Goal: Information Seeking & Learning: Compare options

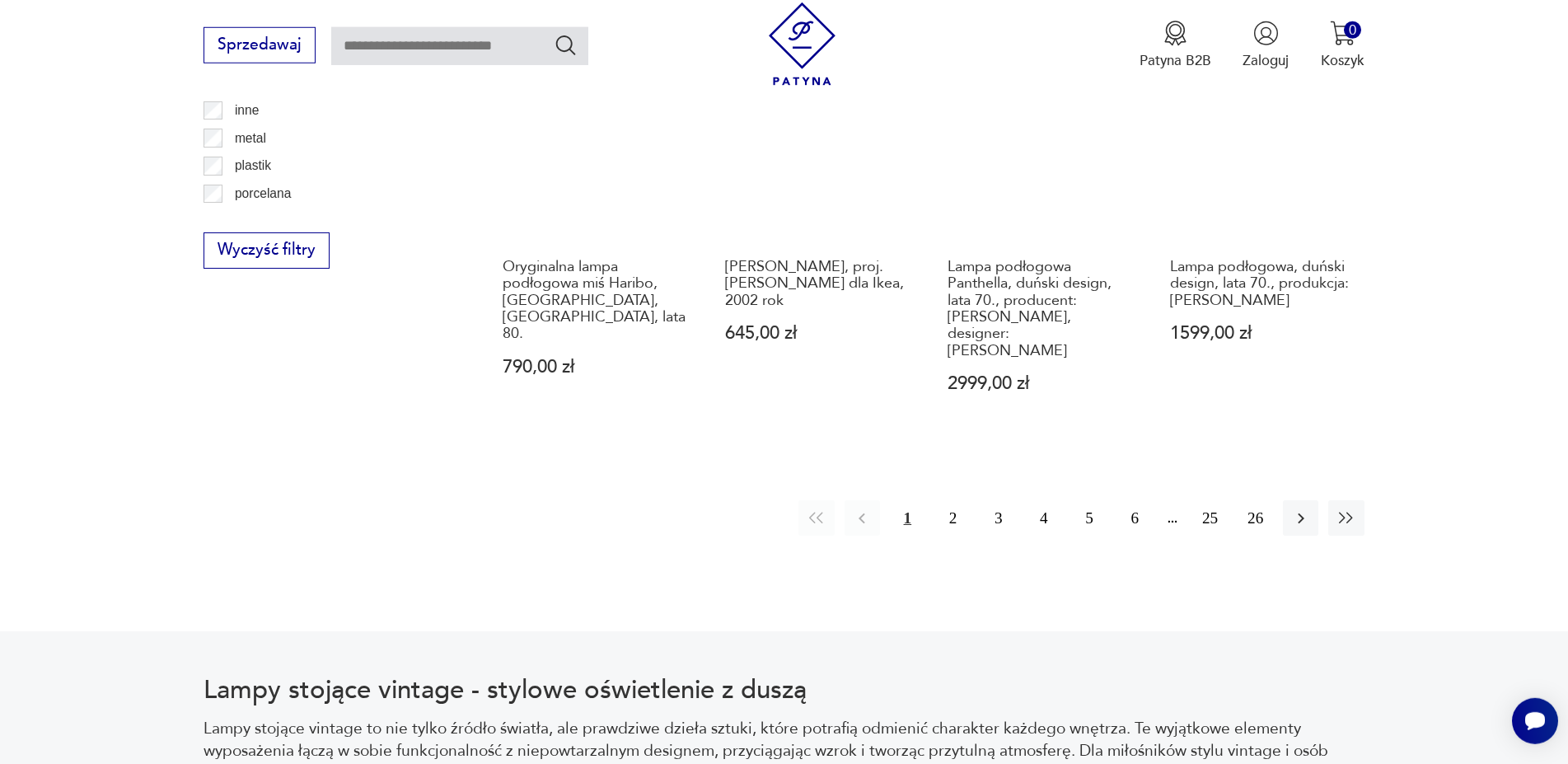
scroll to position [1962, 0]
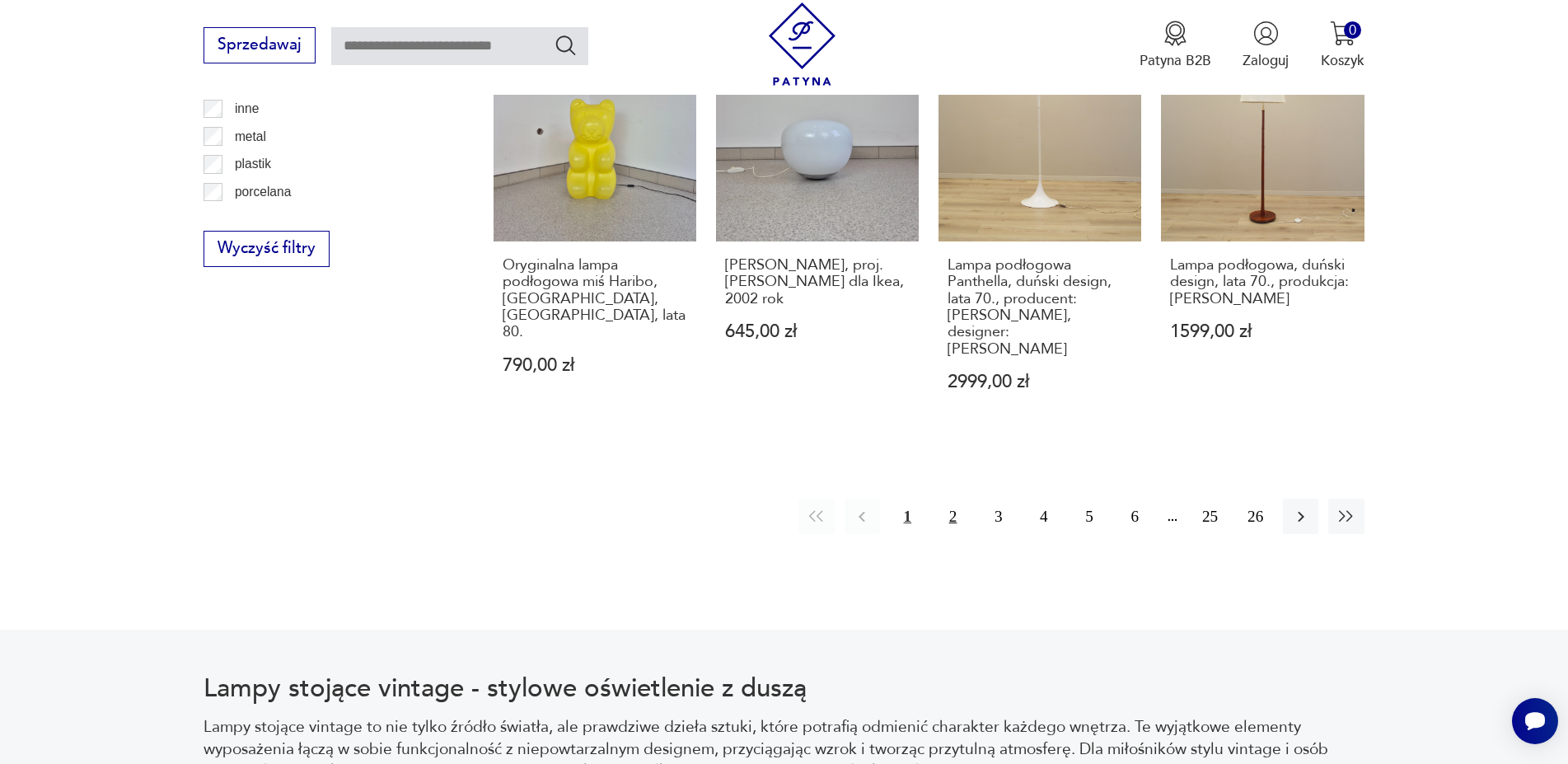
click at [950, 499] on button "2" at bounding box center [952, 516] width 35 height 35
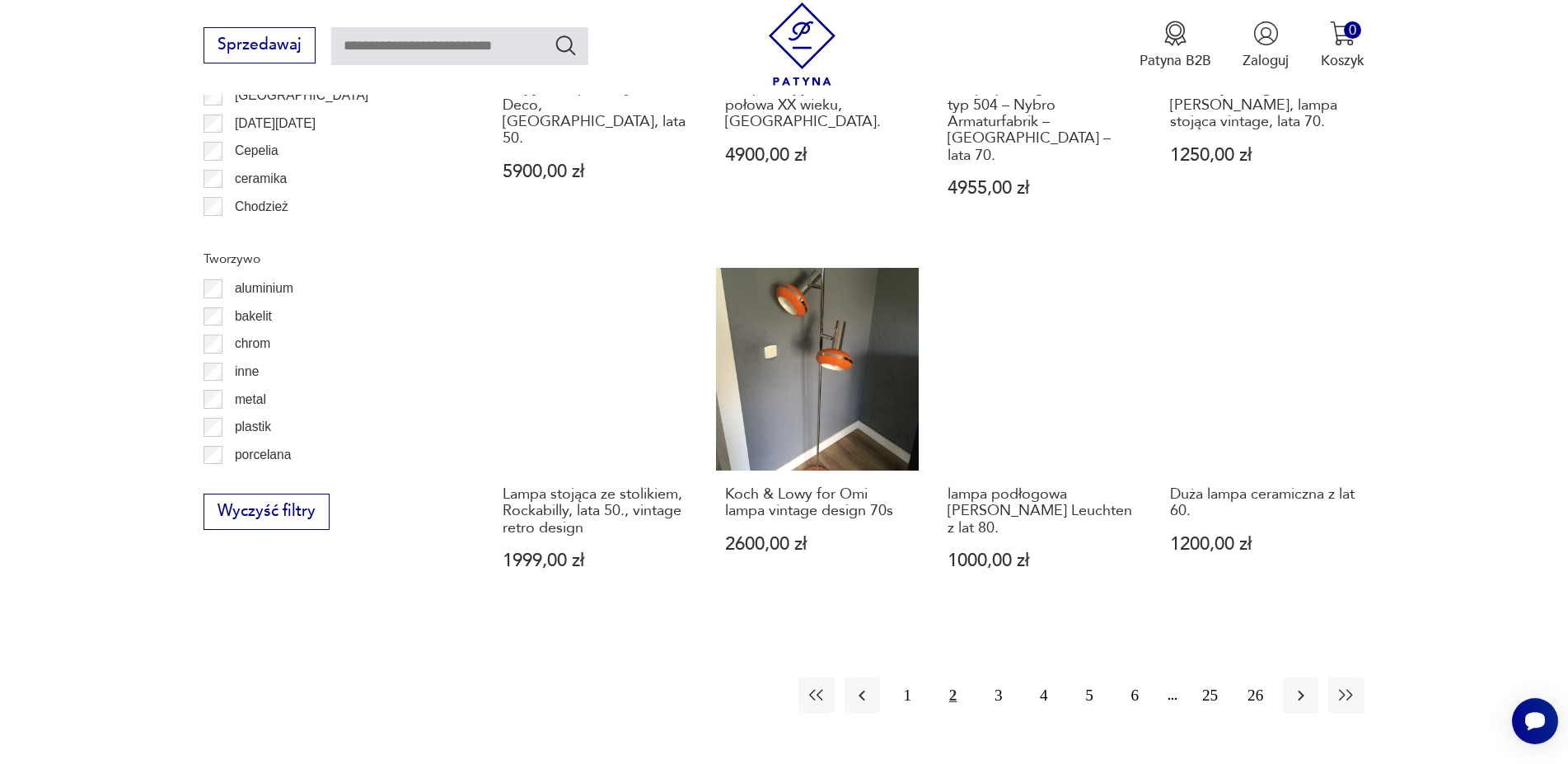
scroll to position [1752, 0]
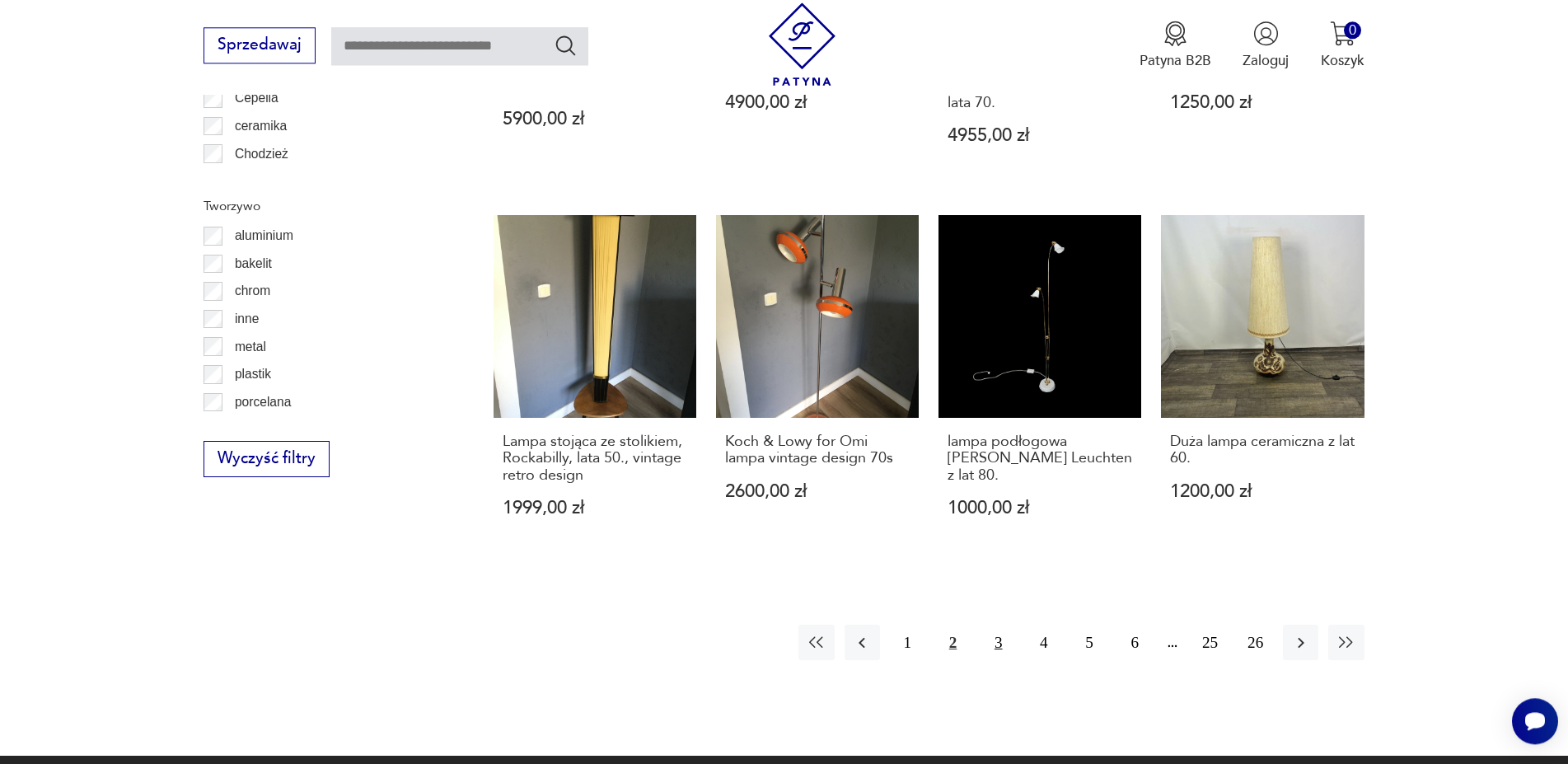
click at [996, 624] on button "3" at bounding box center [998, 642] width 35 height 35
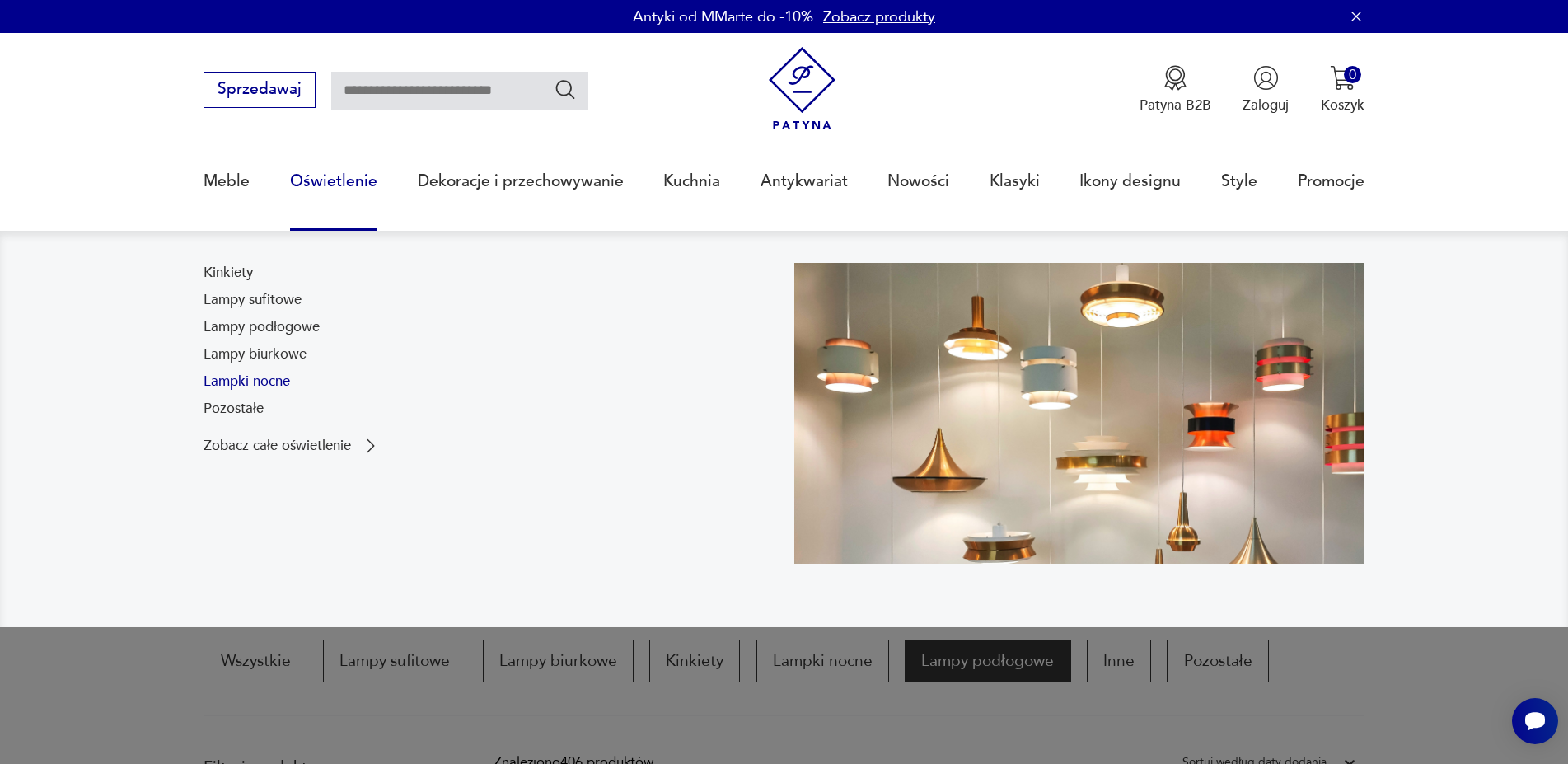
click at [248, 380] on link "Lampki nocne" at bounding box center [247, 382] width 86 height 20
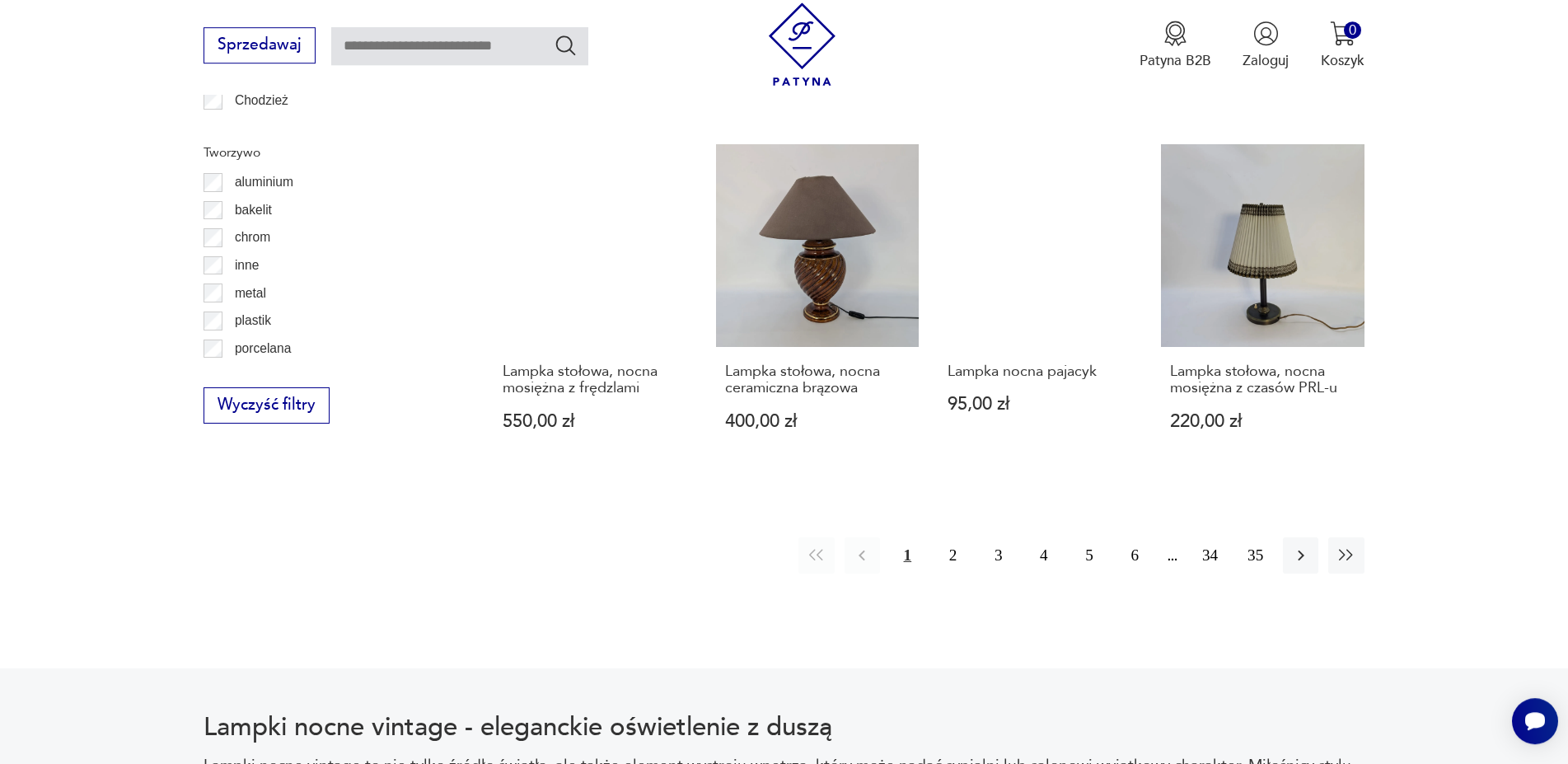
scroll to position [1752, 0]
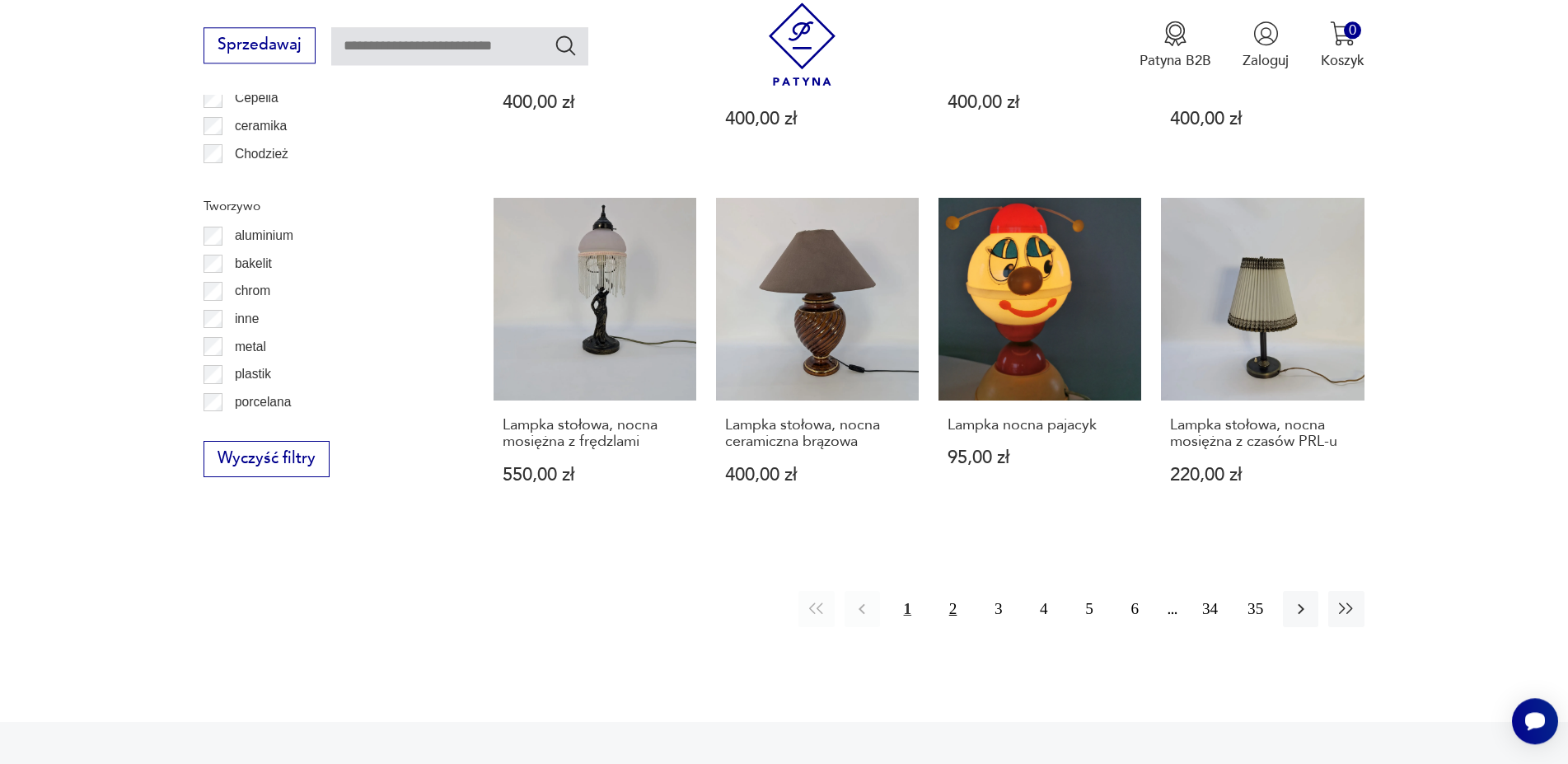
click at [948, 591] on button "2" at bounding box center [952, 608] width 35 height 35
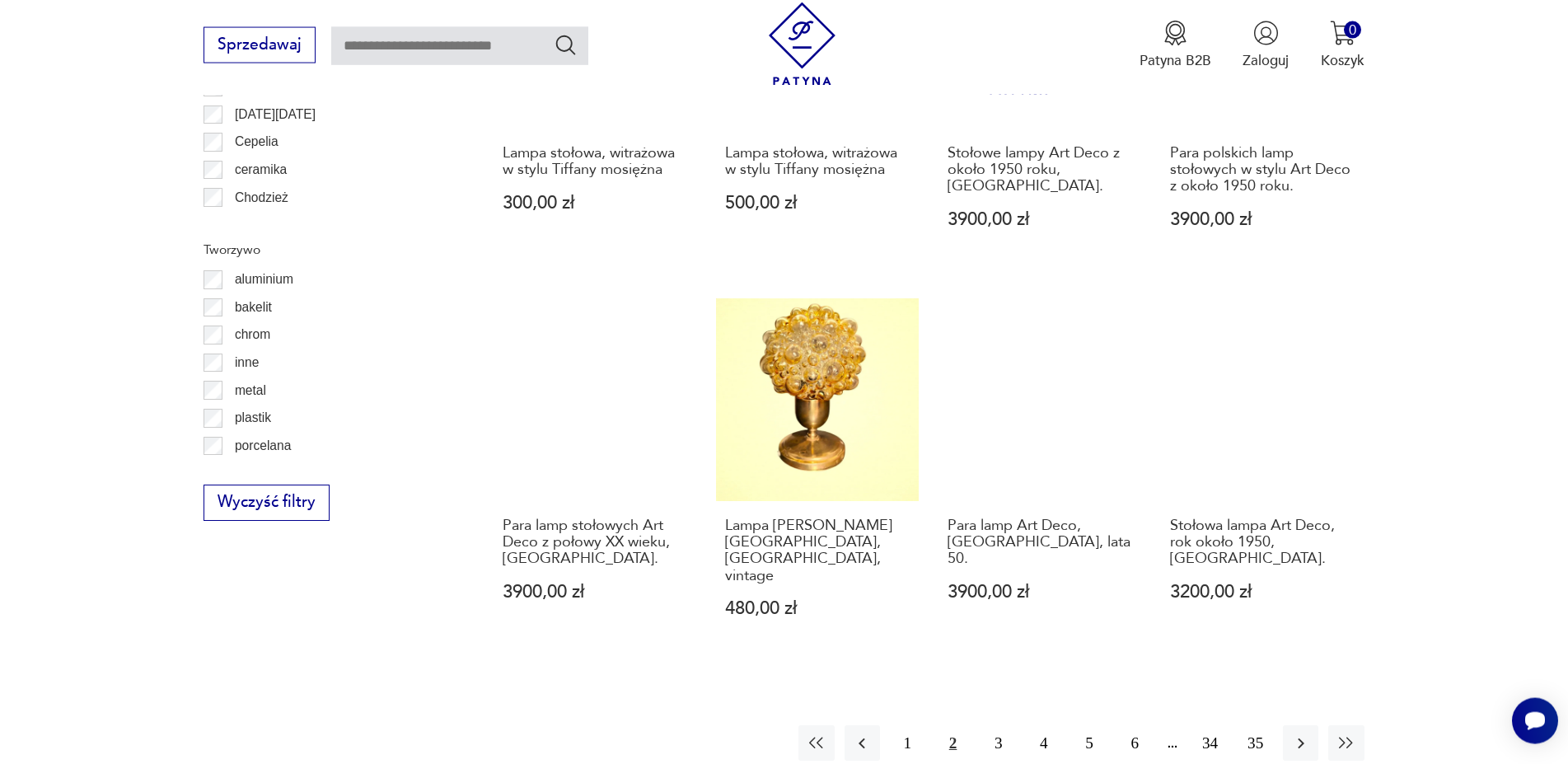
scroll to position [1752, 0]
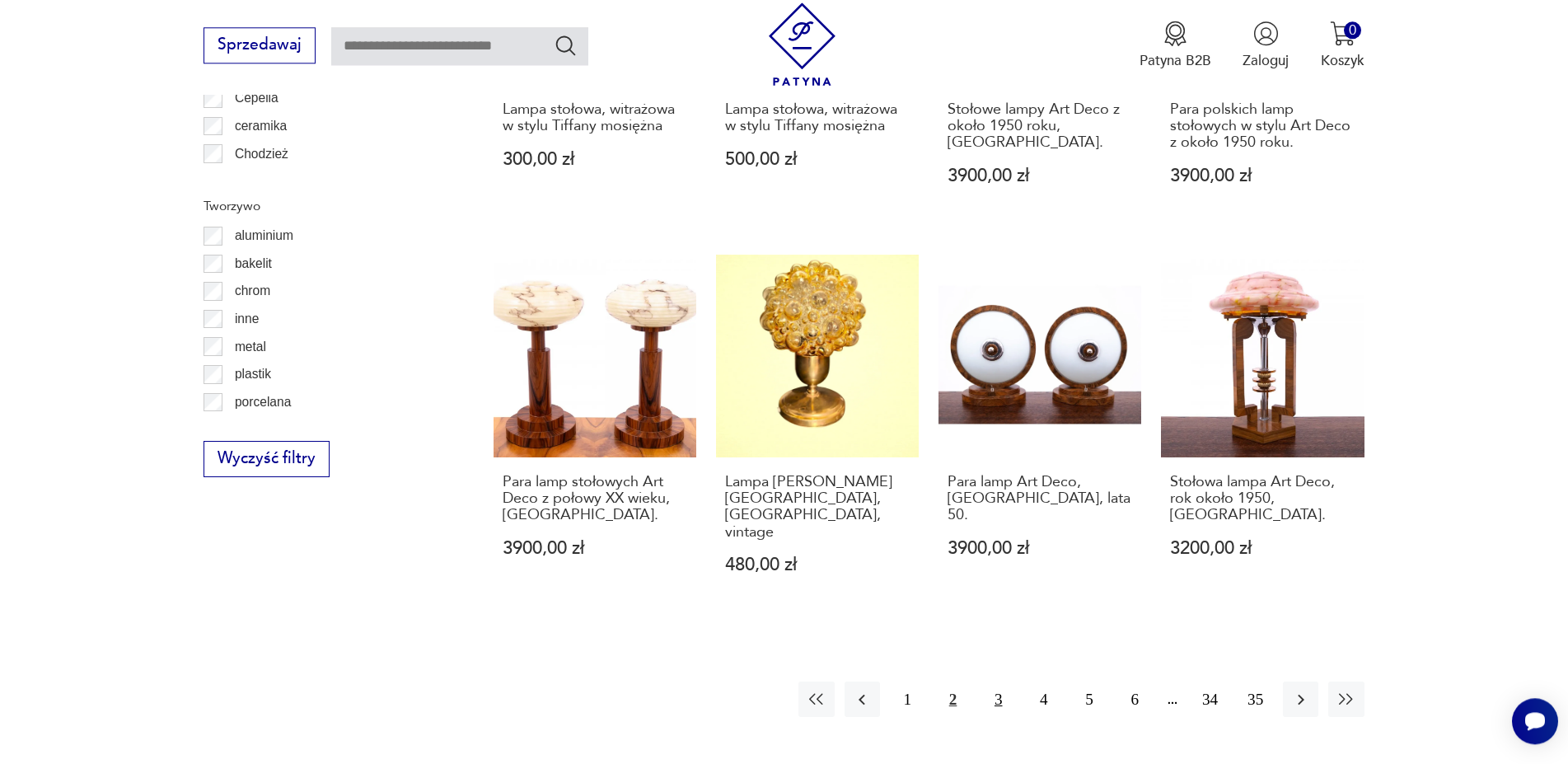
click at [1000, 681] on button "3" at bounding box center [998, 699] width 35 height 35
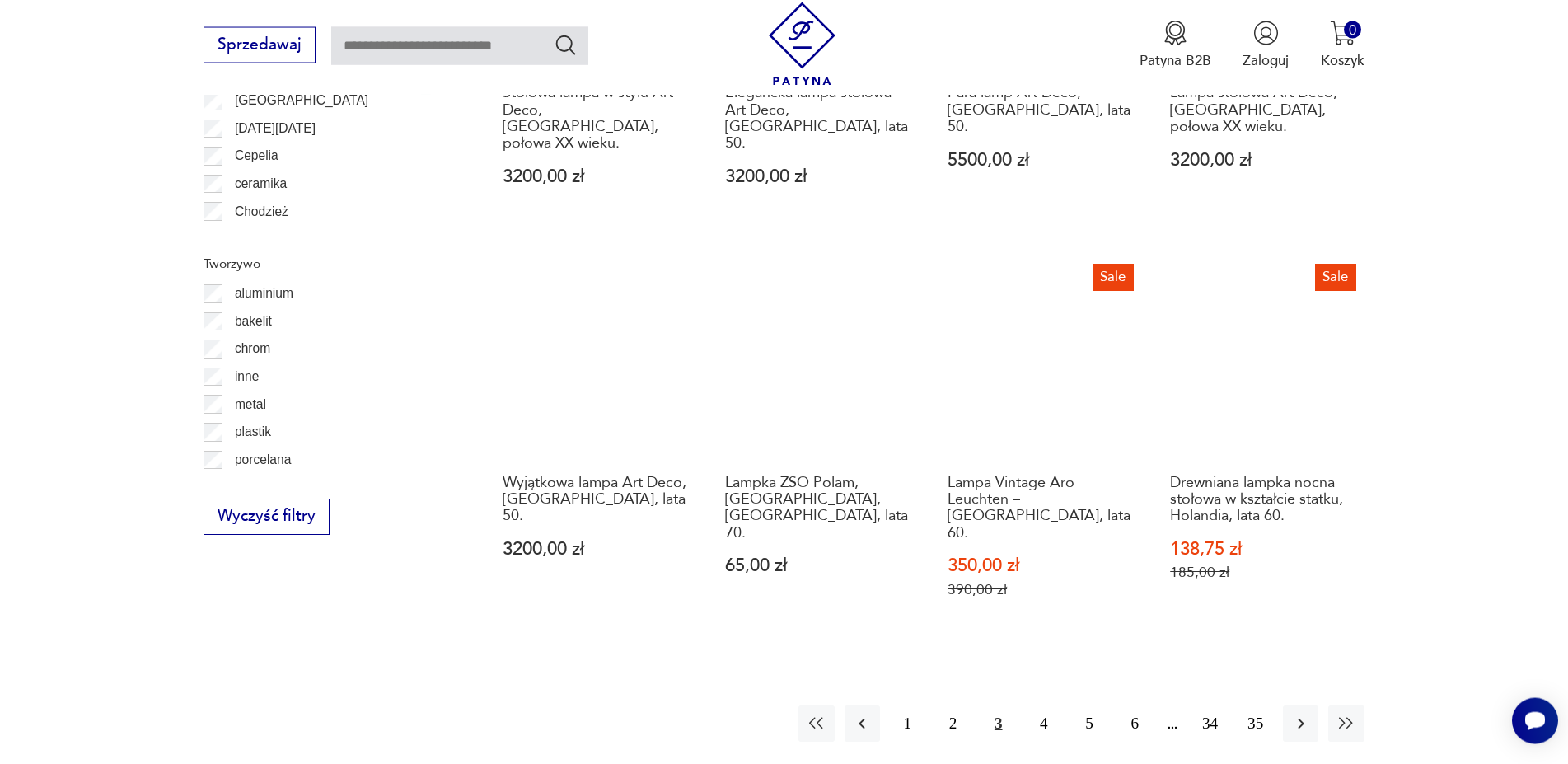
scroll to position [1752, 0]
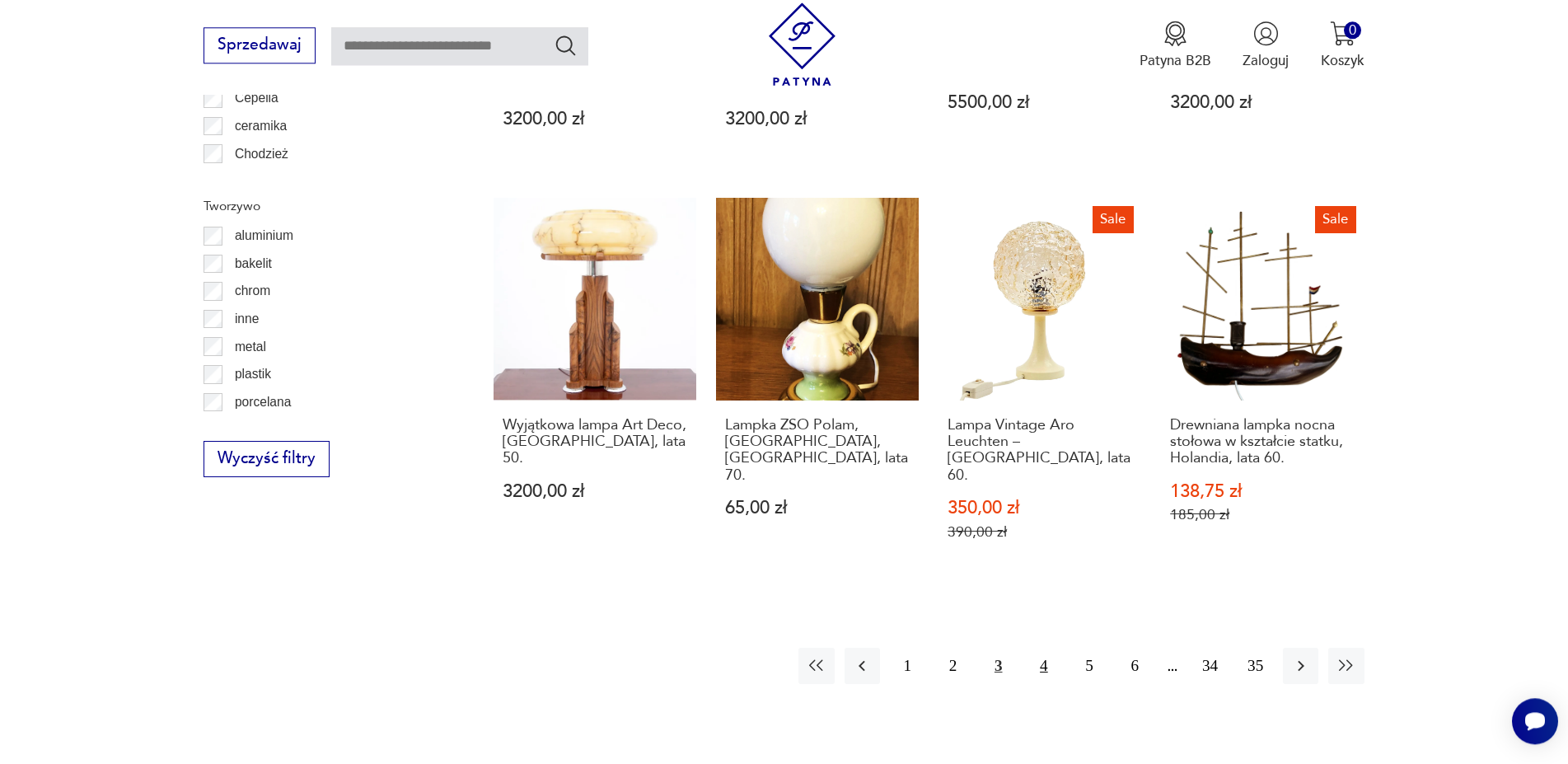
click at [1046, 648] on button "4" at bounding box center [1043, 665] width 35 height 35
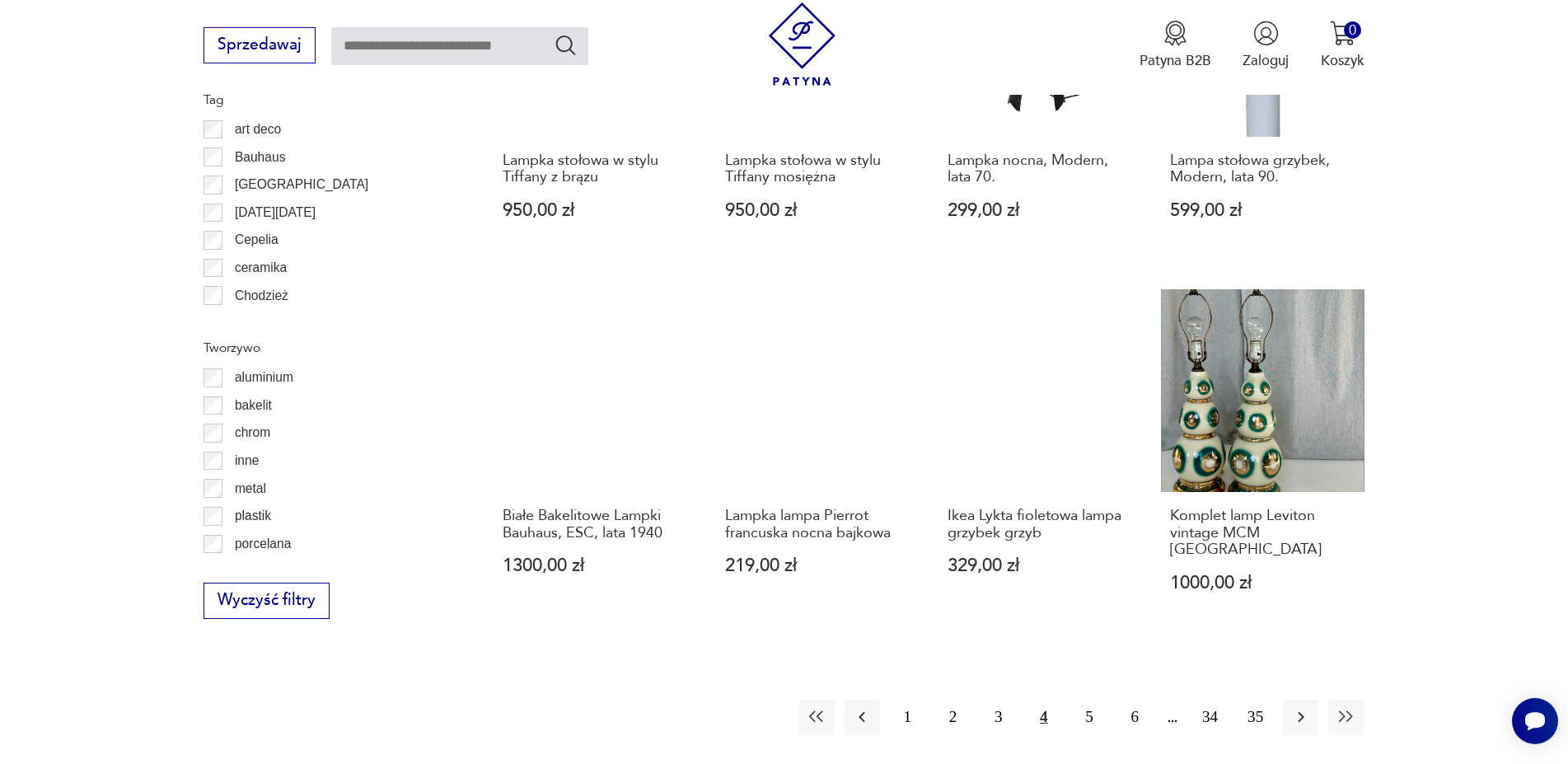
scroll to position [1612, 0]
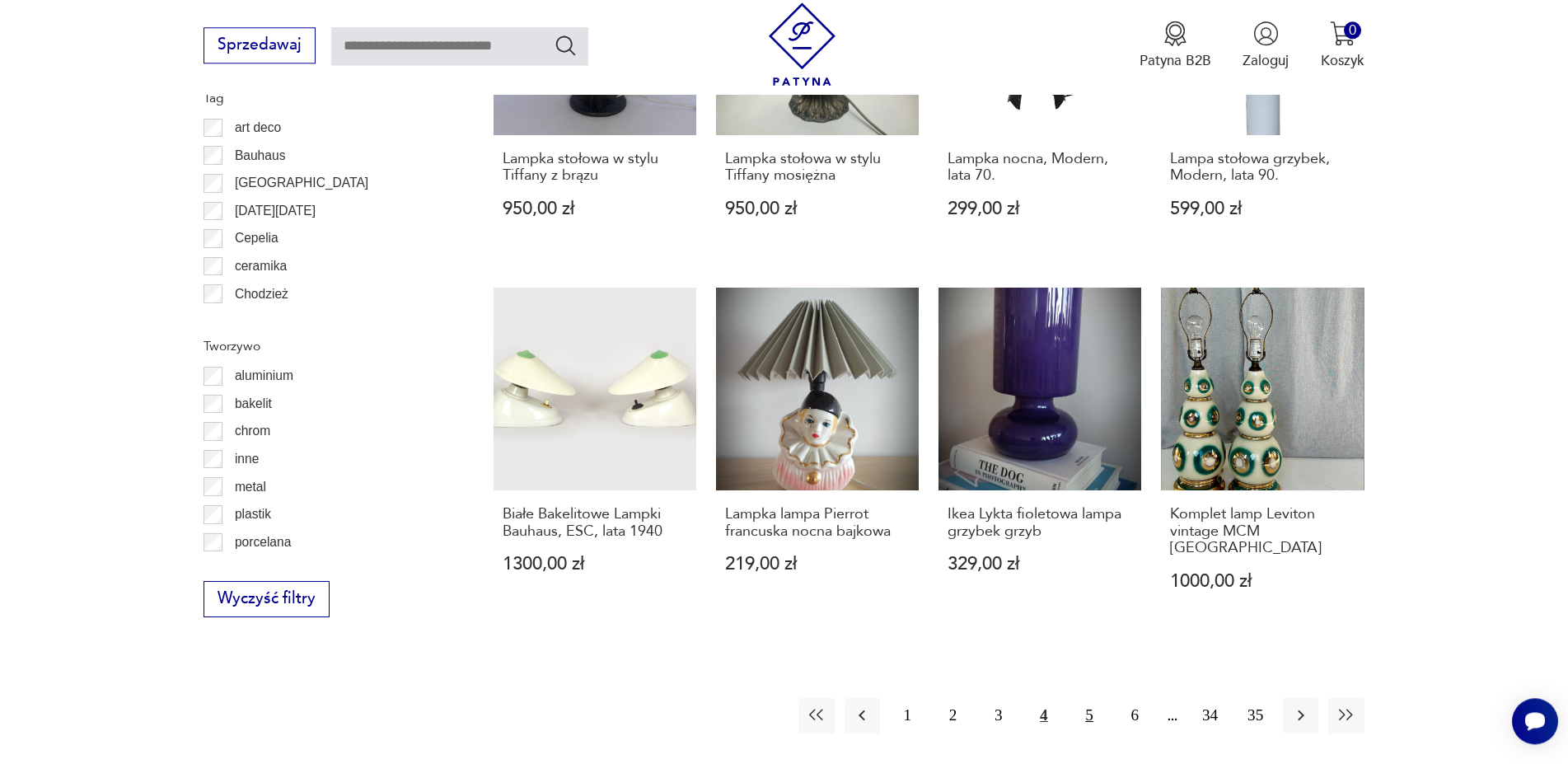
click at [1089, 699] on button "5" at bounding box center [1089, 716] width 35 height 35
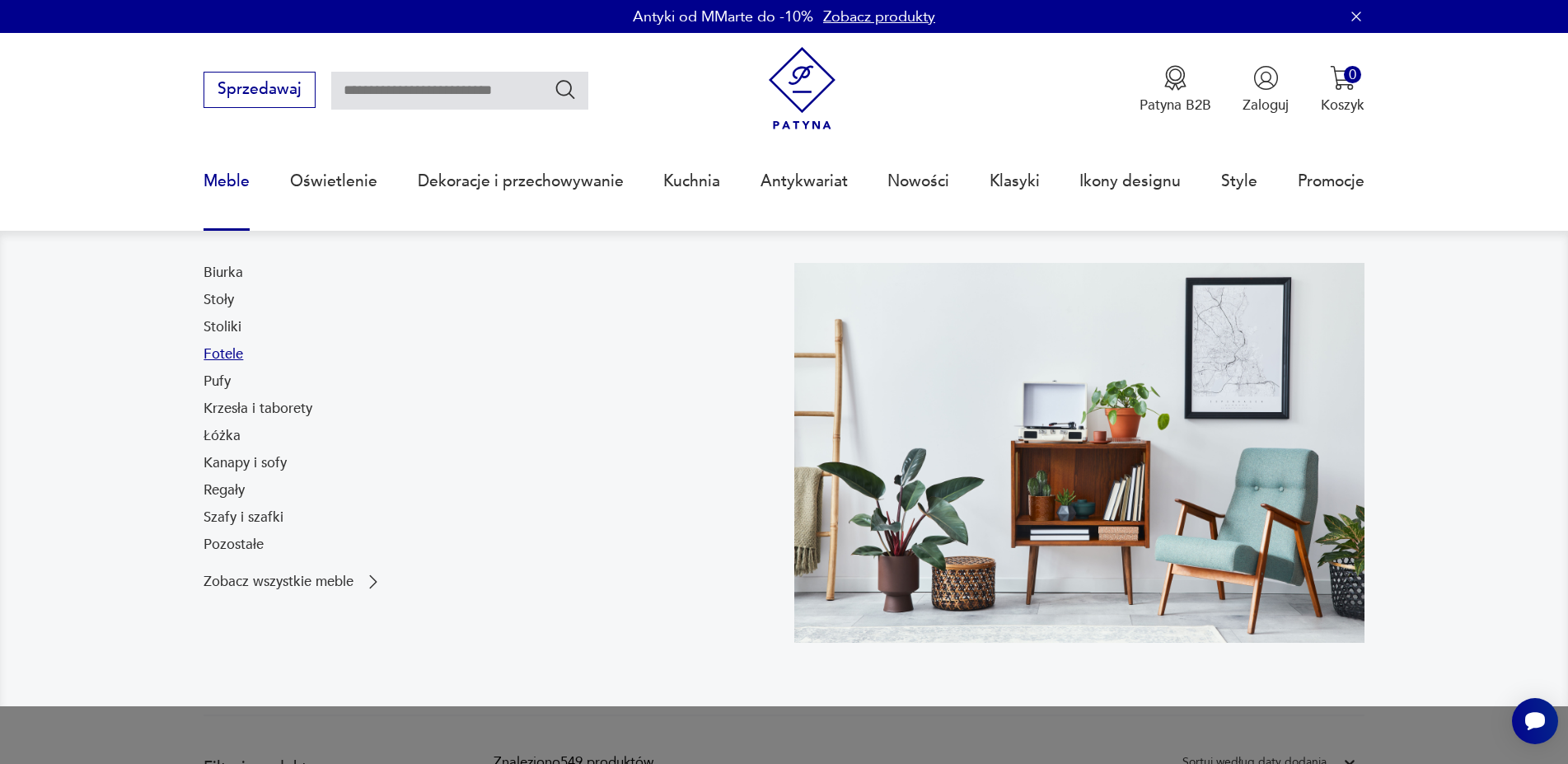
click at [229, 351] on link "Fotele" at bounding box center [224, 354] width 40 height 20
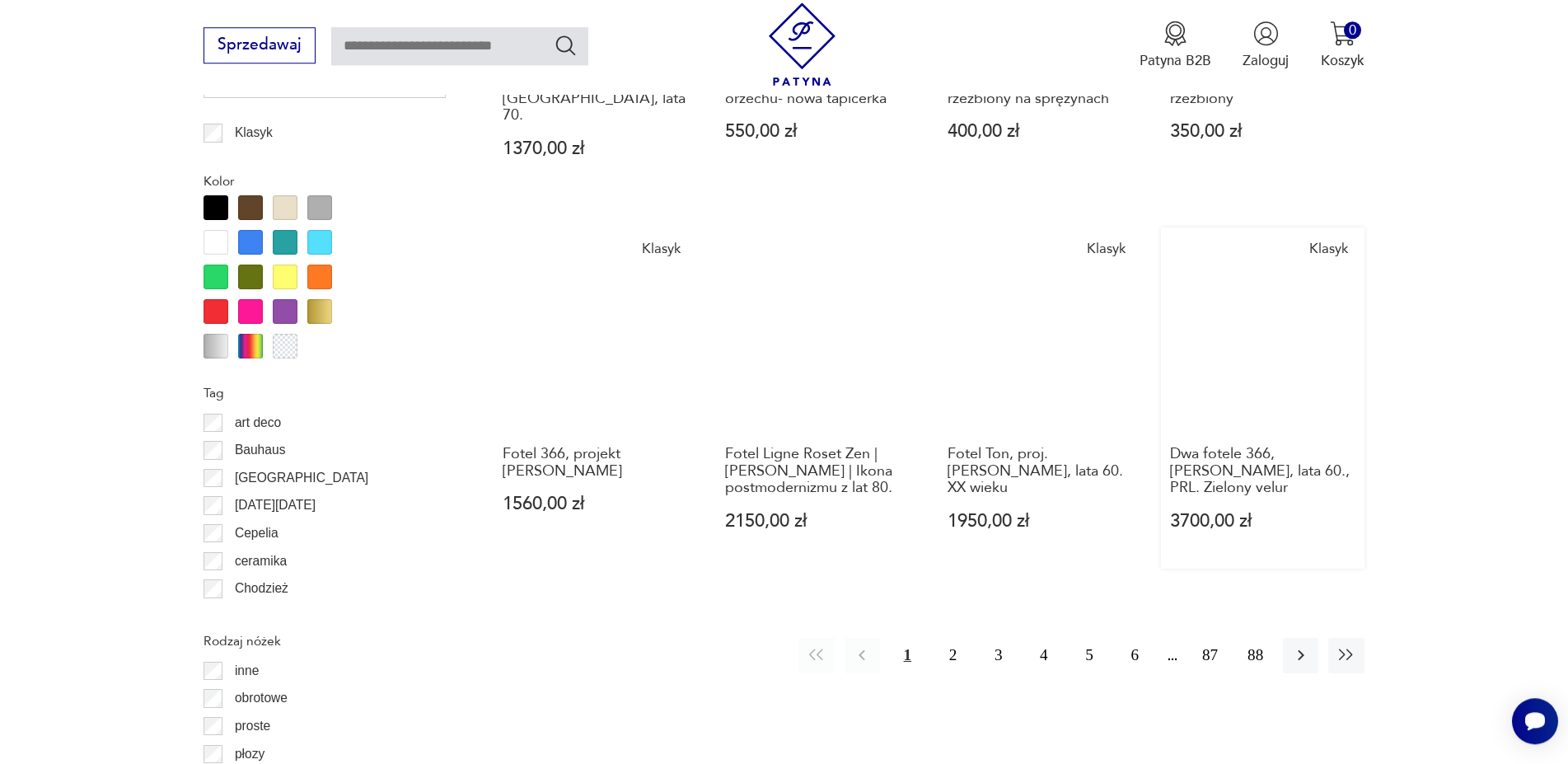
scroll to position [1892, 0]
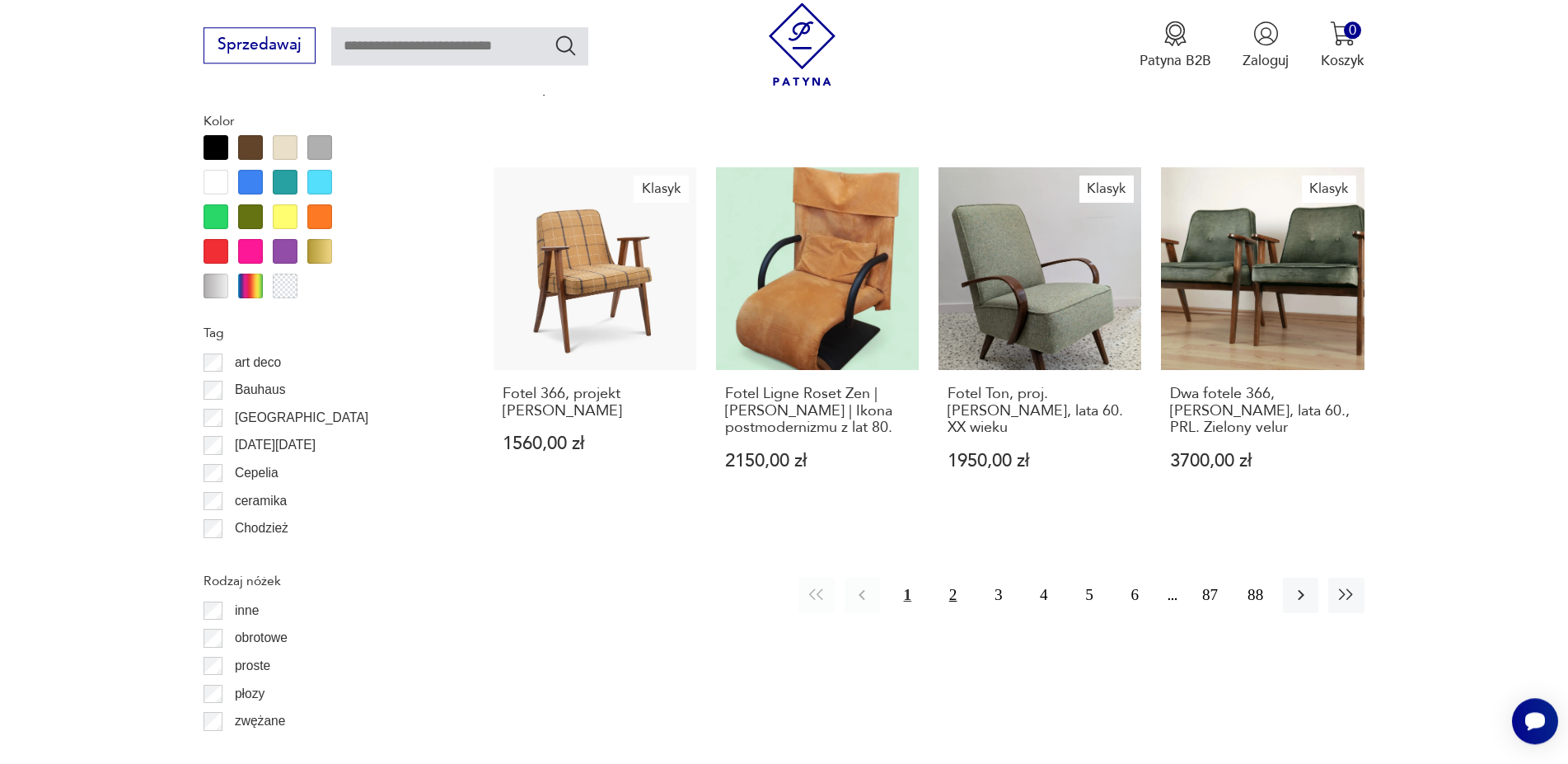
click at [953, 578] on button "2" at bounding box center [952, 595] width 35 height 35
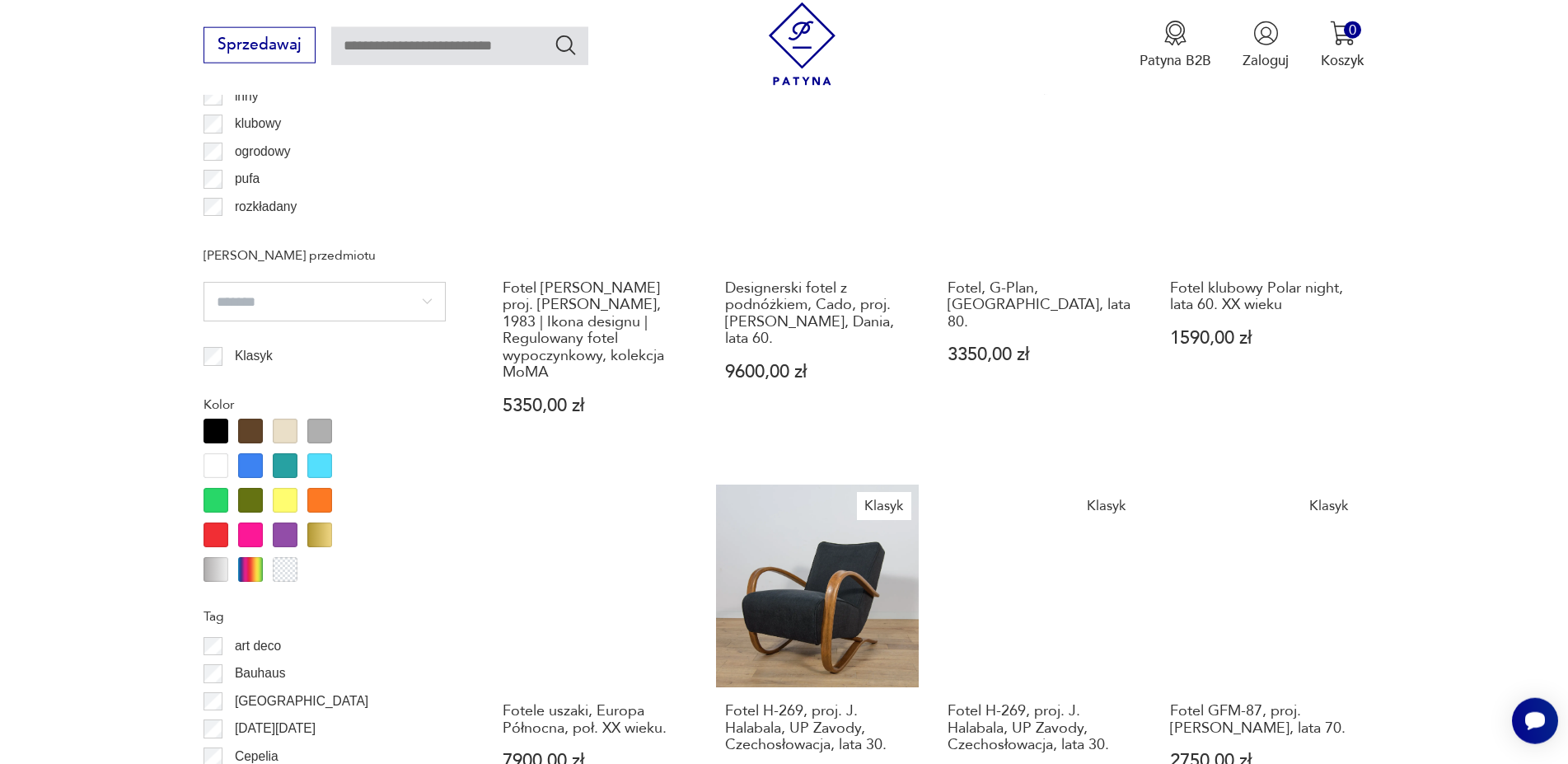
scroll to position [1670, 0]
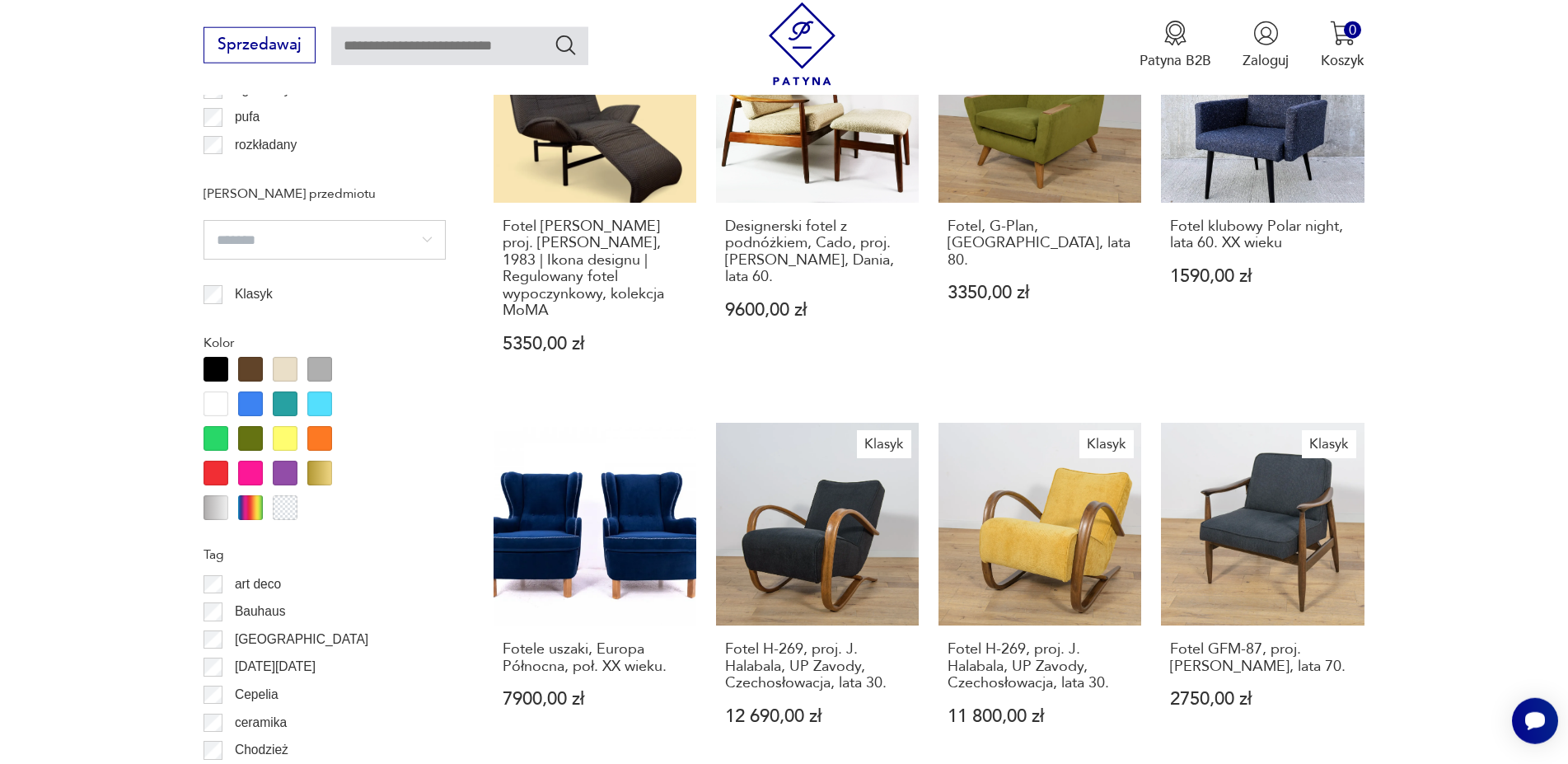
click at [217, 368] on div at bounding box center [216, 369] width 25 height 25
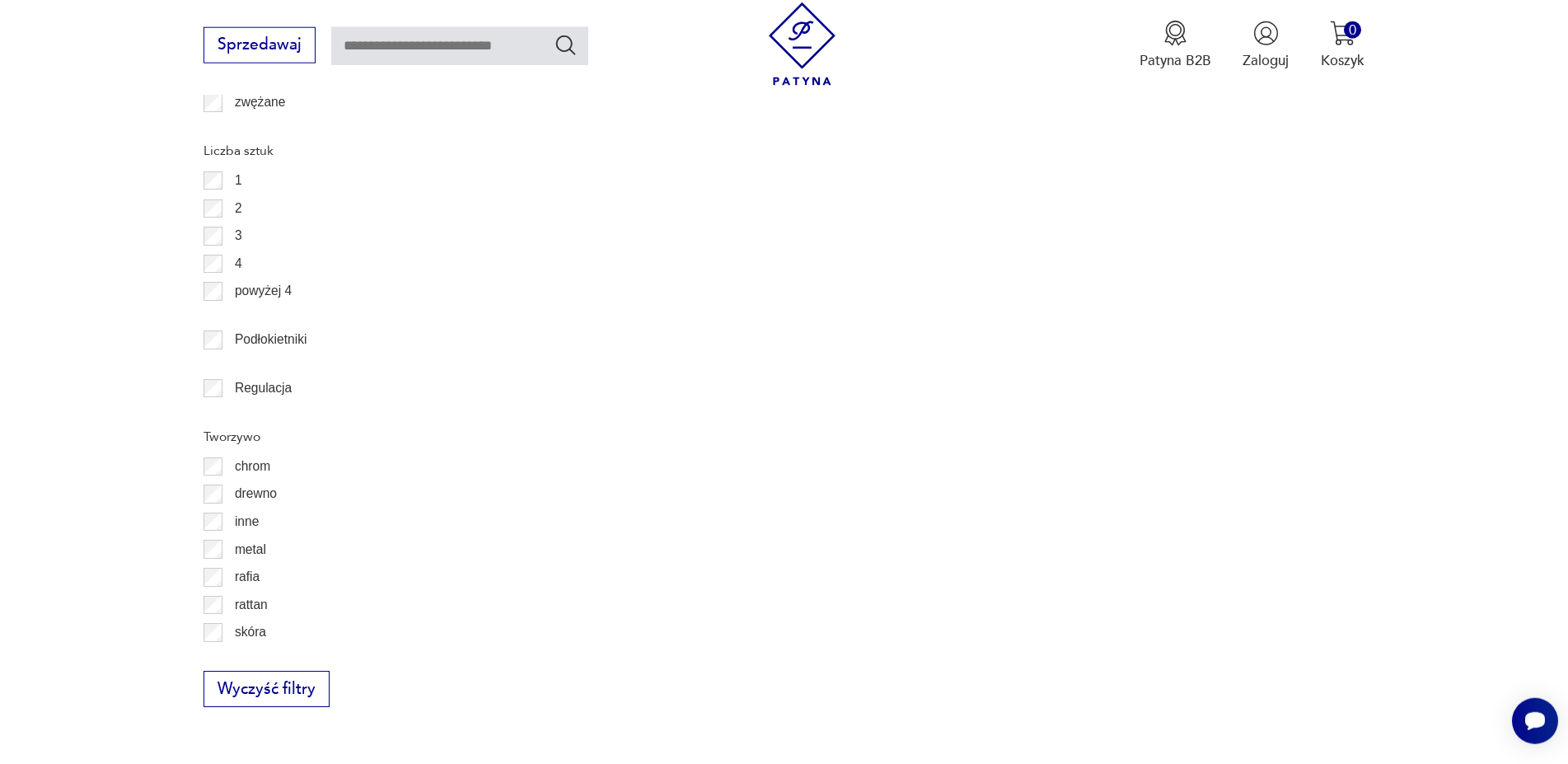
scroll to position [2652, 0]
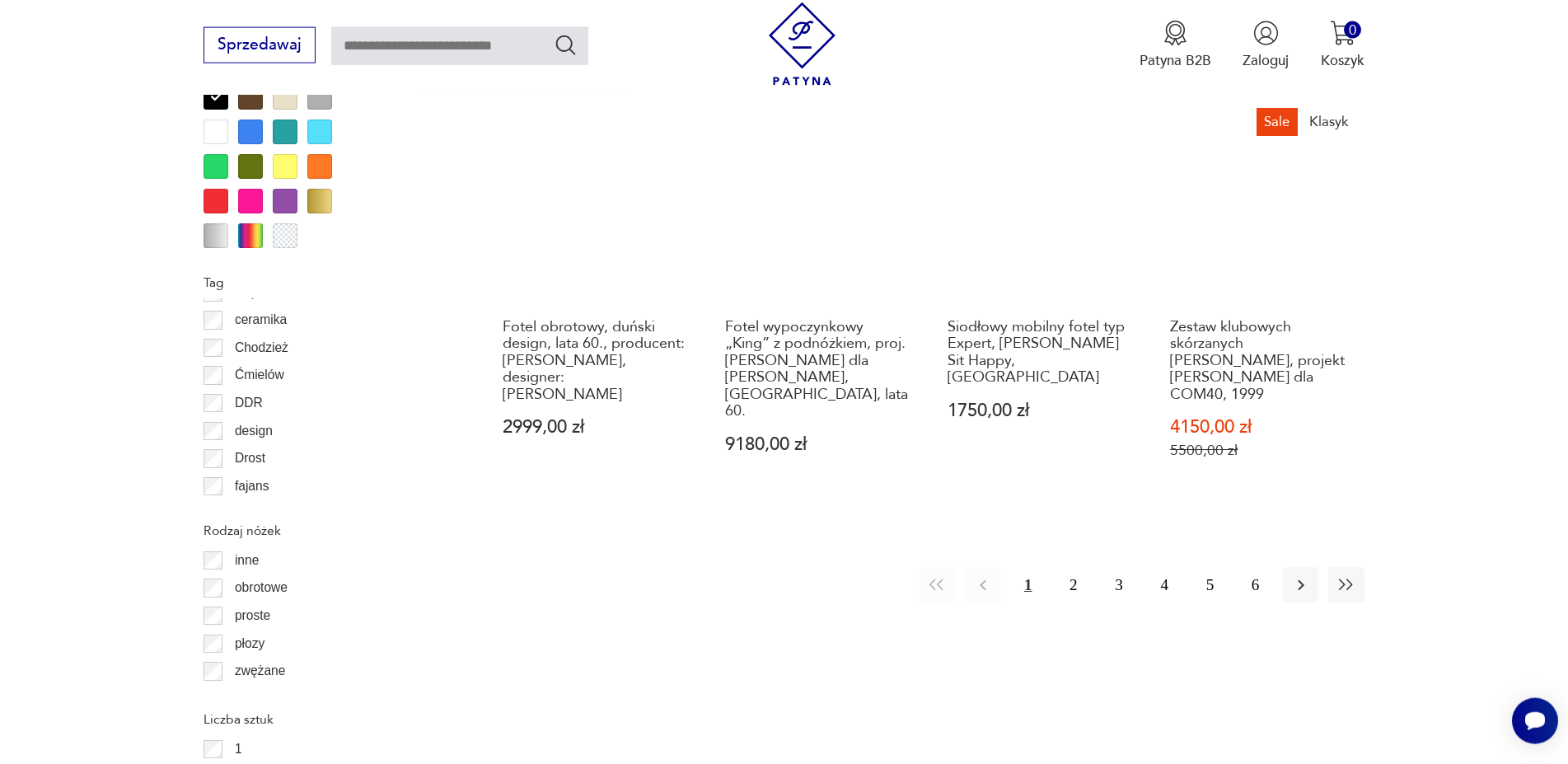
scroll to position [1950, 0]
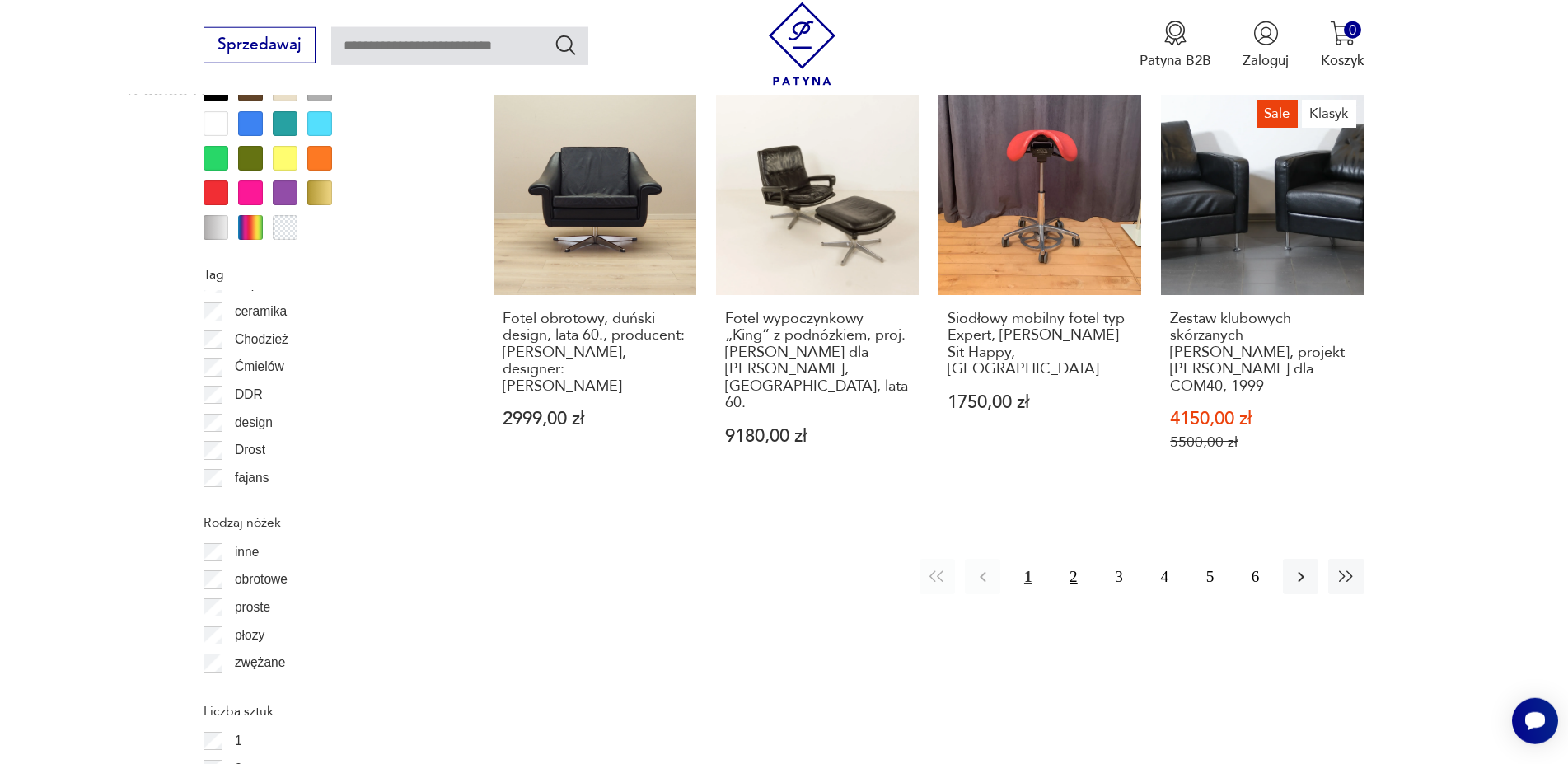
click at [1076, 559] on button "2" at bounding box center [1073, 576] width 35 height 35
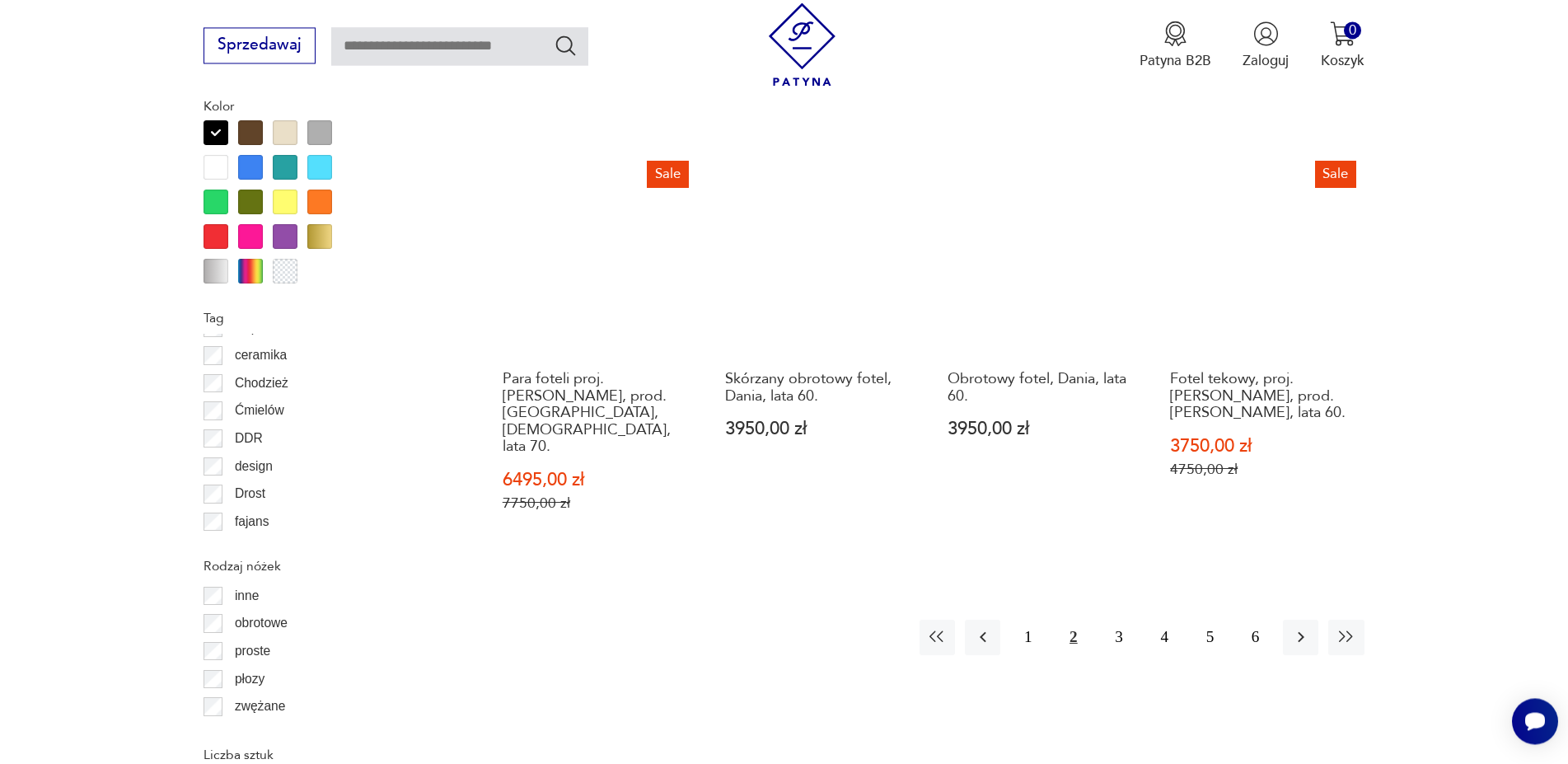
scroll to position [1950, 0]
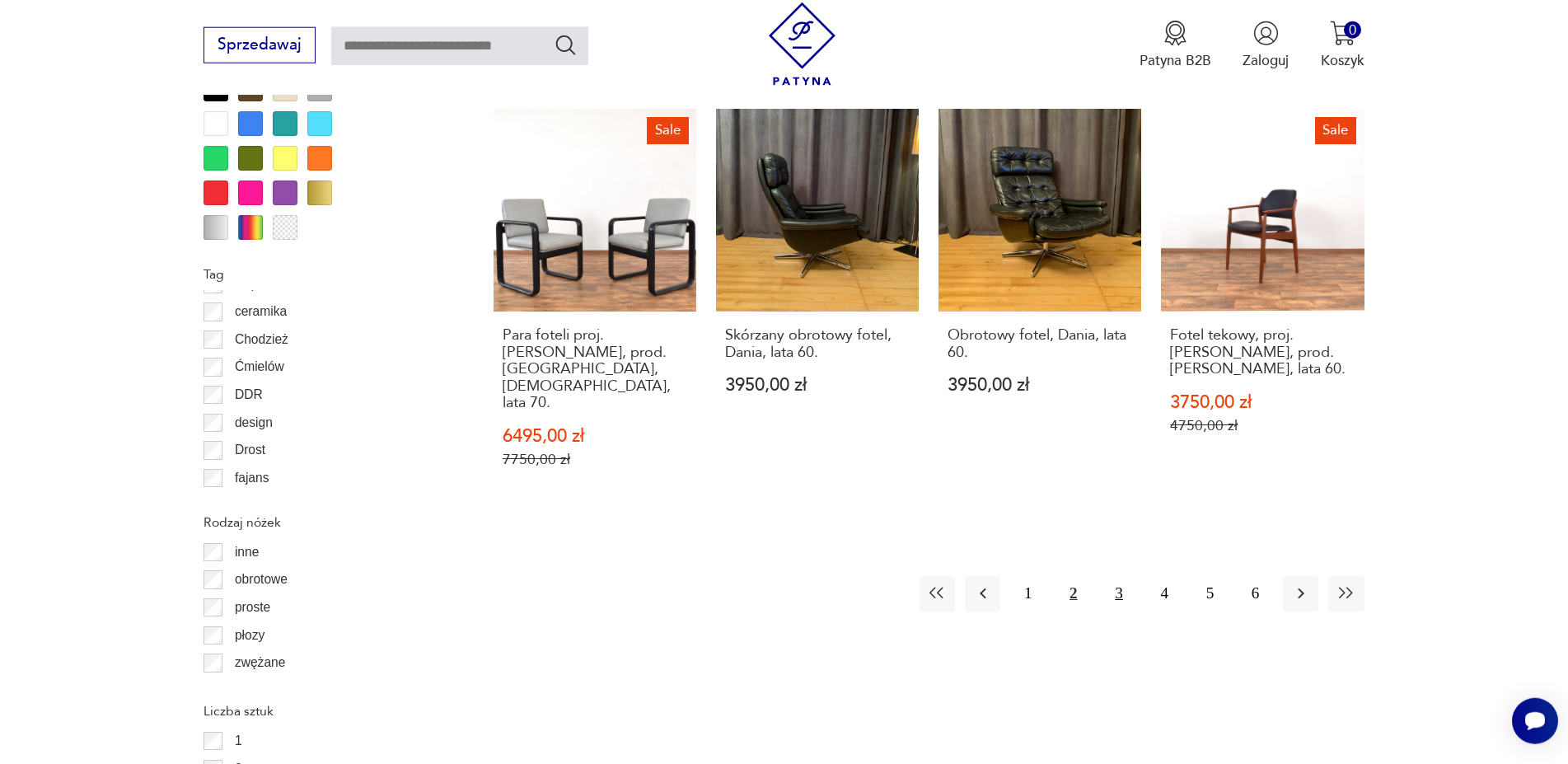
click at [1119, 576] on button "3" at bounding box center [1118, 593] width 35 height 35
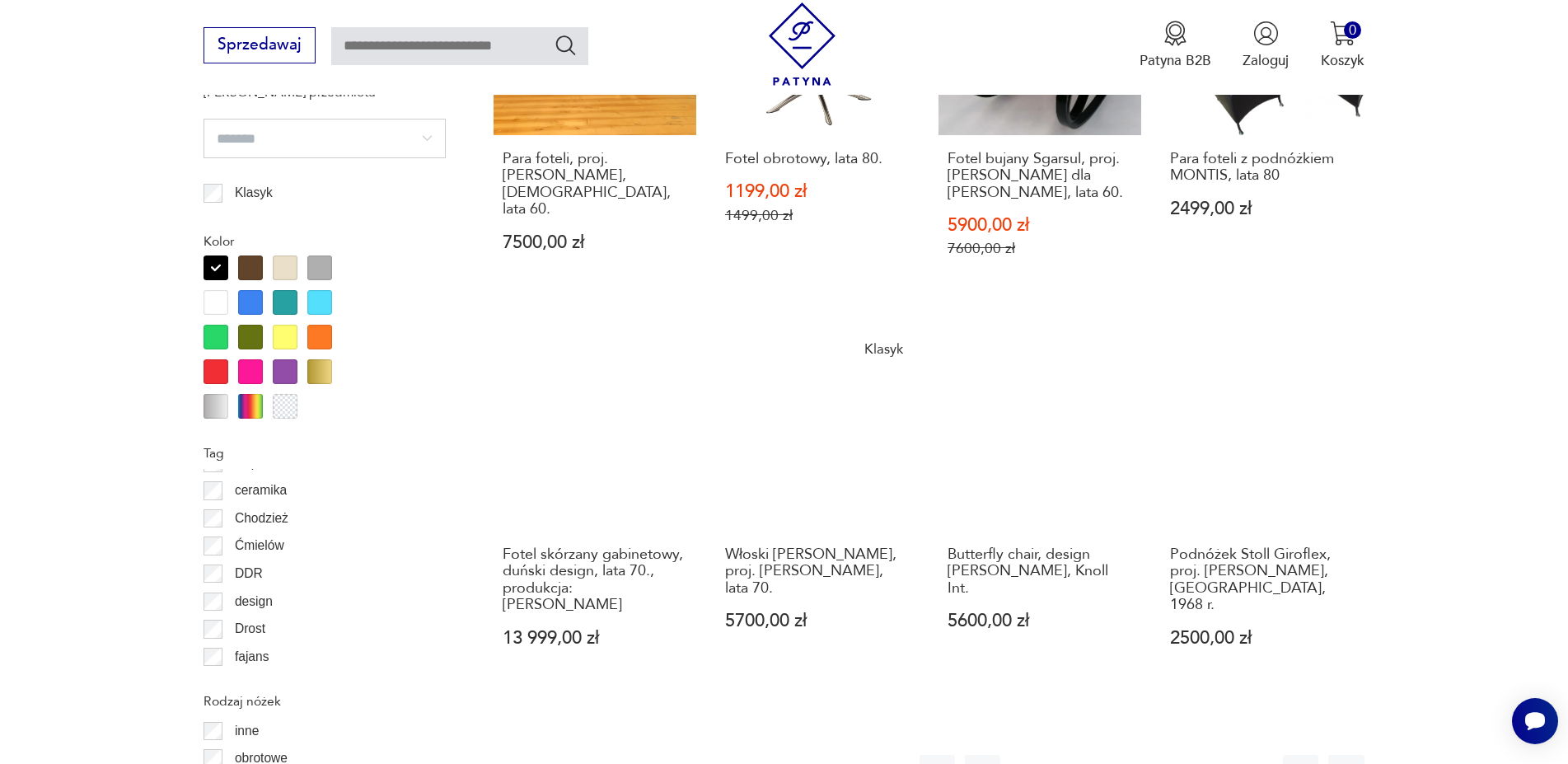
scroll to position [1811, 0]
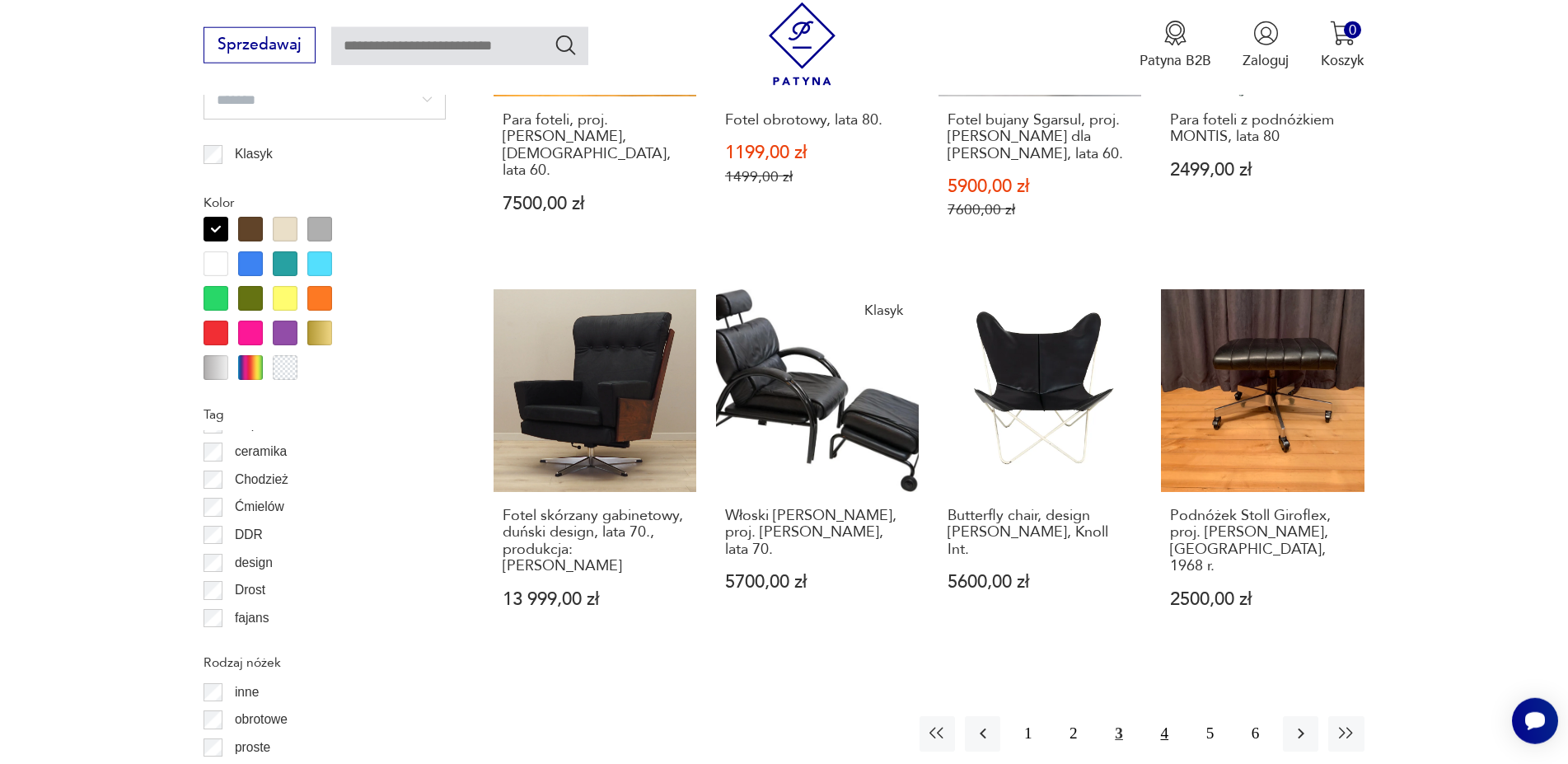
click at [1168, 717] on button "4" at bounding box center [1164, 734] width 35 height 35
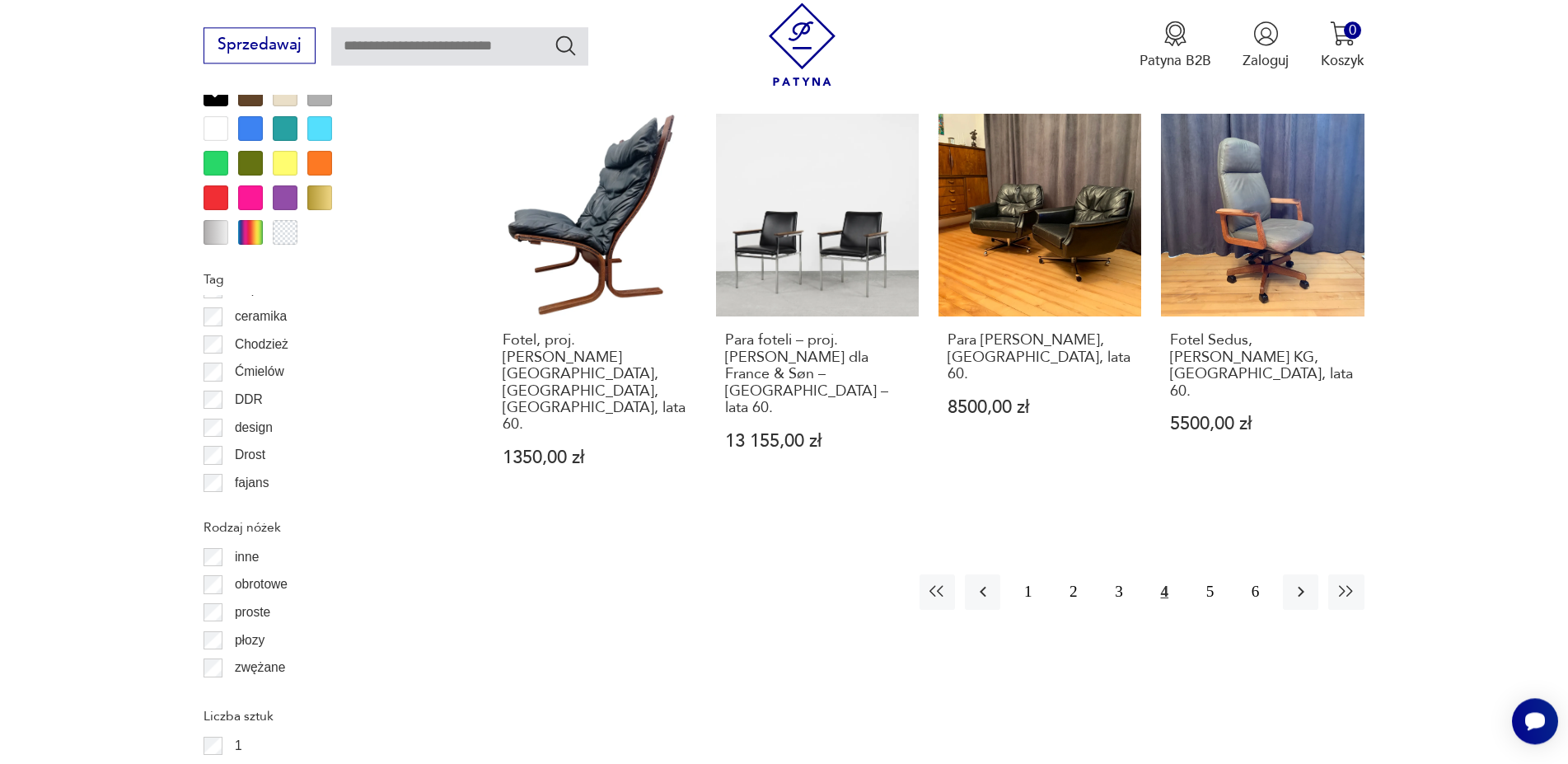
scroll to position [1950, 0]
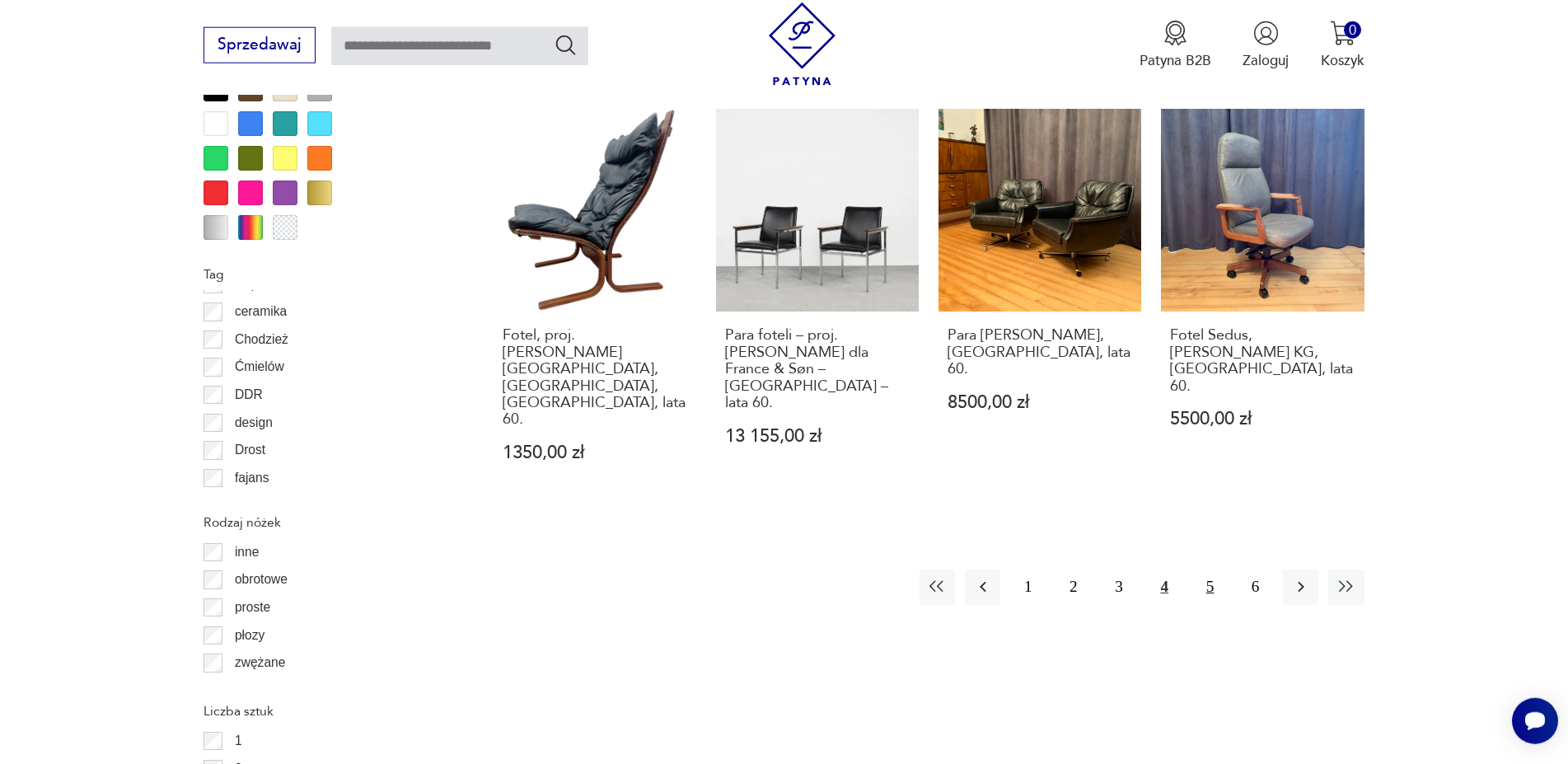
click at [1210, 569] on button "5" at bounding box center [1209, 587] width 35 height 35
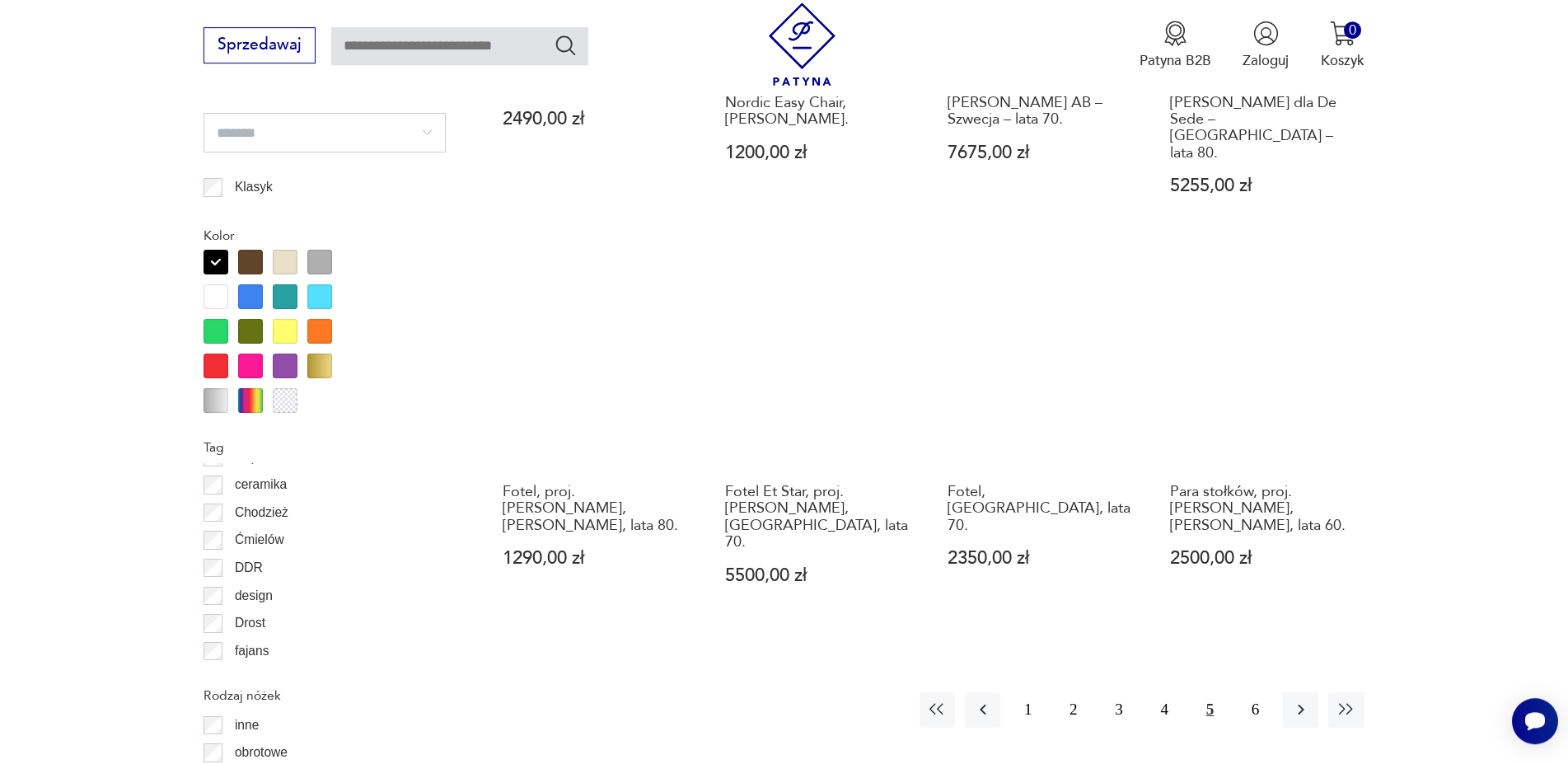
scroll to position [1811, 0]
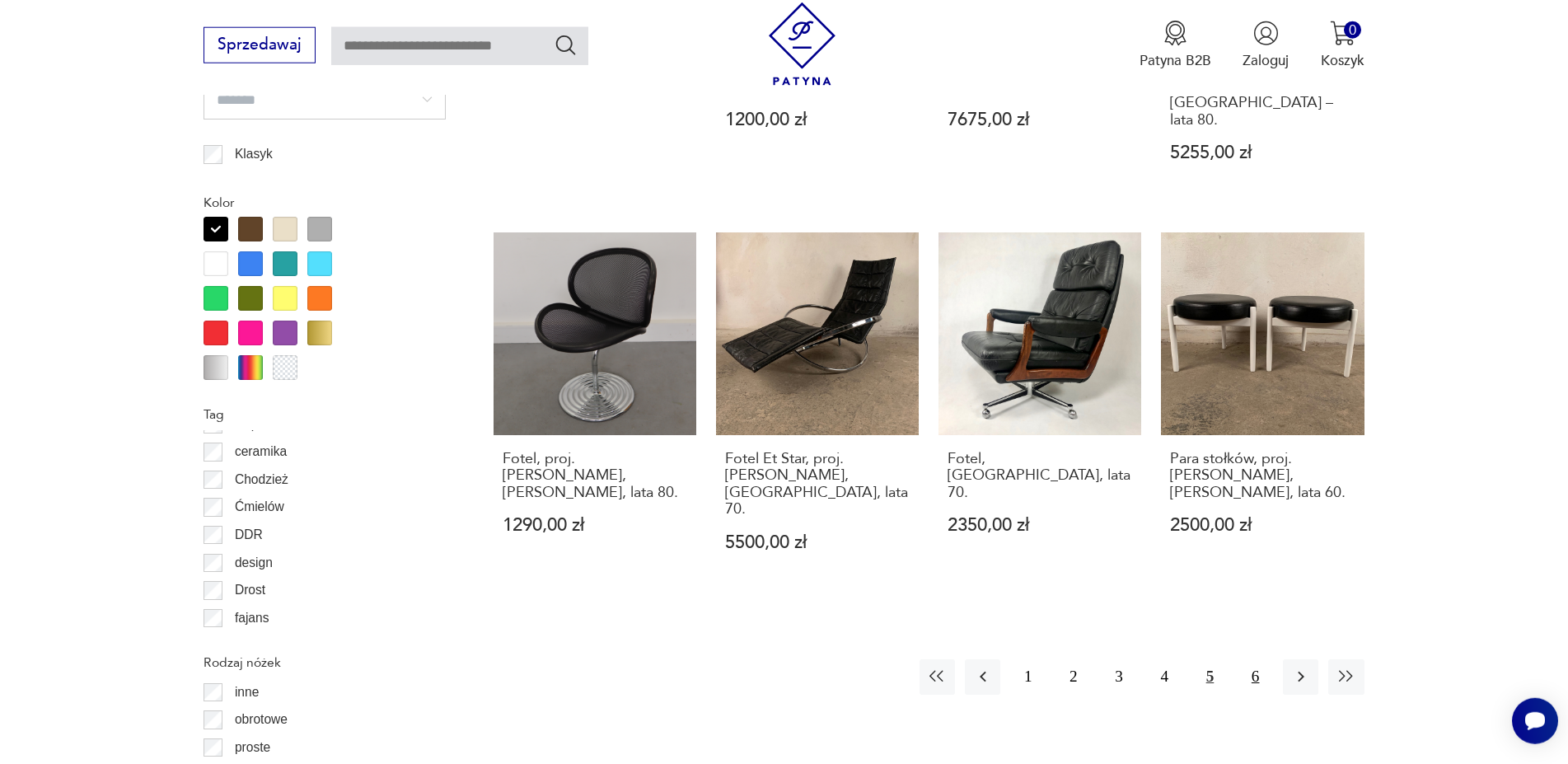
click at [1254, 660] on button "6" at bounding box center [1255, 677] width 35 height 35
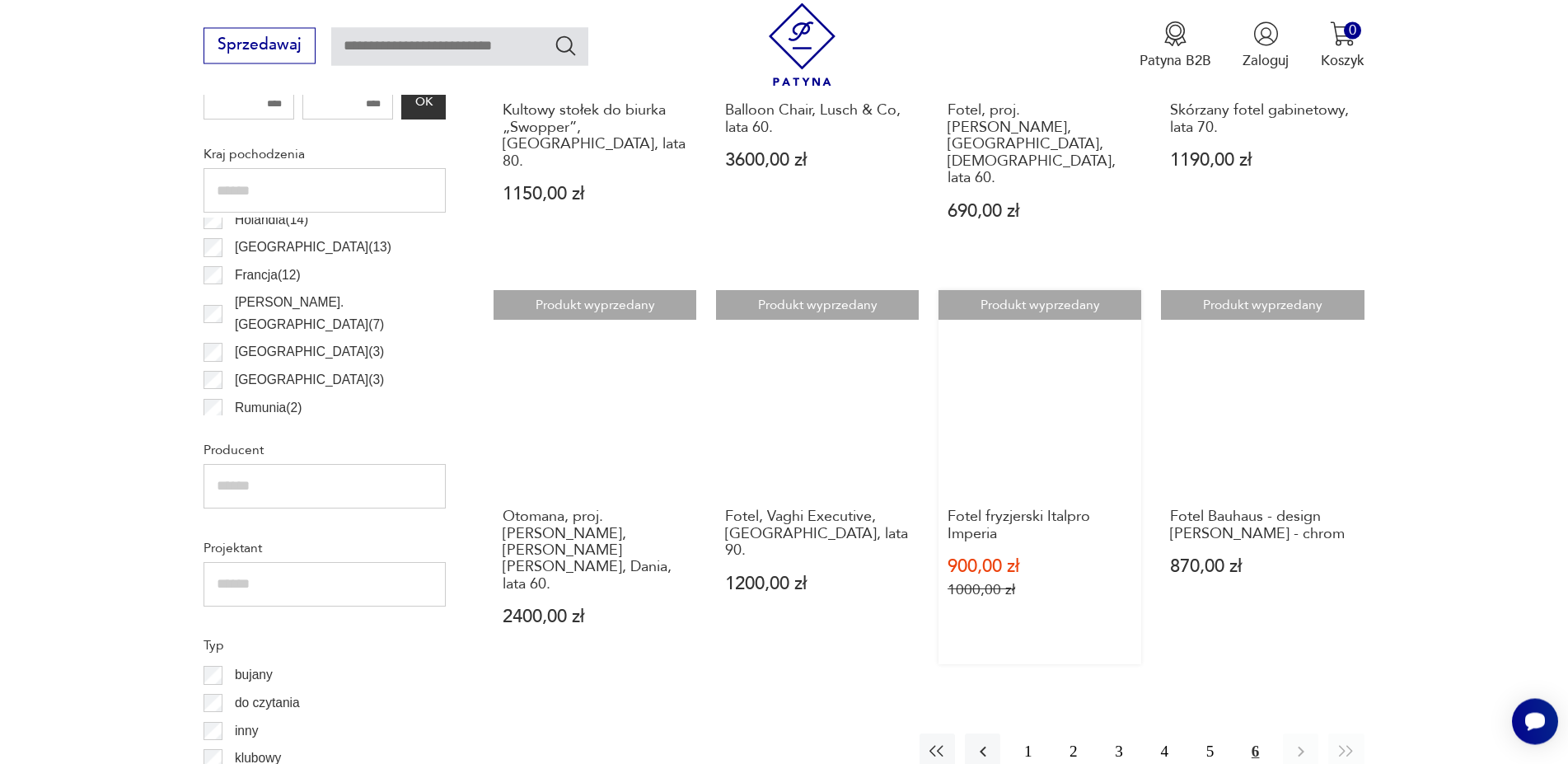
scroll to position [1109, 0]
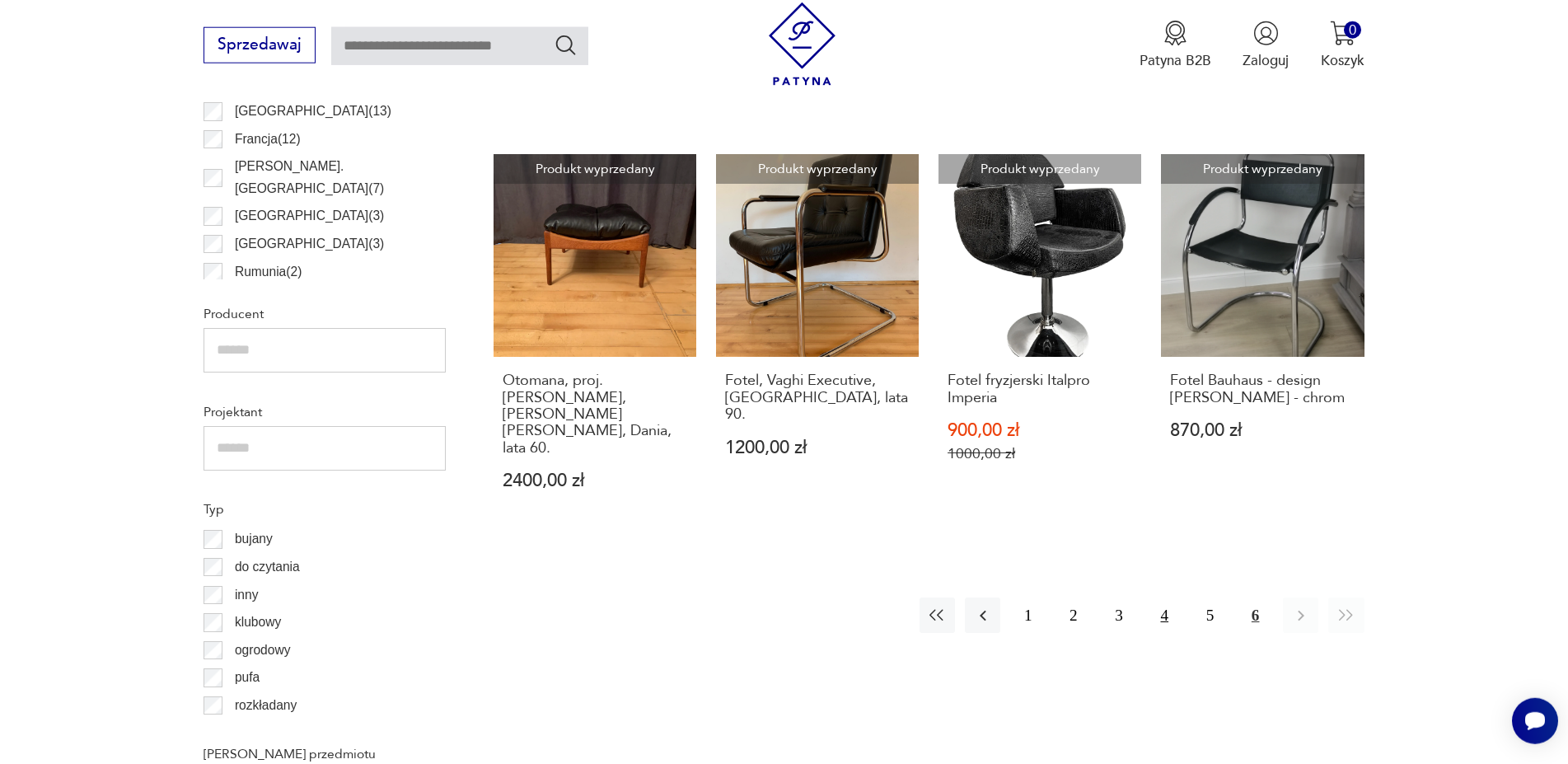
click at [1163, 598] on button "4" at bounding box center [1164, 615] width 35 height 35
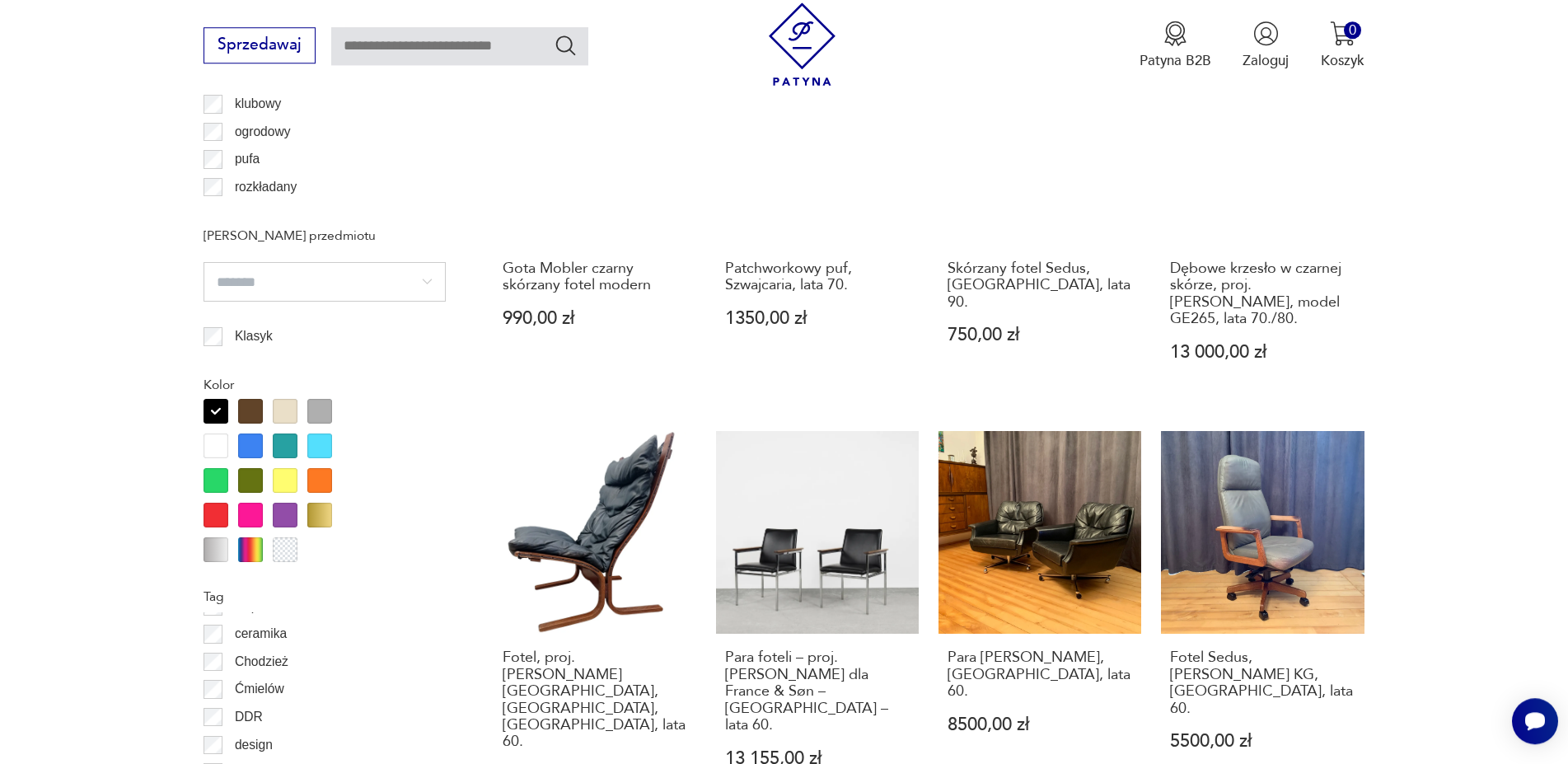
scroll to position [1670, 0]
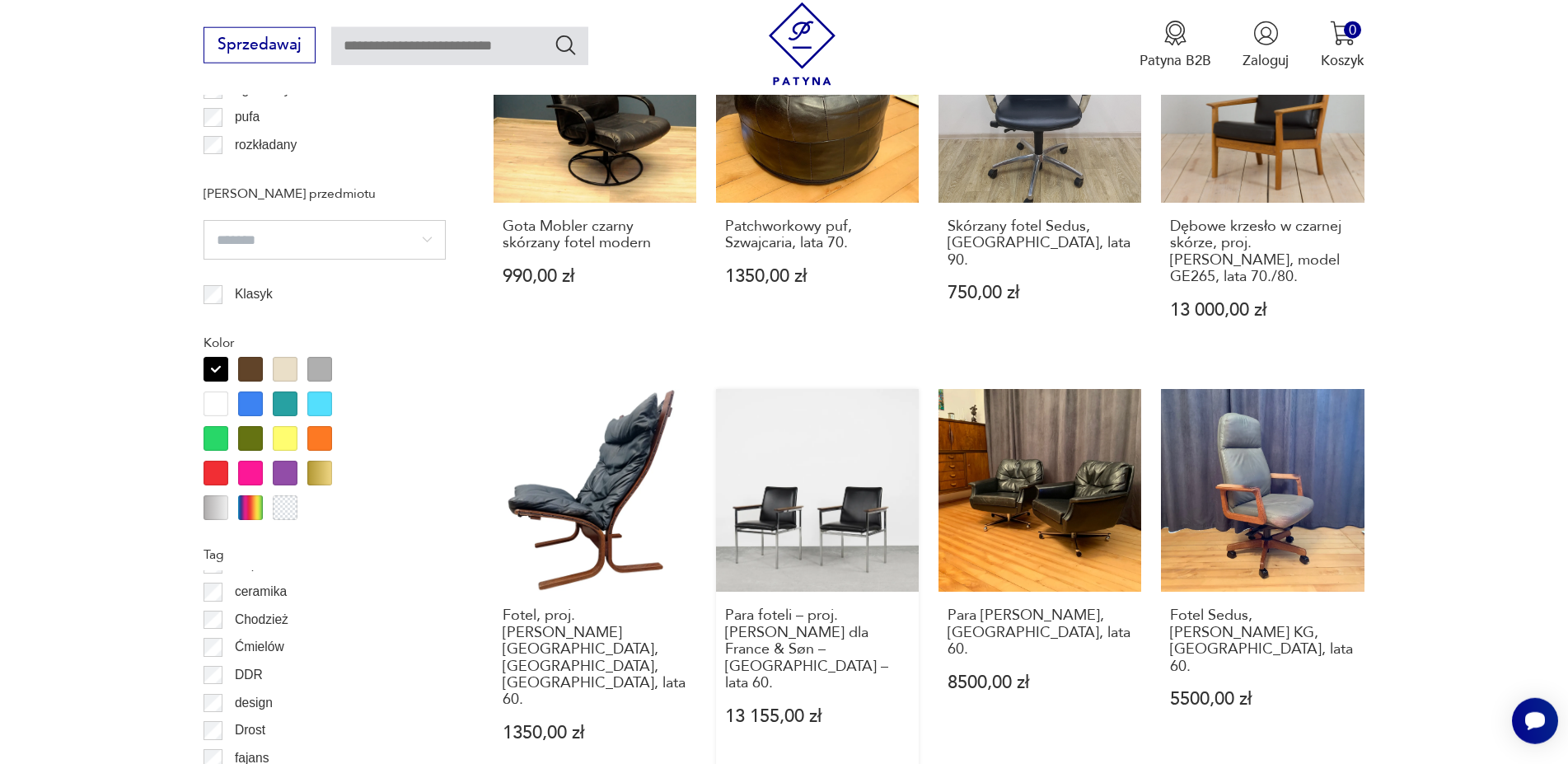
click at [829, 485] on link "Para foteli – proj. Sigvard Bernadotte dla France & Søn – Dania – lata 60. 13 1…" at bounding box center [818, 585] width 203 height 392
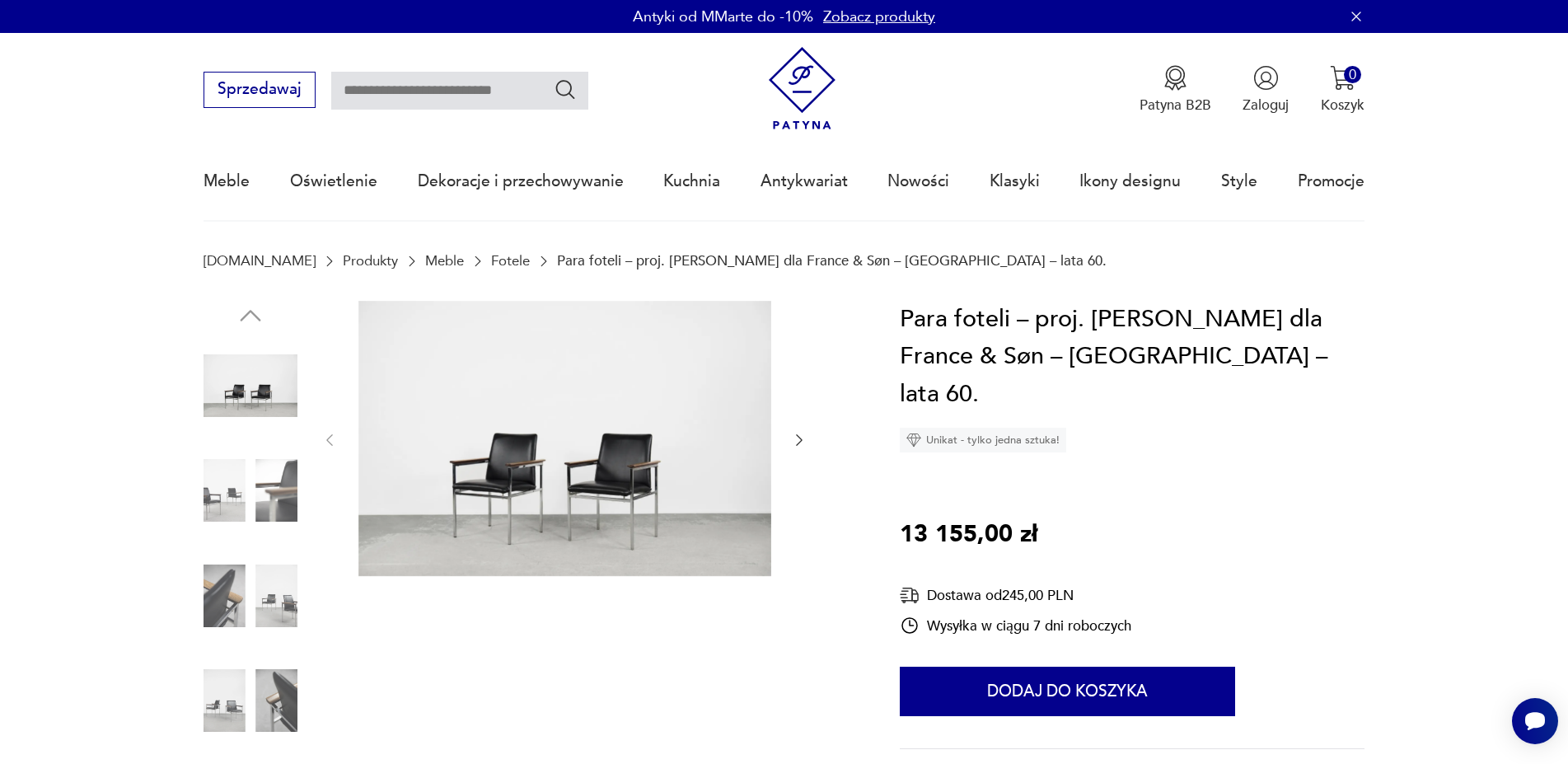
click at [221, 495] on img at bounding box center [250, 490] width 94 height 94
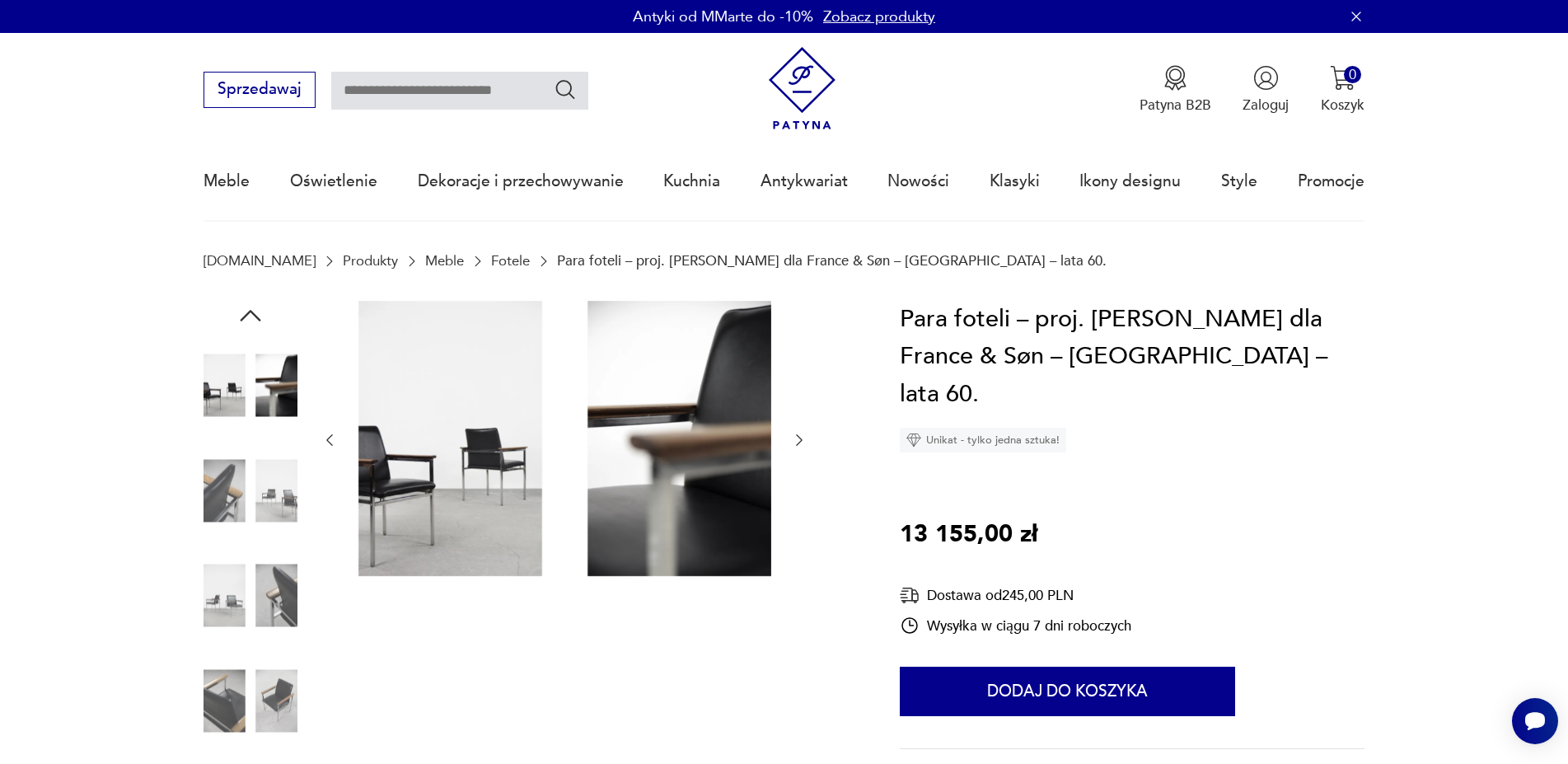
click at [286, 492] on img at bounding box center [250, 490] width 94 height 94
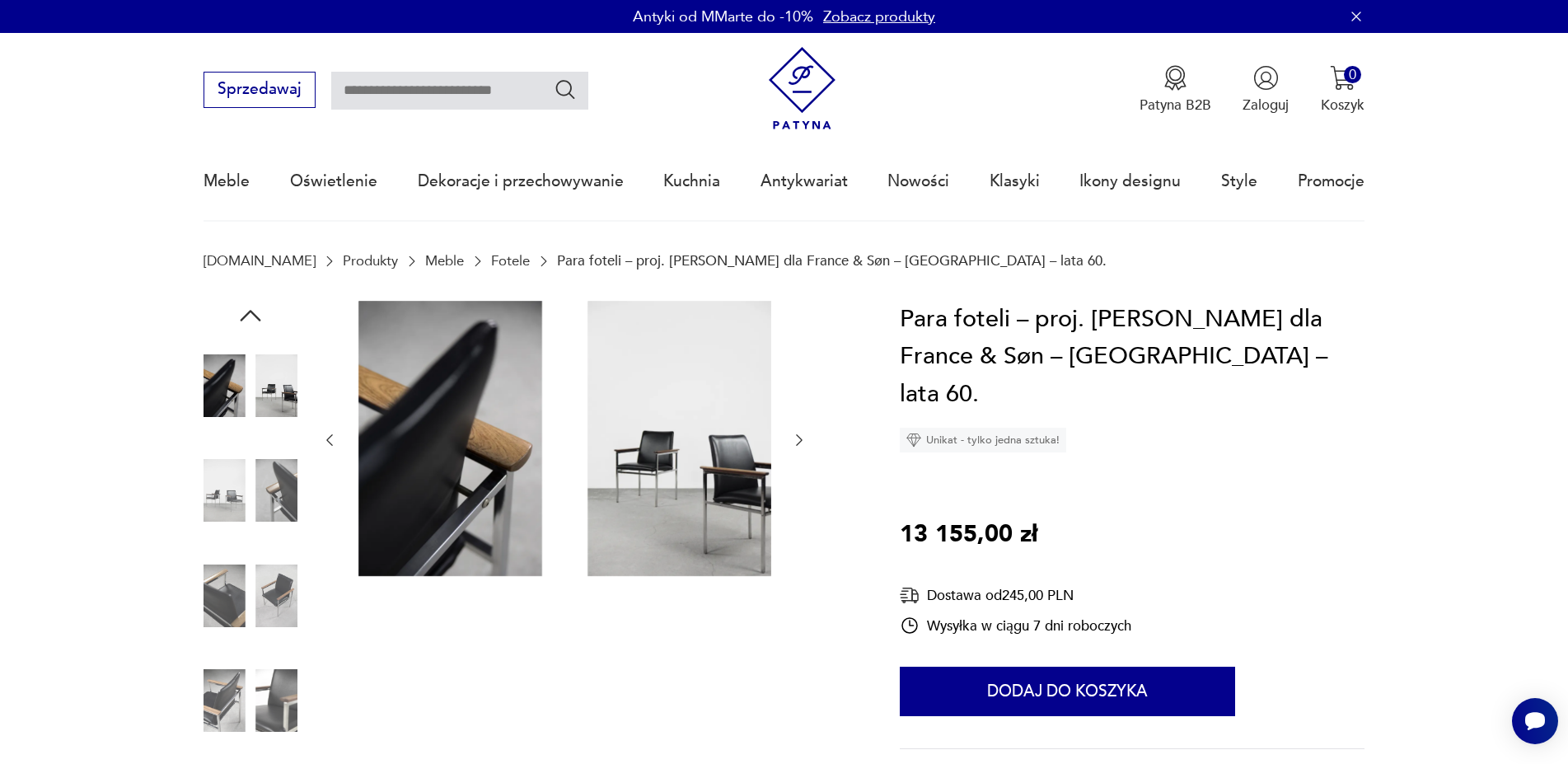
click at [227, 507] on img at bounding box center [250, 490] width 94 height 94
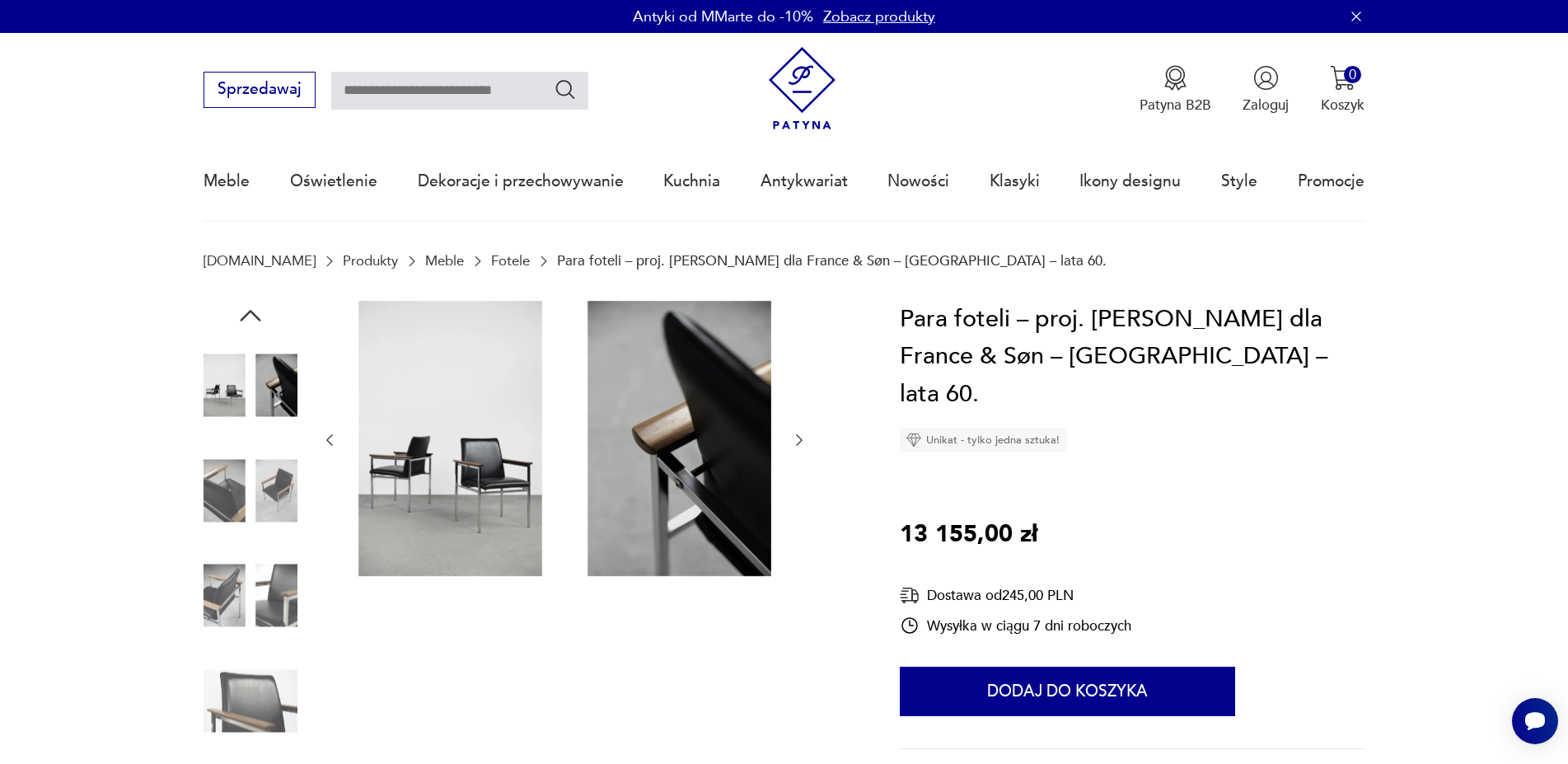
click at [268, 600] on img at bounding box center [250, 596] width 94 height 94
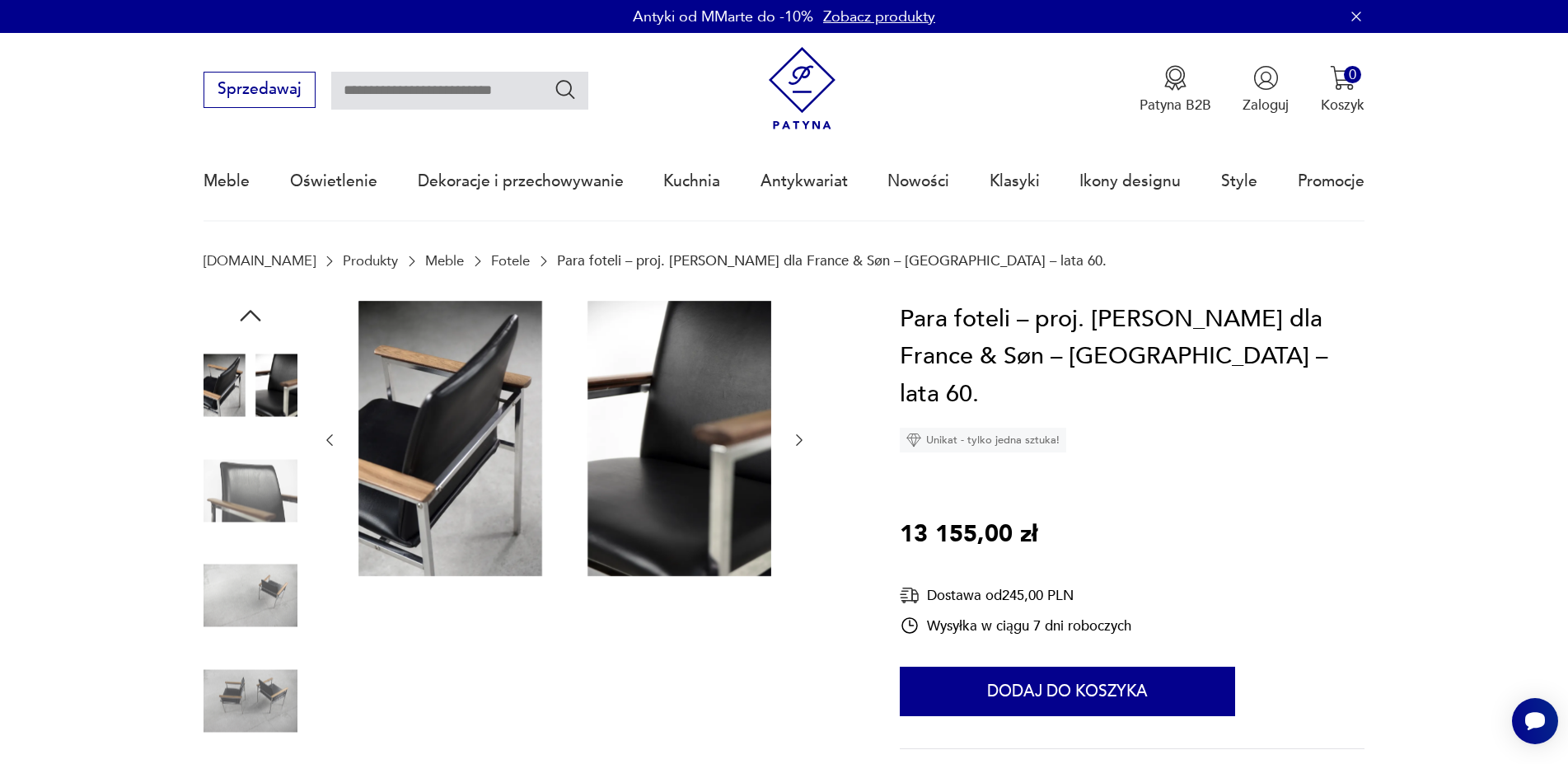
click at [238, 496] on img at bounding box center [250, 490] width 94 height 94
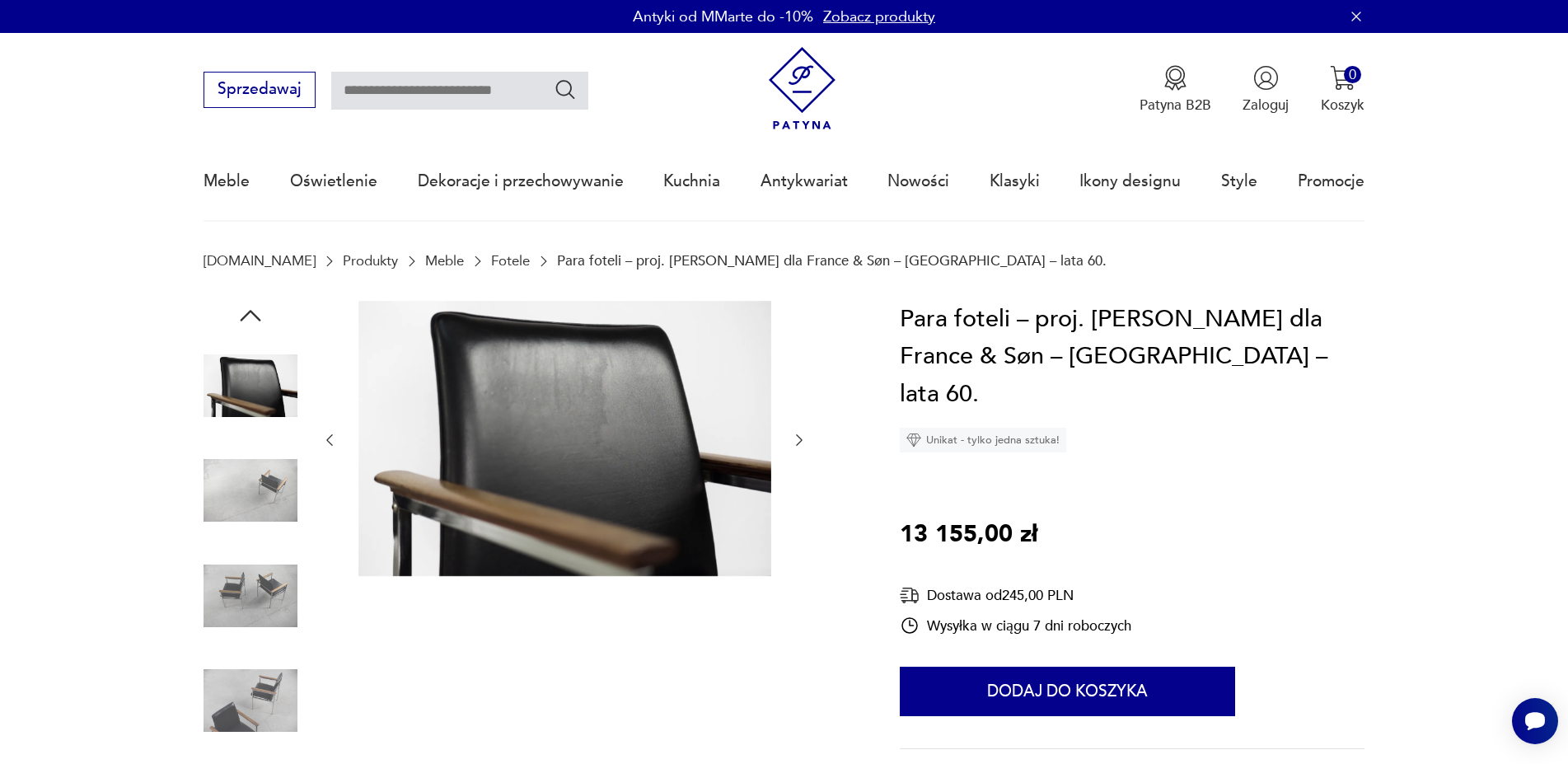
click at [249, 591] on img at bounding box center [250, 596] width 94 height 94
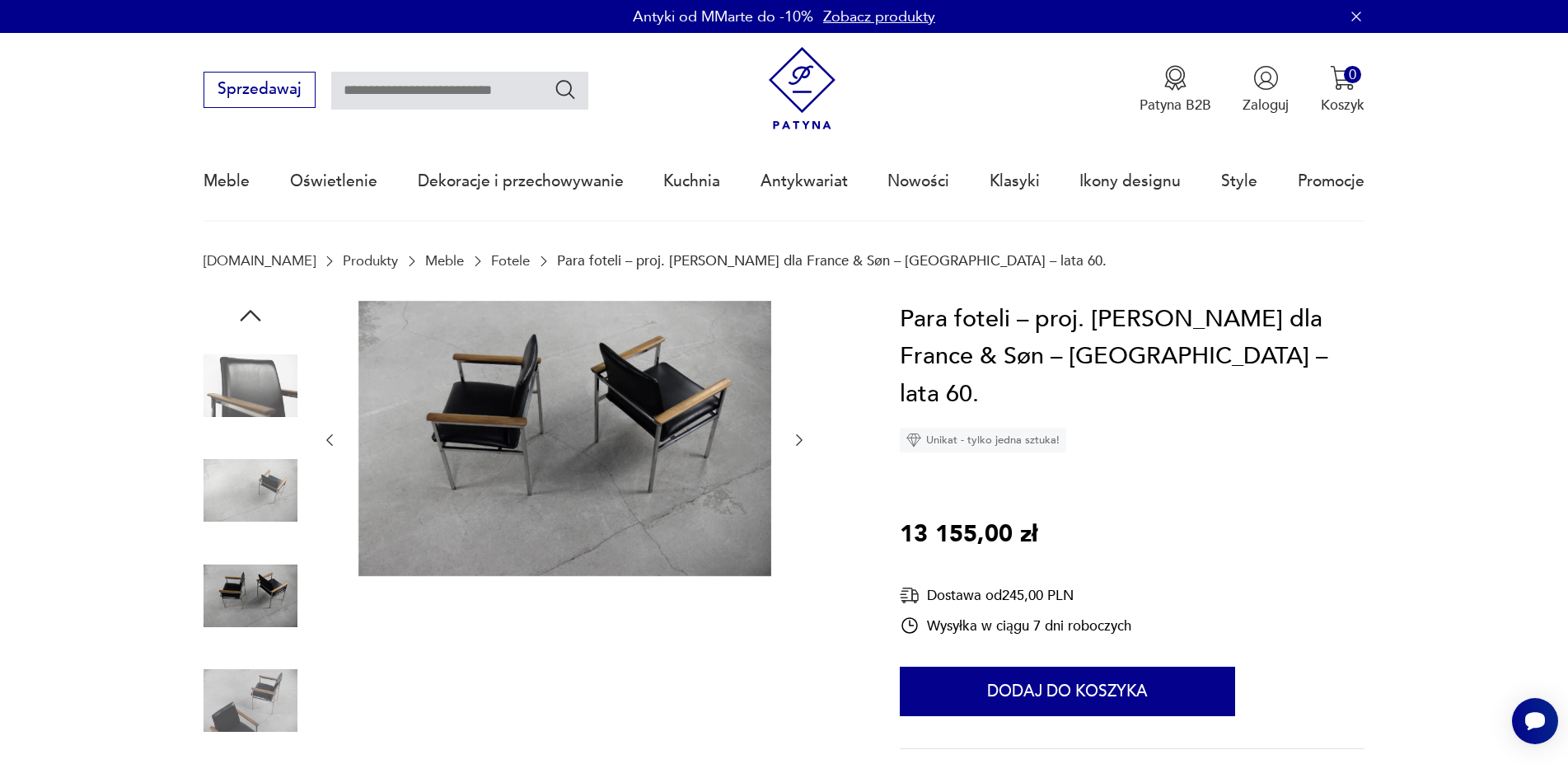
click at [251, 695] on img at bounding box center [250, 700] width 94 height 94
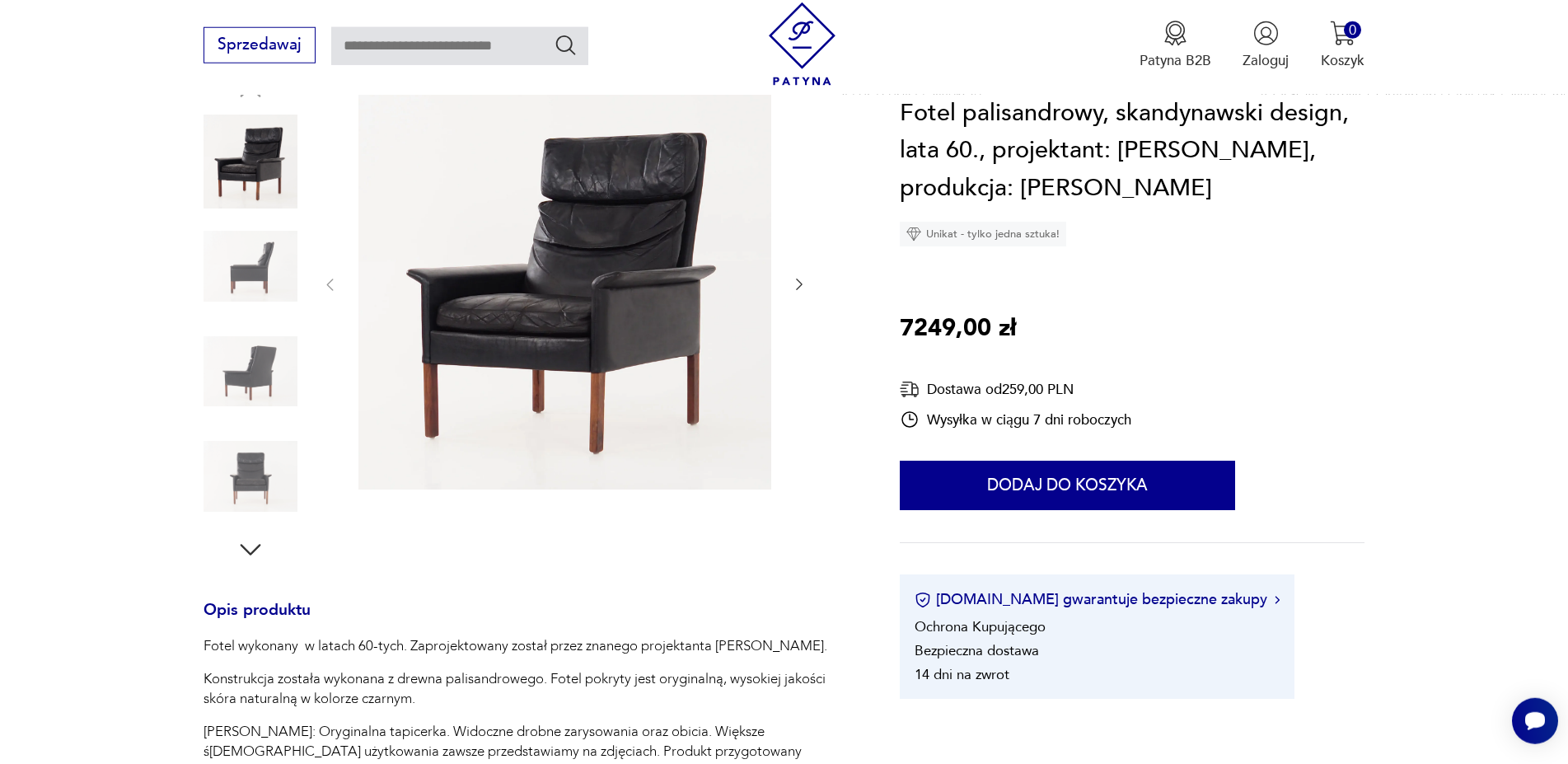
scroll to position [280, 0]
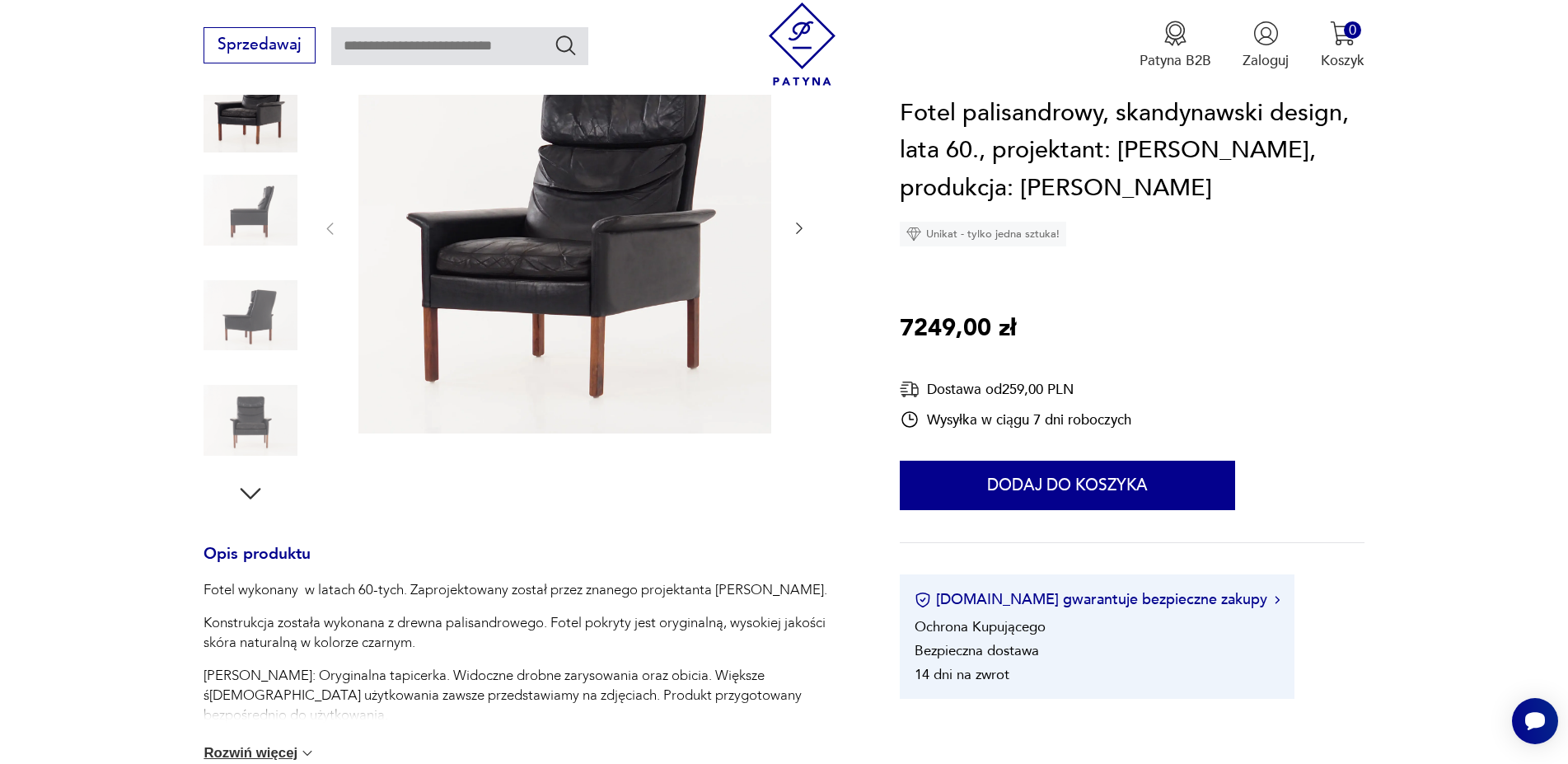
click at [247, 326] on img at bounding box center [250, 315] width 94 height 94
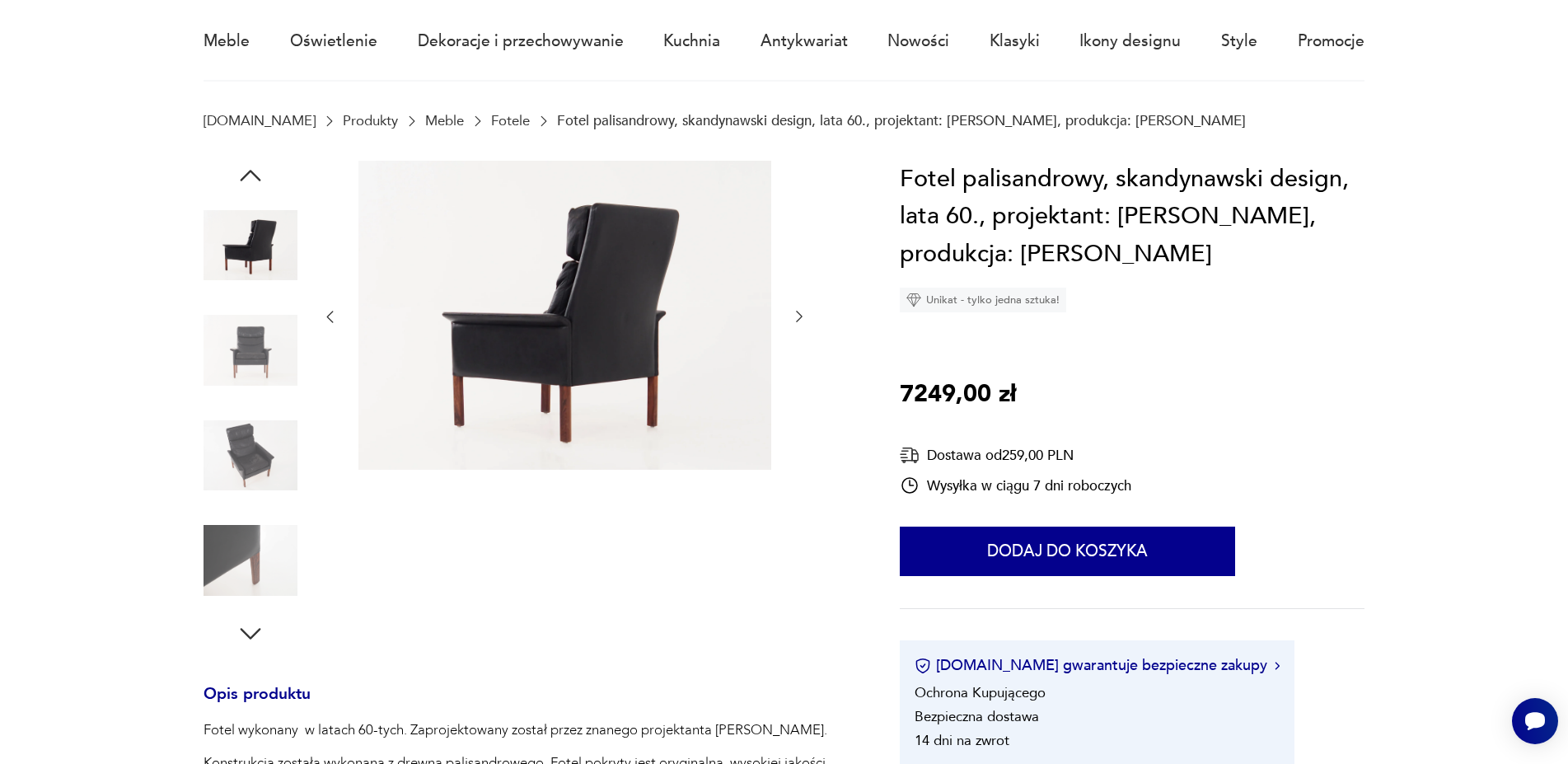
scroll to position [0, 0]
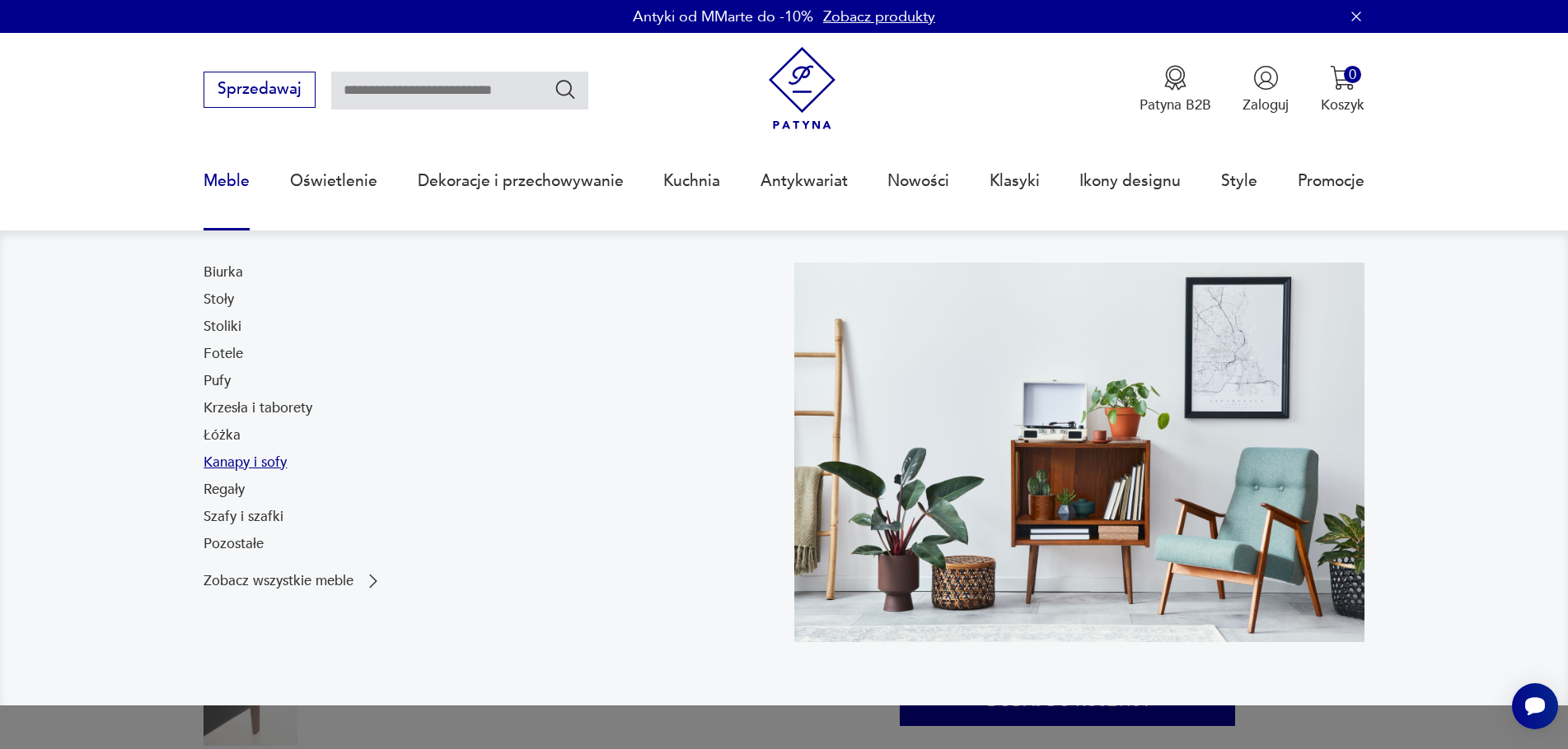
click at [235, 462] on link "Kanapy i sofy" at bounding box center [246, 463] width 83 height 20
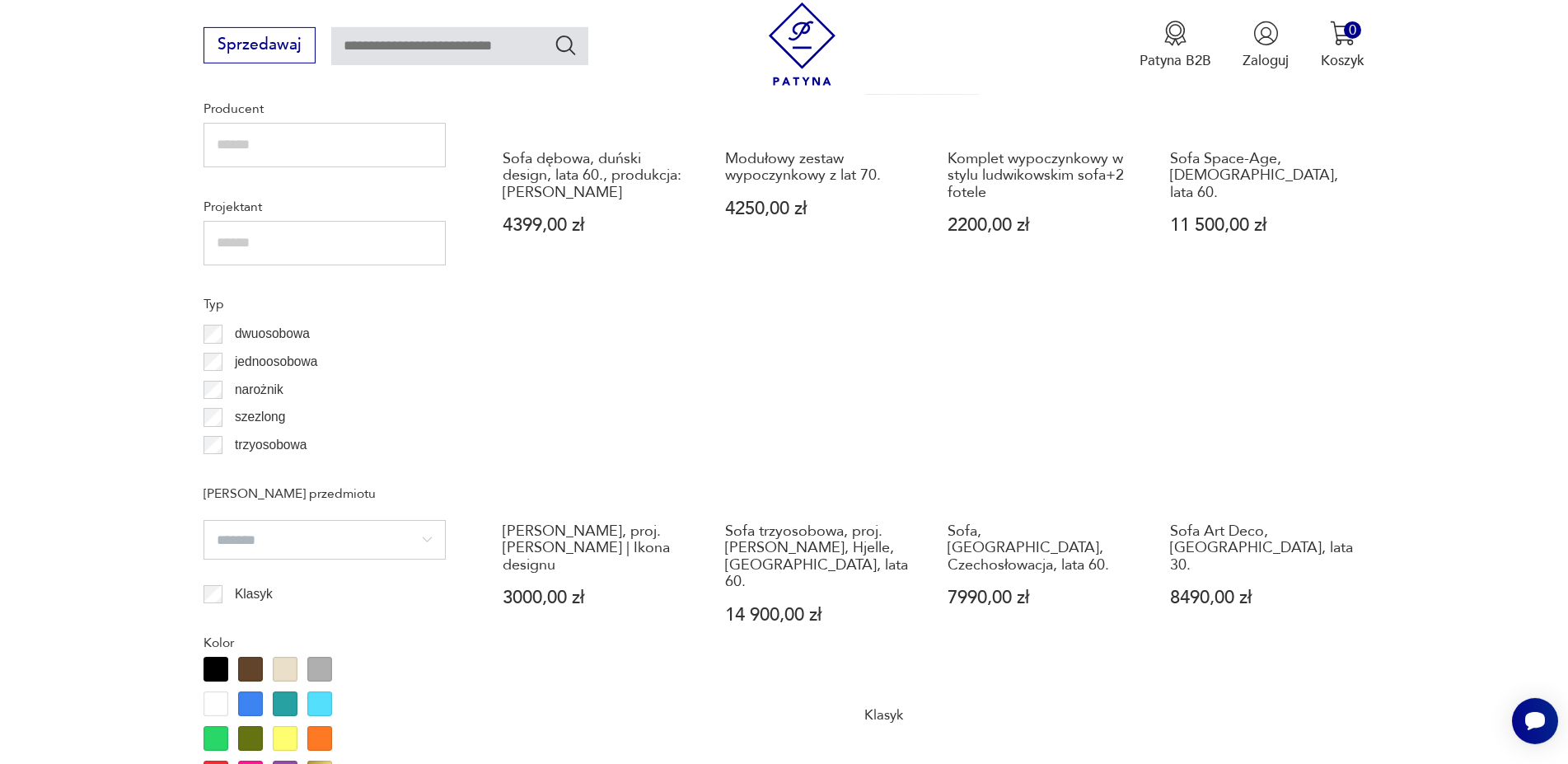
scroll to position [755, 0]
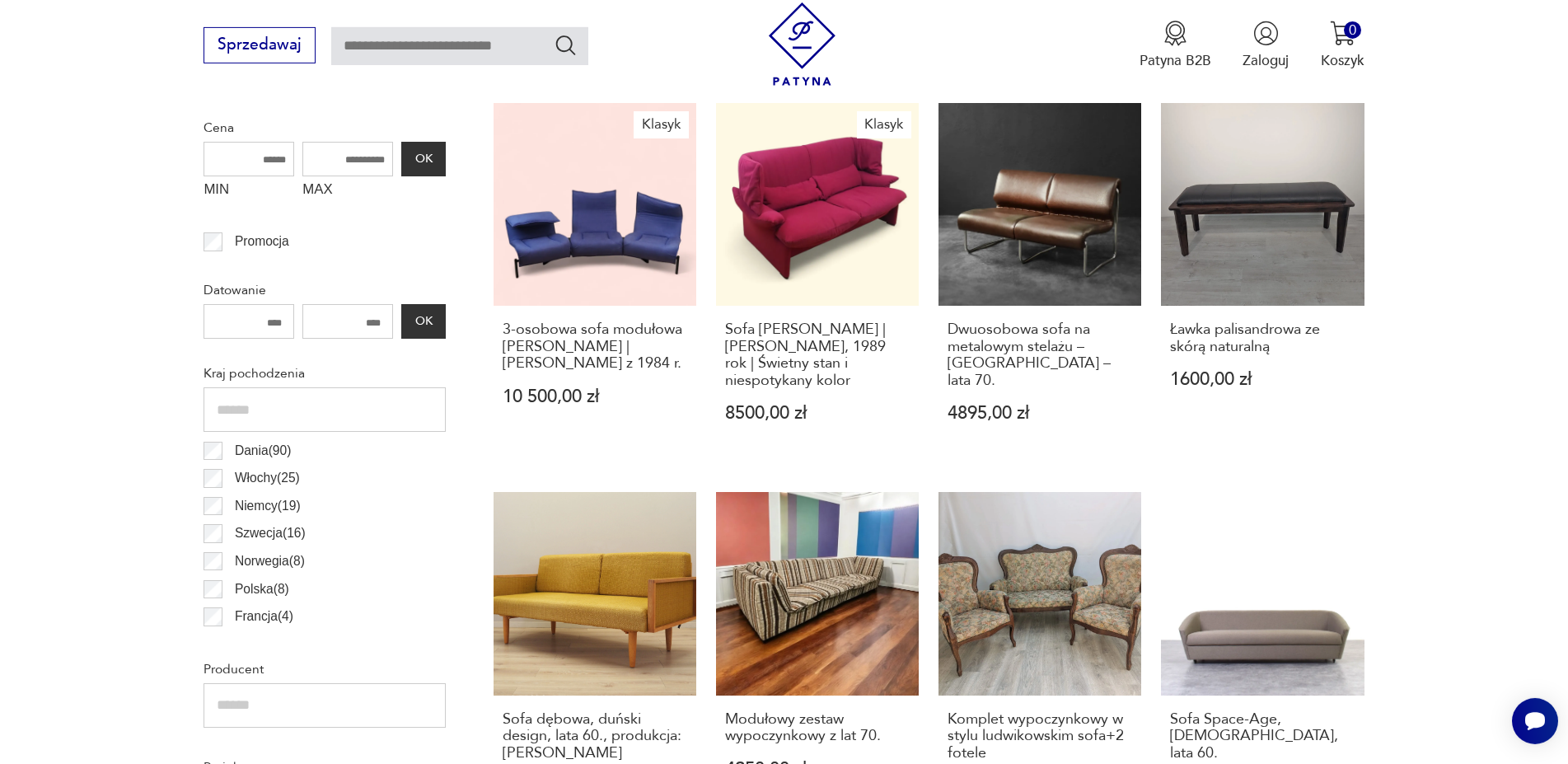
drag, startPoint x: 332, startPoint y: 161, endPoint x: 354, endPoint y: 160, distance: 22.0
click at [354, 160] on input "MAX" at bounding box center [348, 158] width 91 height 34
type input "****"
click at [430, 163] on button "OK" at bounding box center [423, 158] width 45 height 34
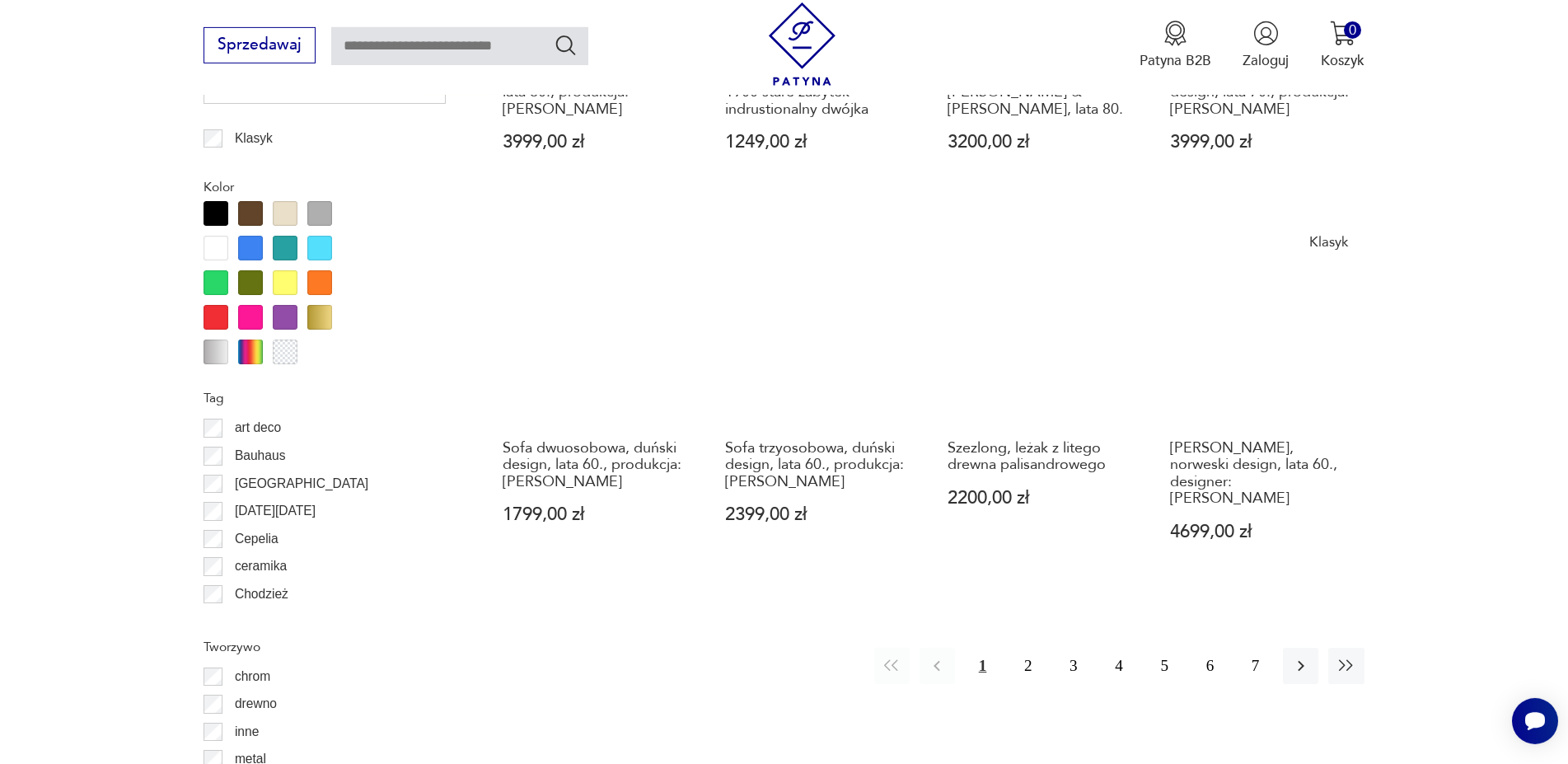
scroll to position [1811, 0]
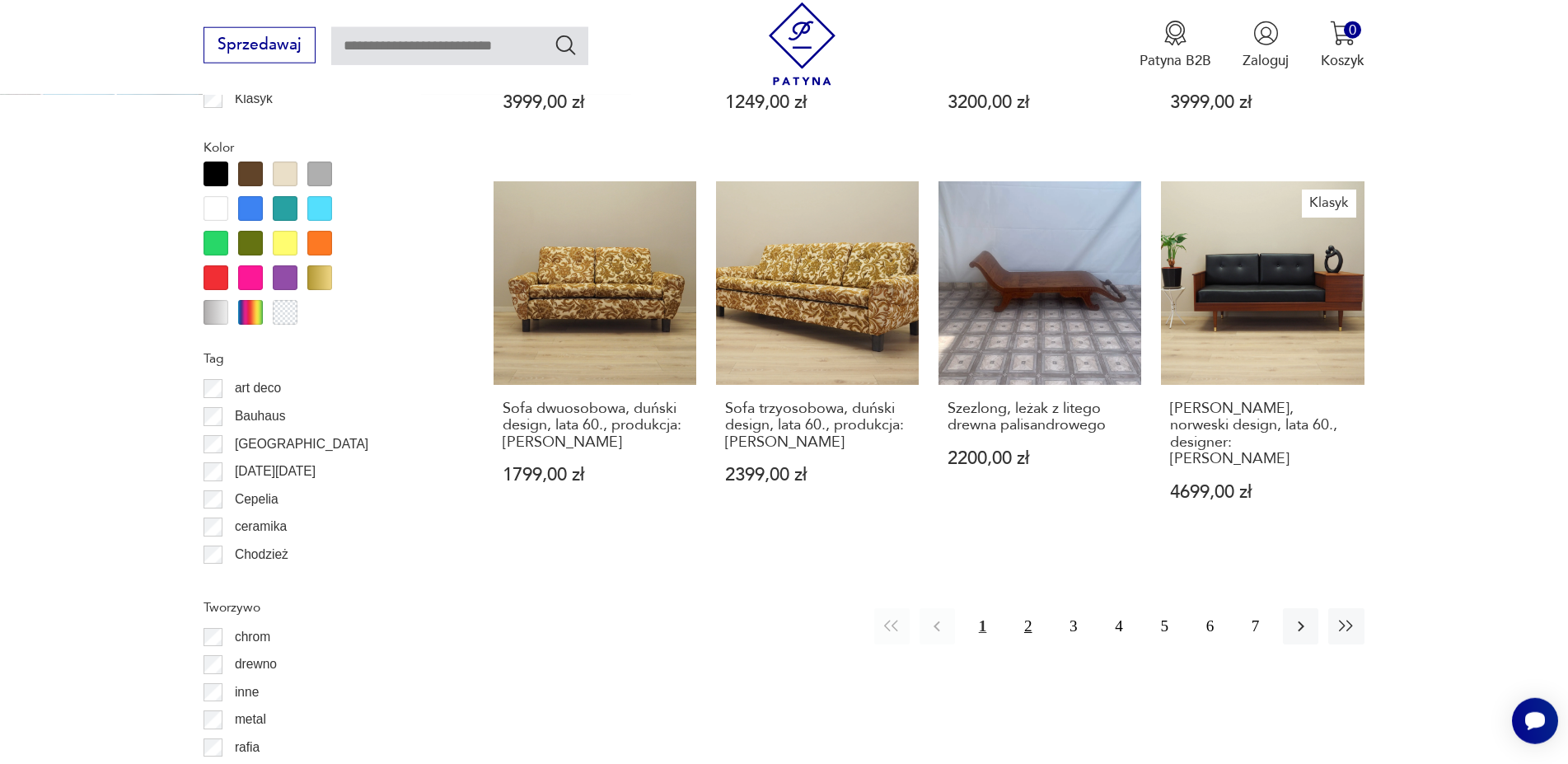
click at [1026, 608] on button "2" at bounding box center [1027, 625] width 35 height 35
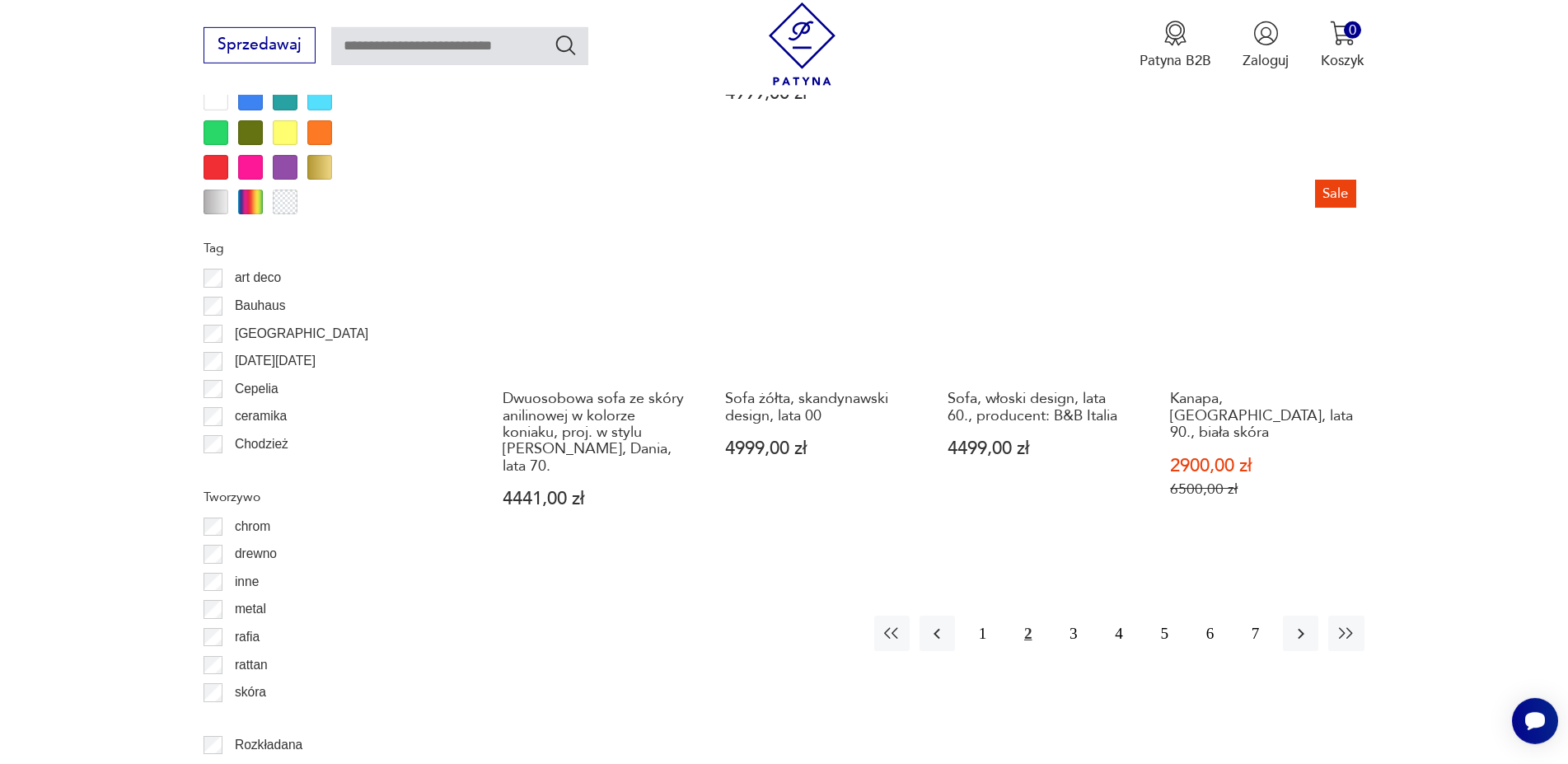
scroll to position [1950, 0]
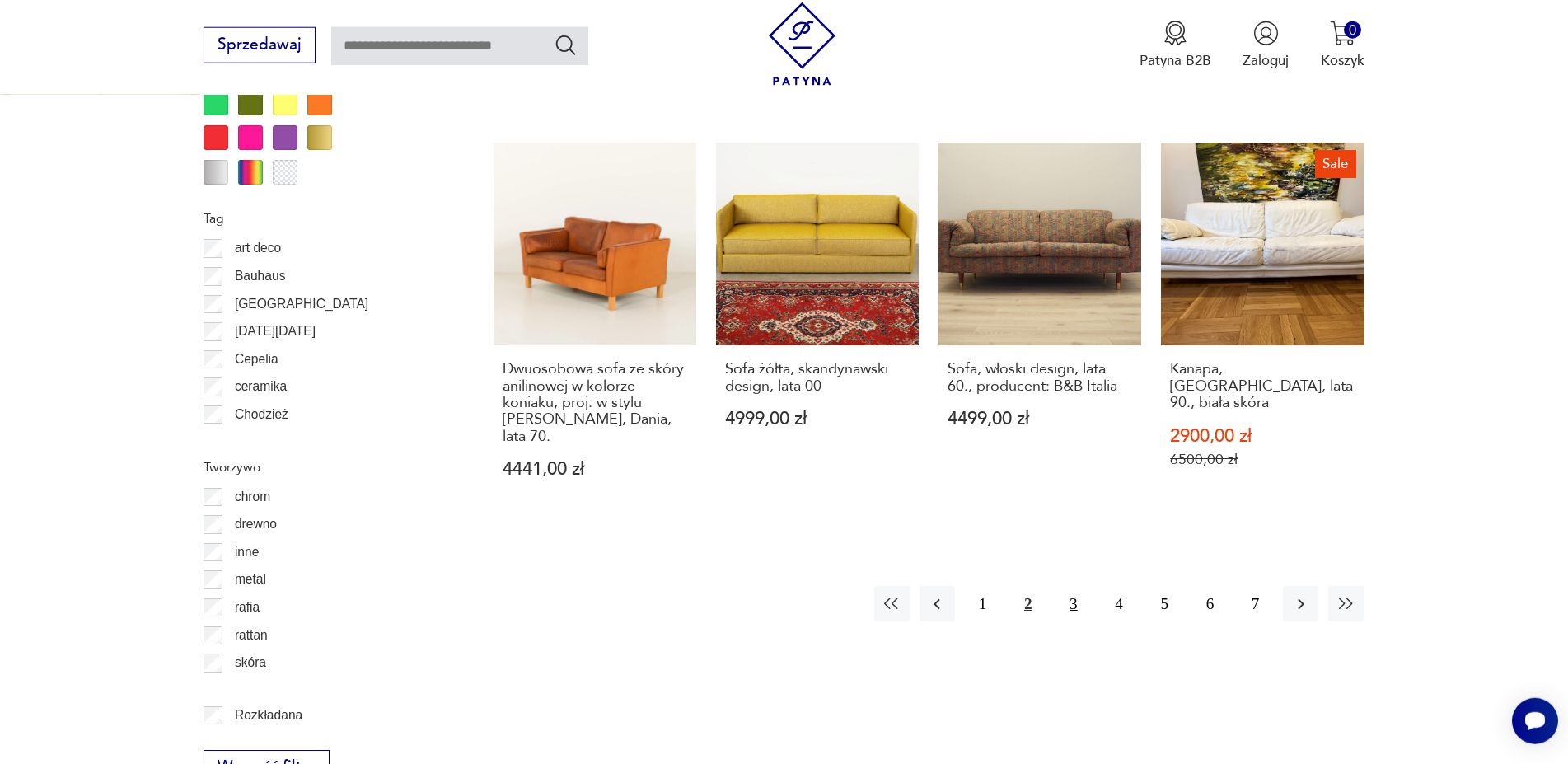
click at [1071, 587] on button "3" at bounding box center [1073, 604] width 35 height 35
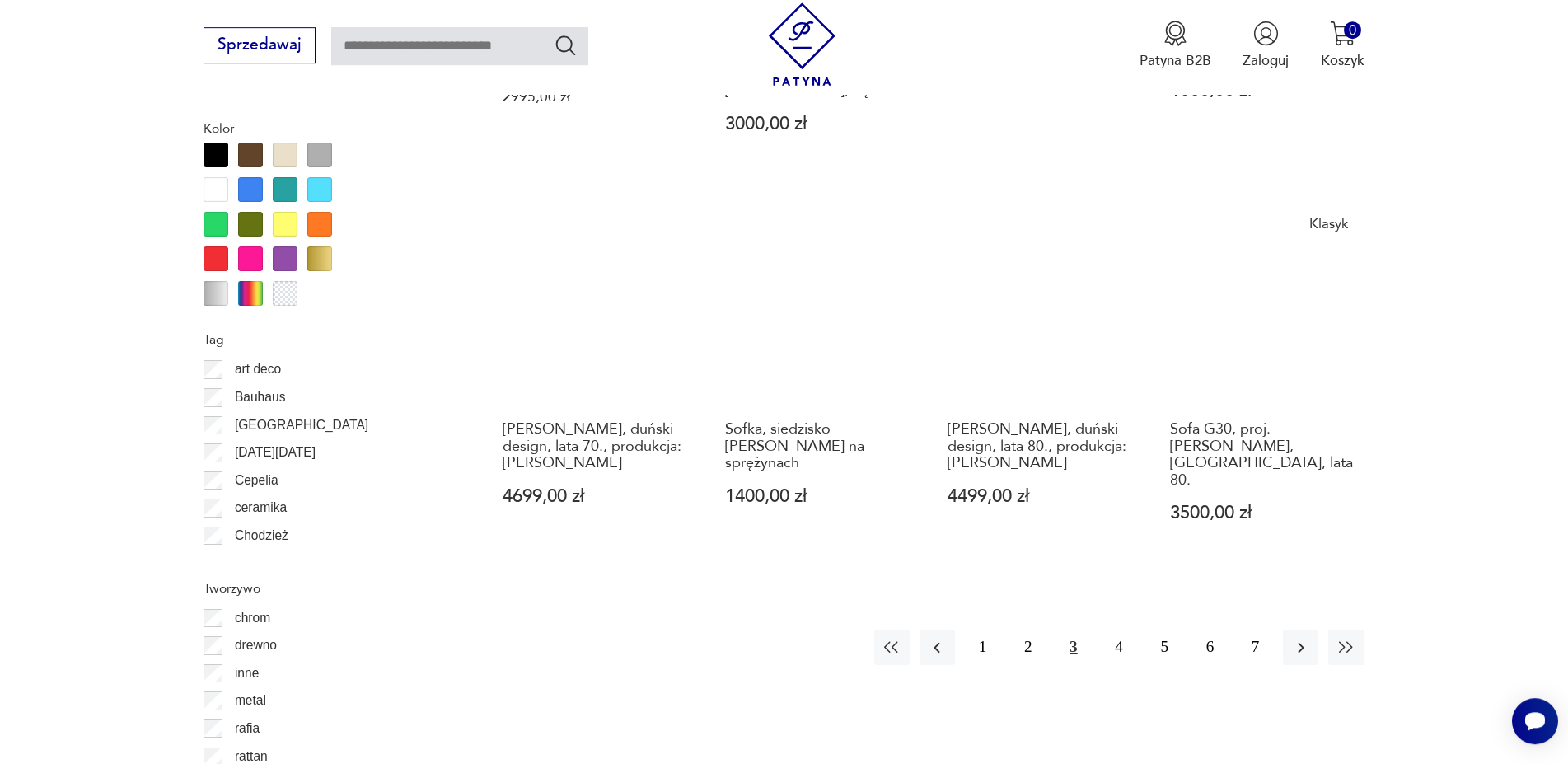
scroll to position [1950, 0]
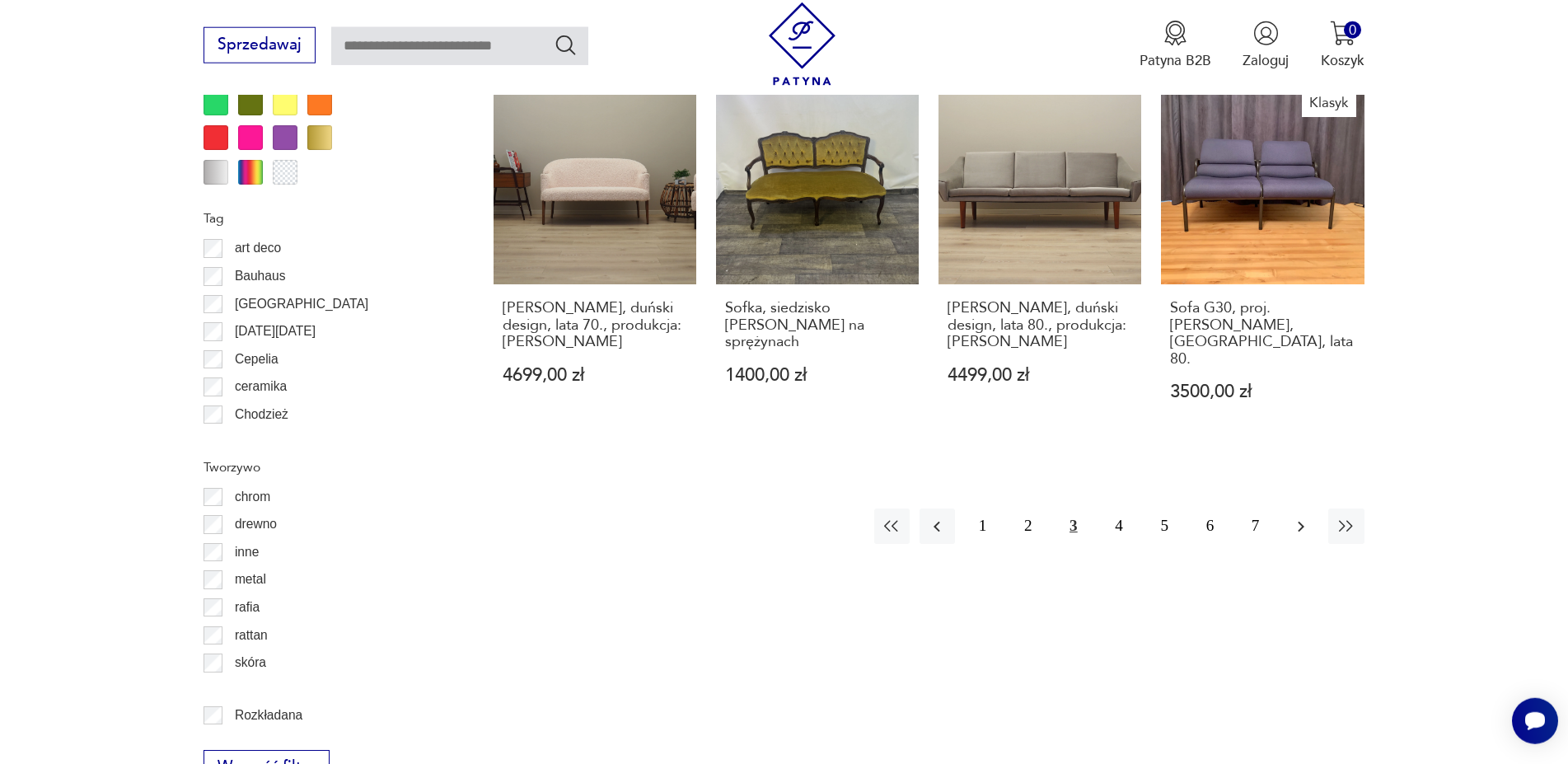
click at [1296, 517] on icon "button" at bounding box center [1301, 527] width 20 height 20
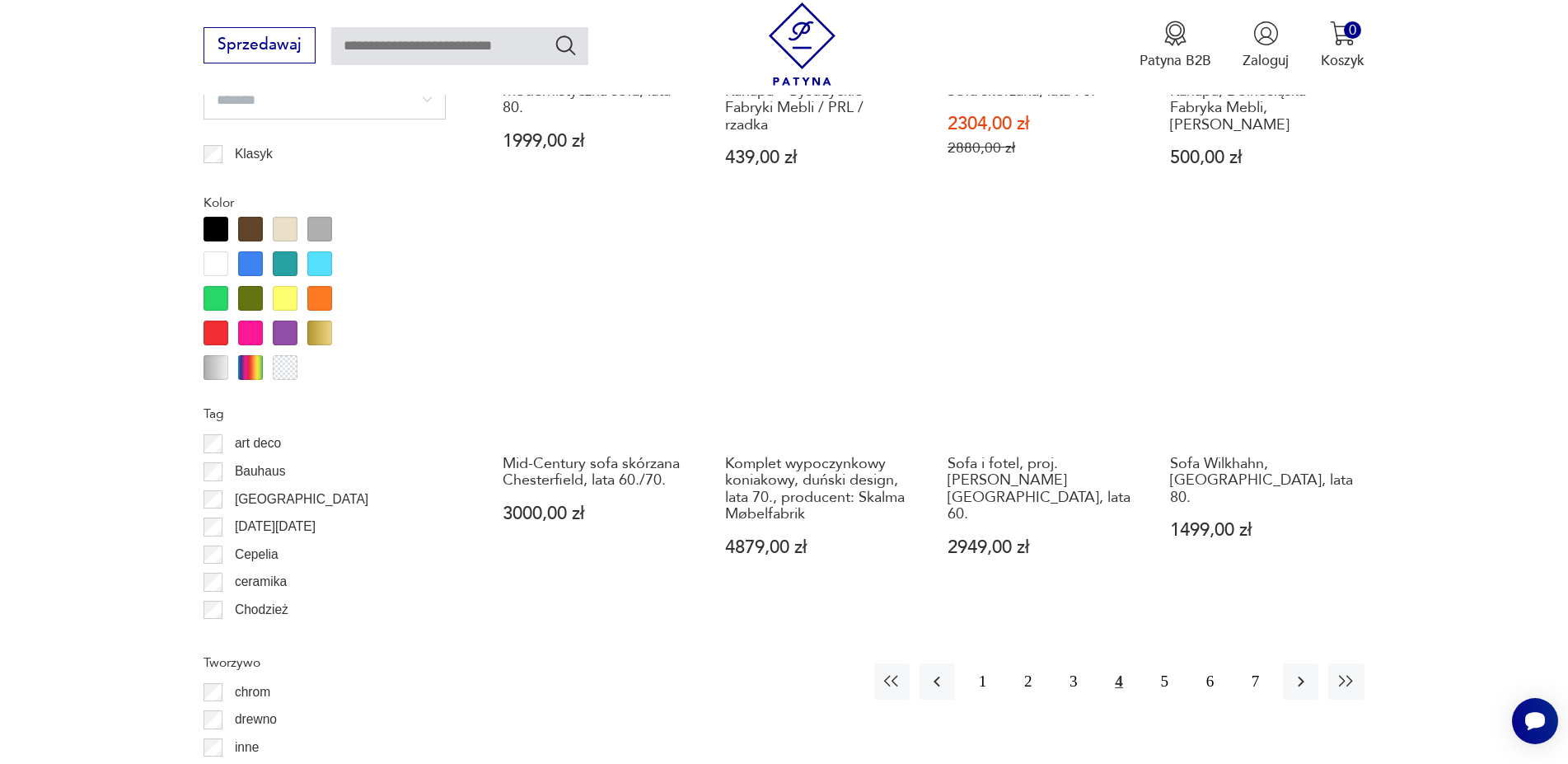
scroll to position [1811, 0]
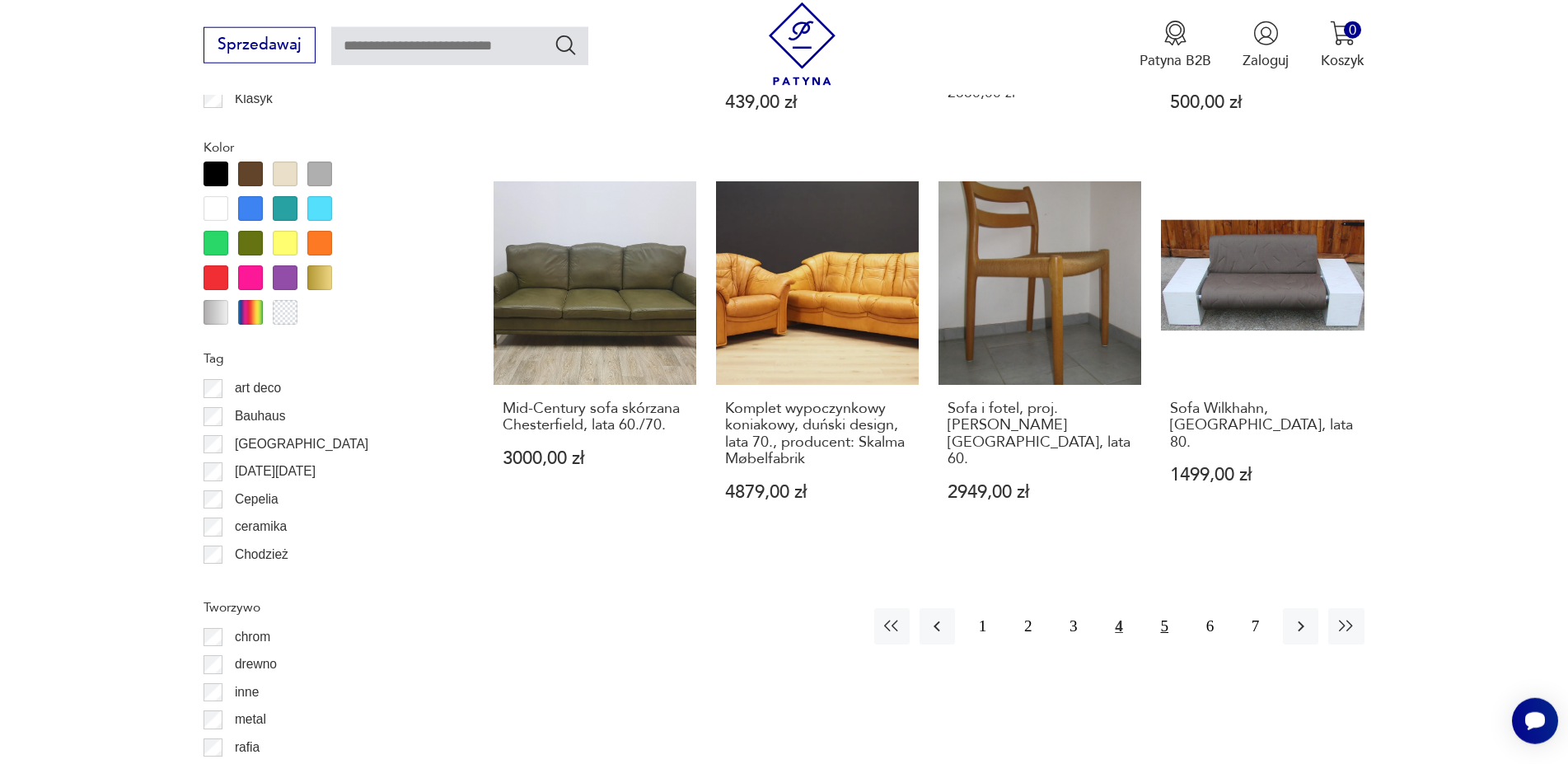
click at [1165, 624] on button "5" at bounding box center [1164, 625] width 35 height 35
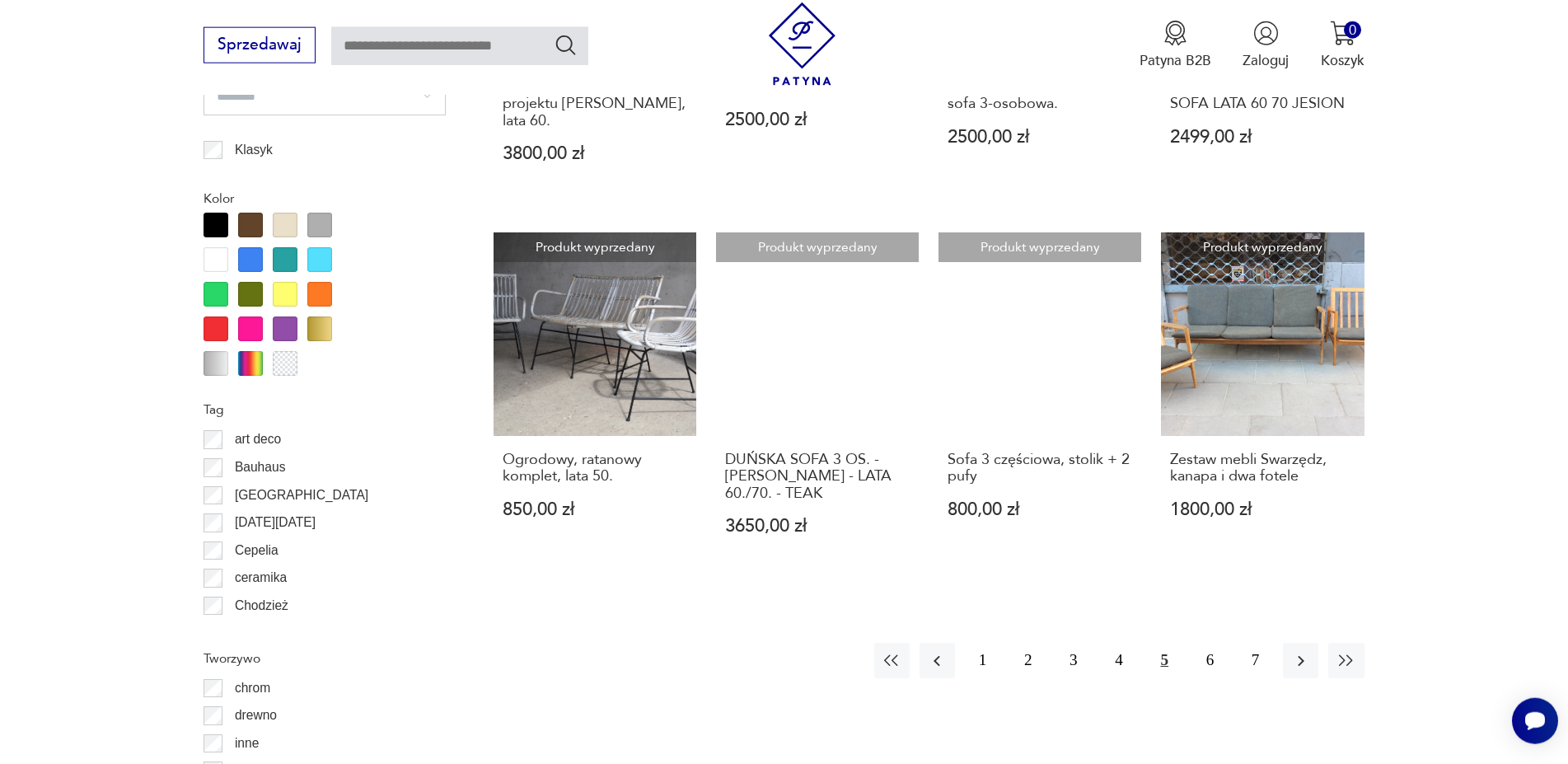
scroll to position [1811, 0]
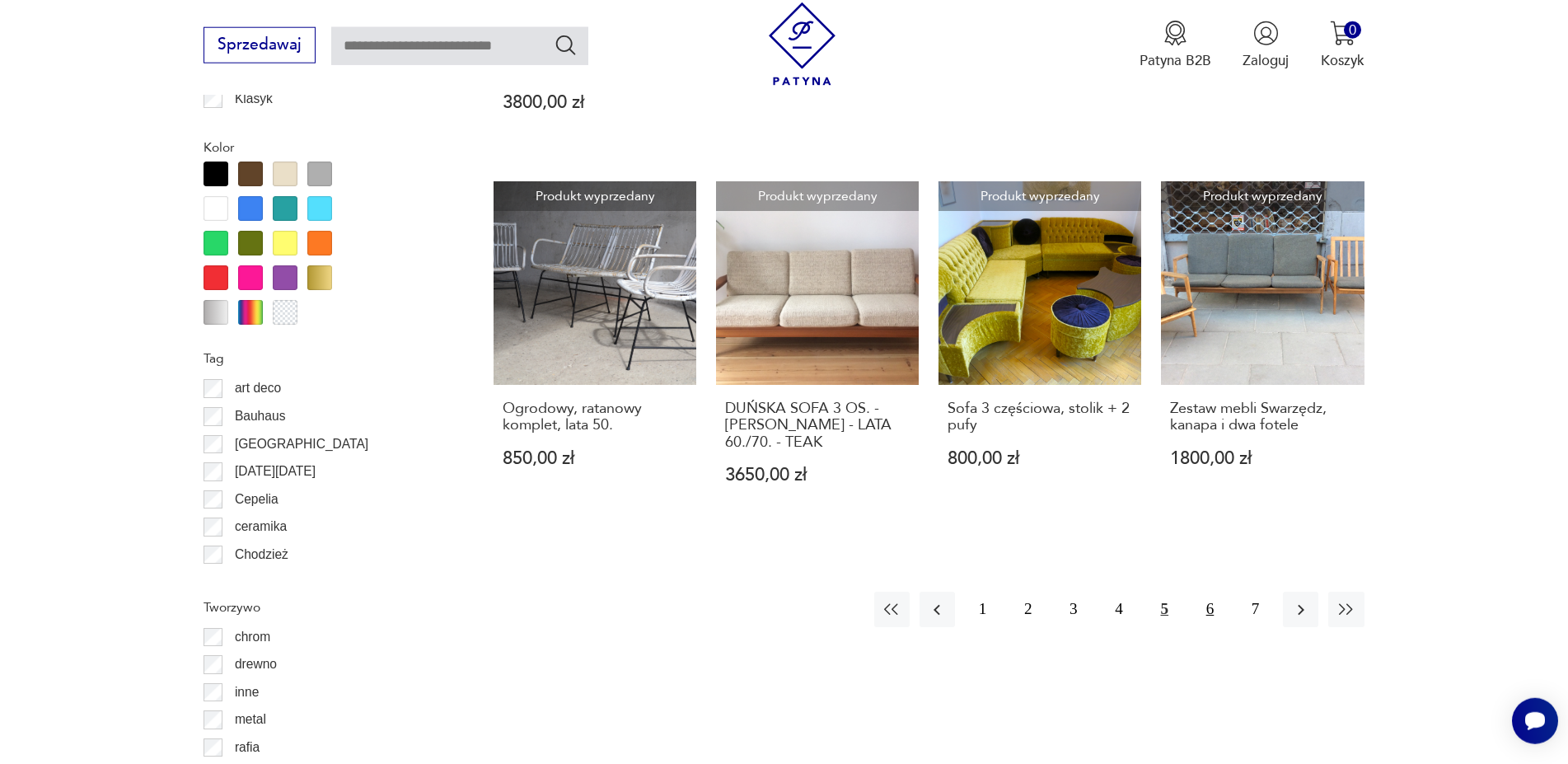
click at [1210, 594] on button "6" at bounding box center [1209, 609] width 35 height 35
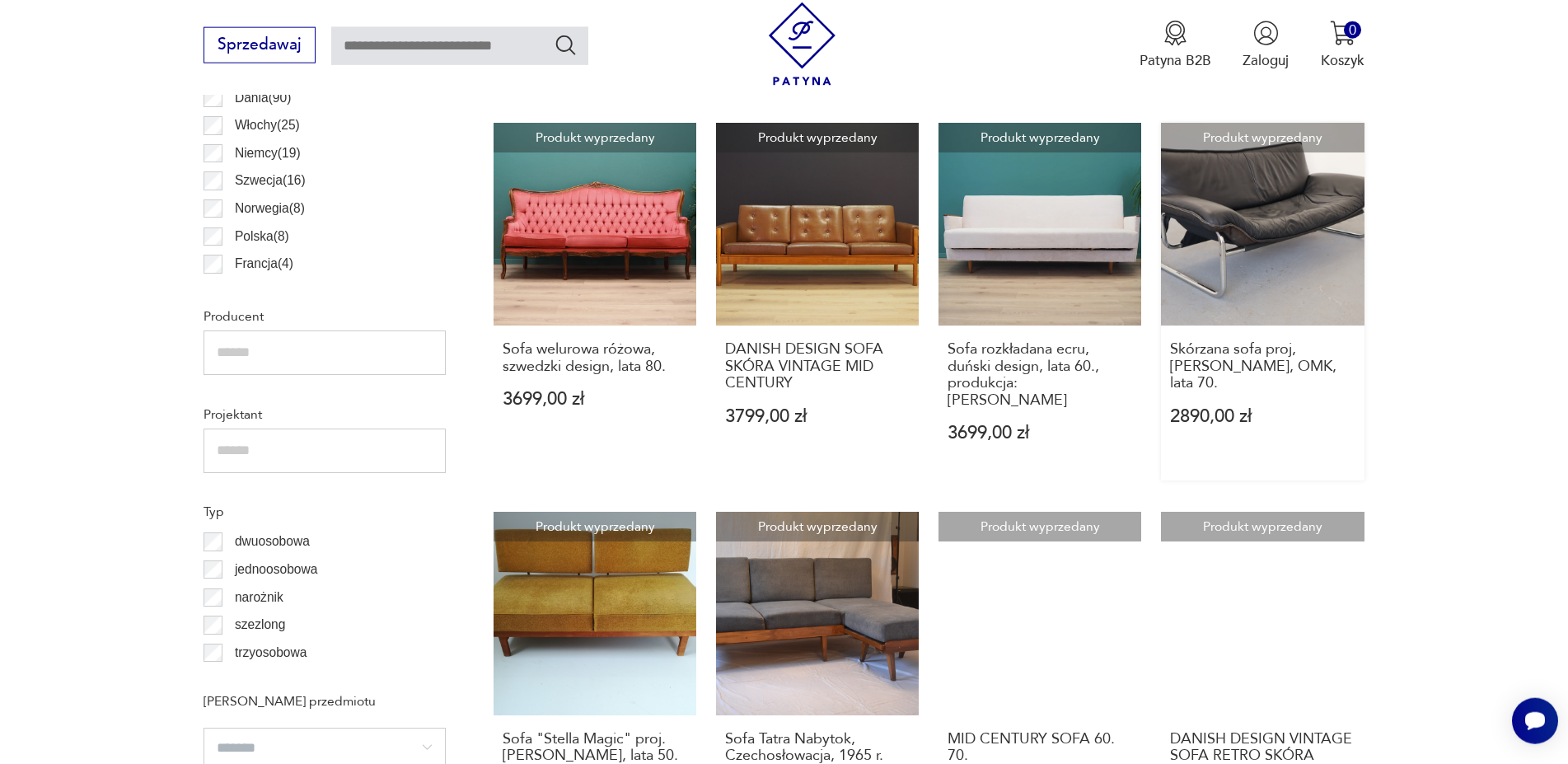
scroll to position [1109, 0]
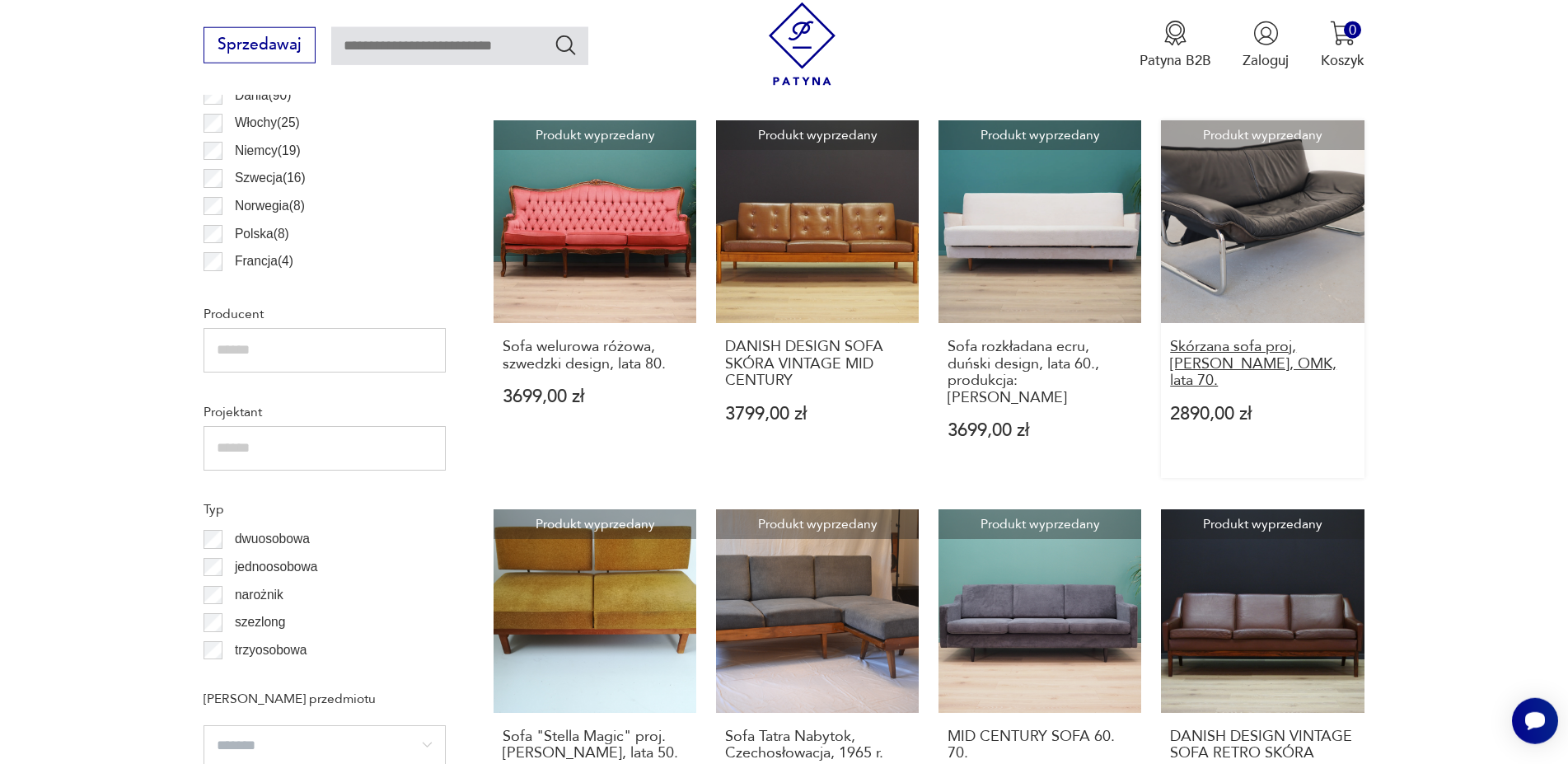
click at [1264, 362] on h3 "Skórzana sofa proj, Rodney Kinsman, OMK, lata 70." at bounding box center [1263, 363] width 185 height 50
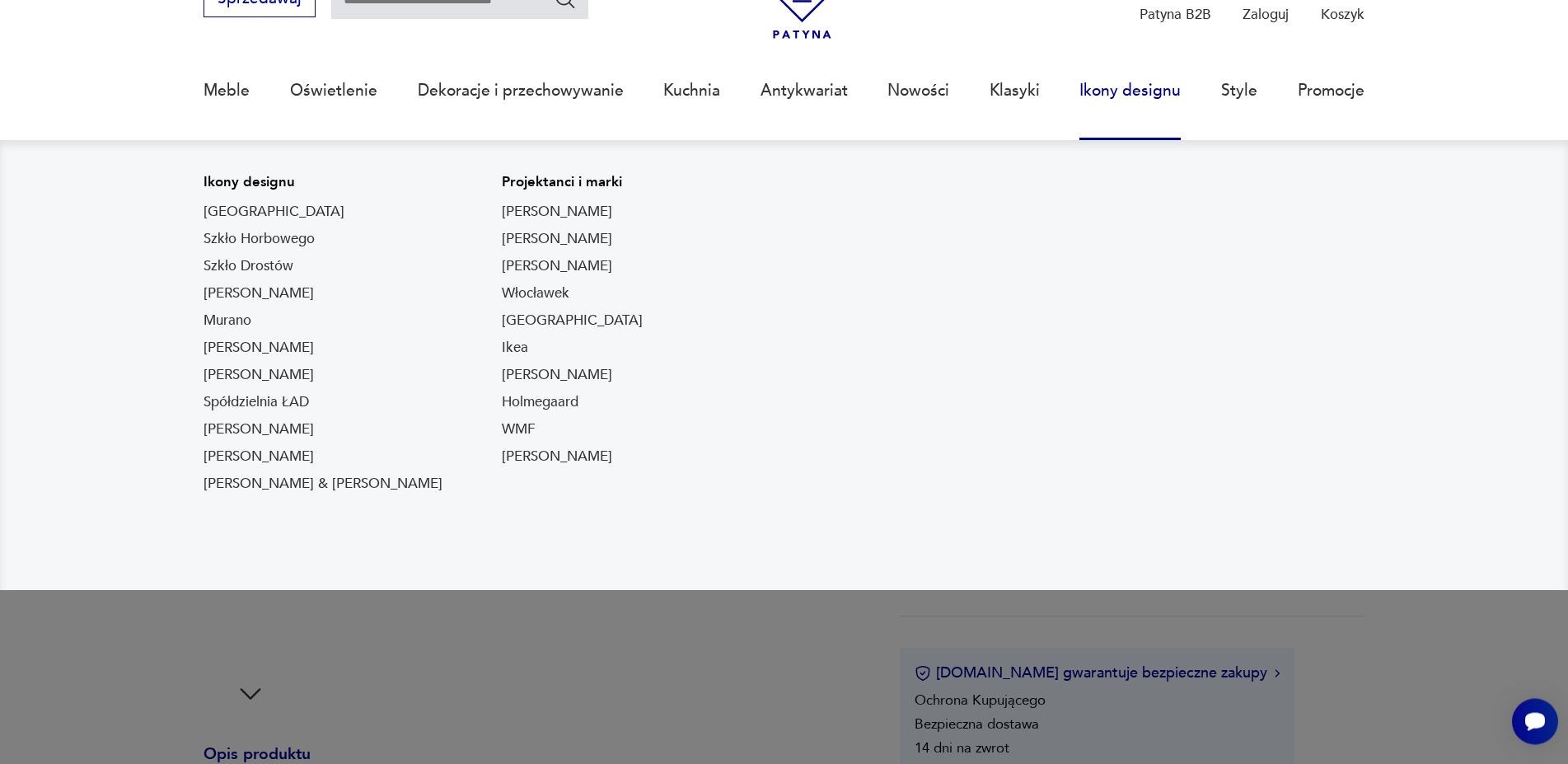
scroll to position [140, 0]
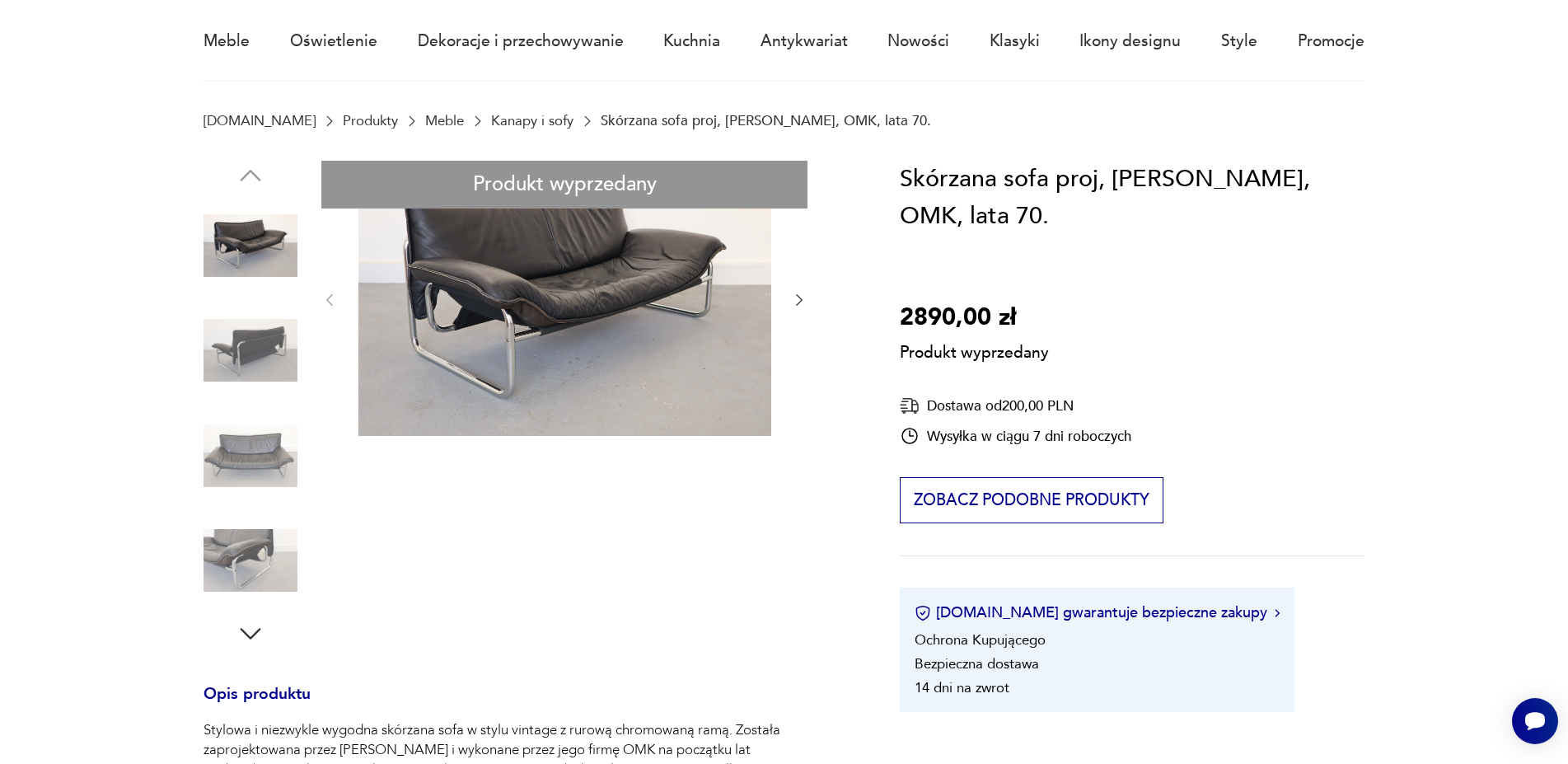
click at [254, 345] on div "Produkt wyprzedany Opis produktu Stylowa i niezwykle wygodna skórzana sofa w st…" at bounding box center [528, 699] width 649 height 1076
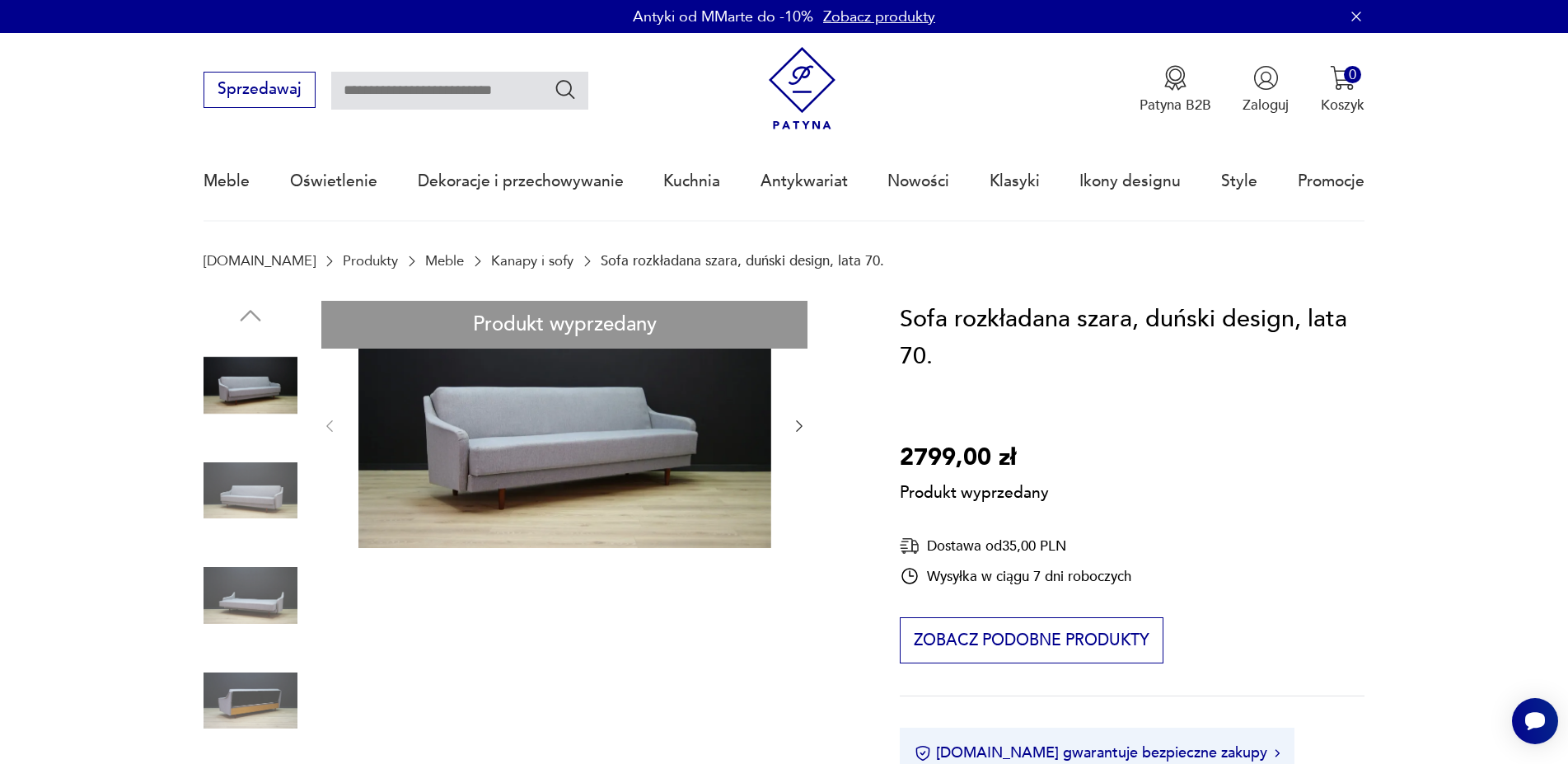
scroll to position [140, 0]
